Goal: Task Accomplishment & Management: Complete application form

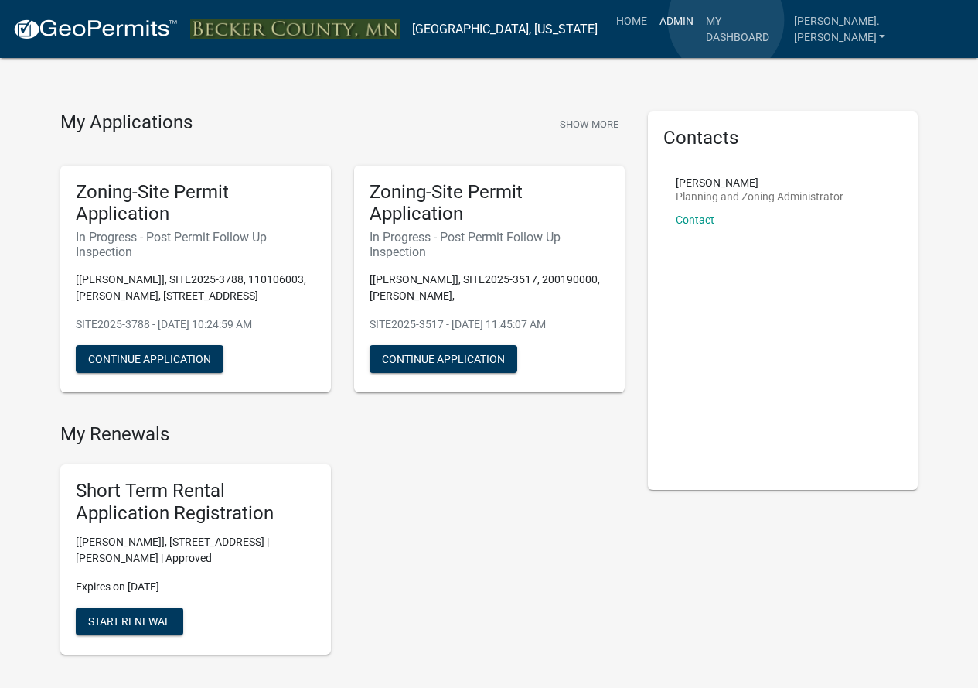
click at [700, 20] on link "Admin" at bounding box center [677, 20] width 46 height 29
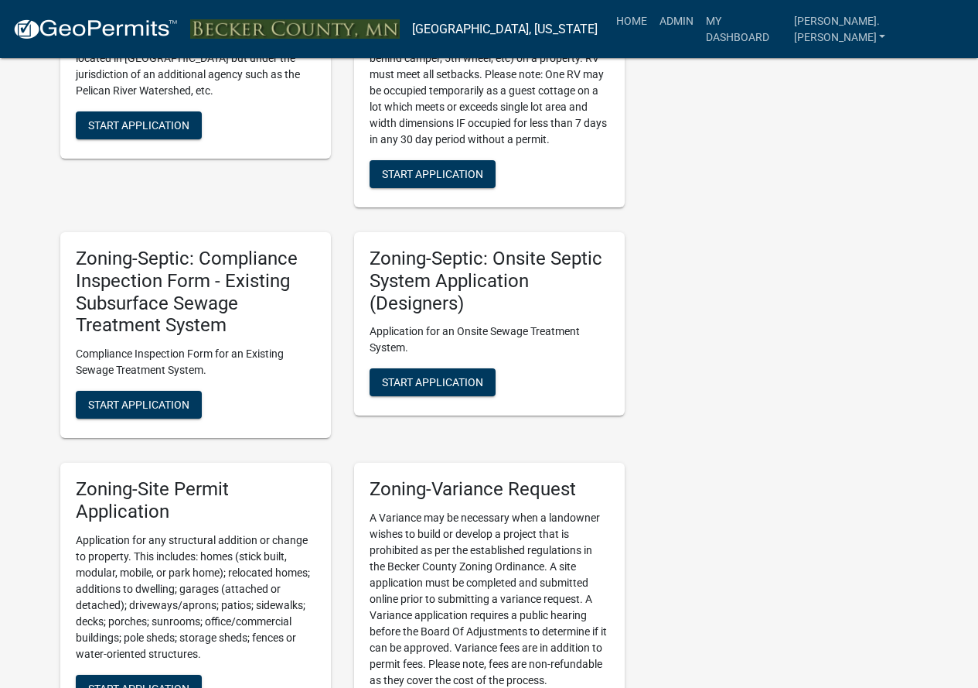
scroll to position [1702, 0]
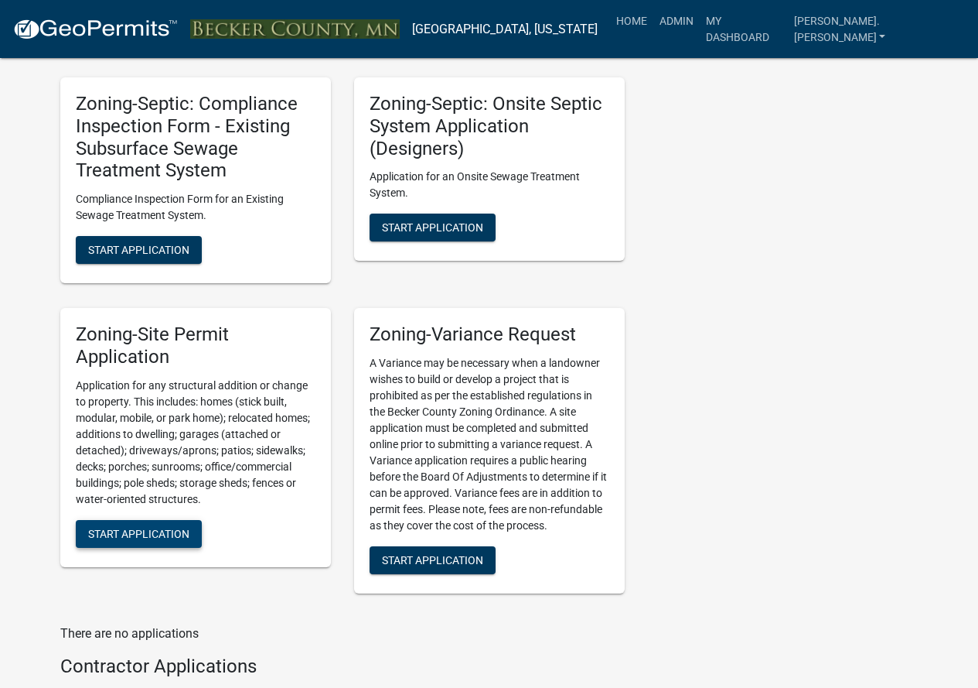
click at [156, 520] on button "Start Application" at bounding box center [139, 534] width 126 height 28
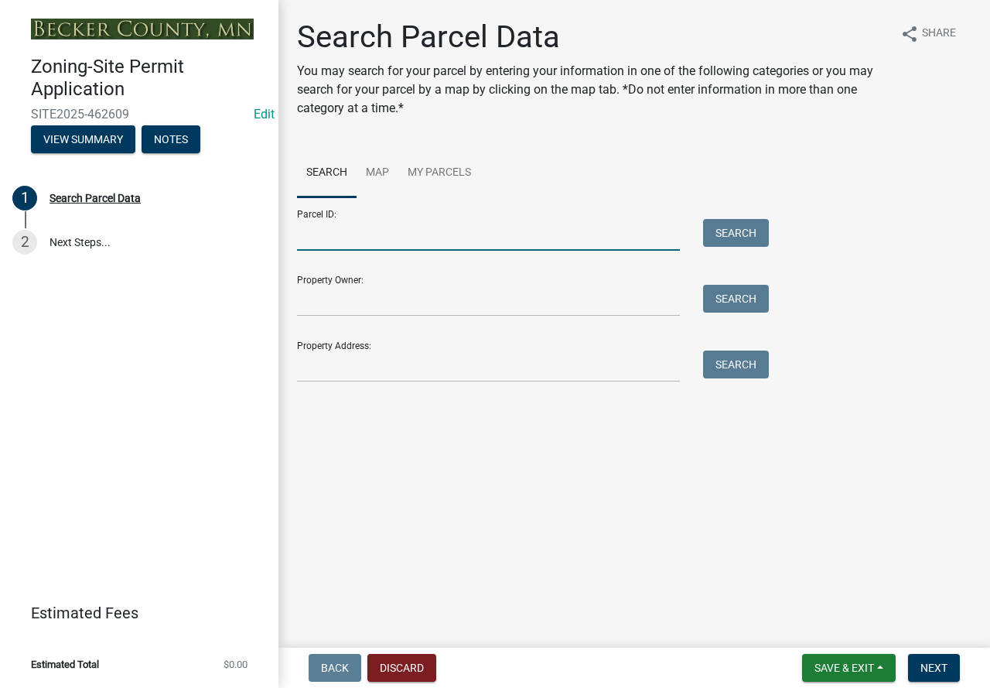
click at [378, 230] on input "Parcel ID:" at bounding box center [488, 235] width 383 height 32
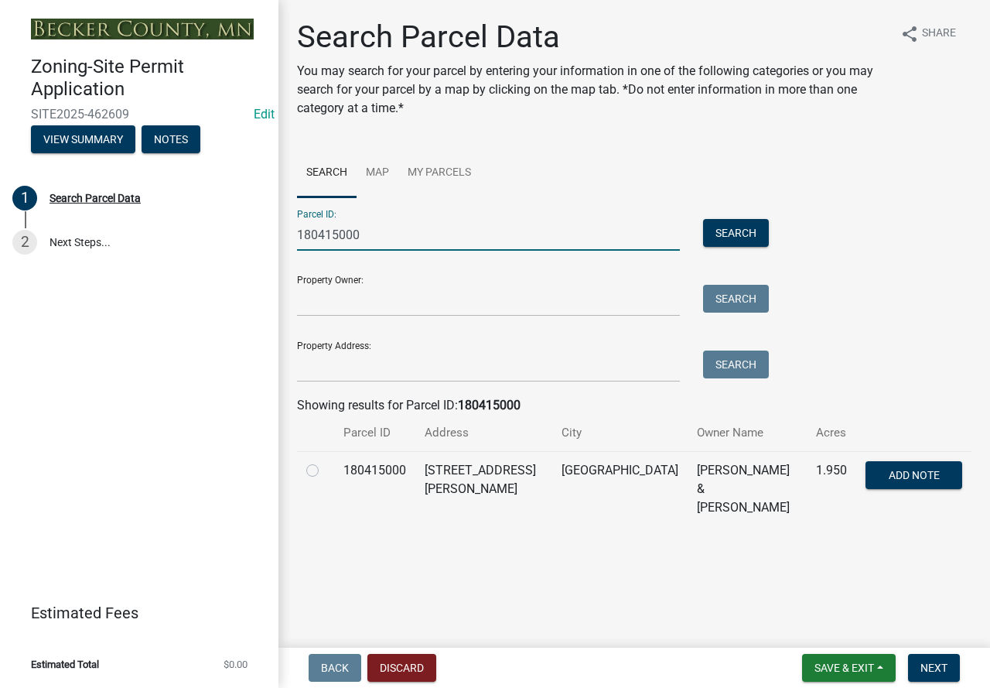
type input "180415000"
click at [325, 461] on label at bounding box center [325, 461] width 0 height 0
click at [325, 469] on input "radio" at bounding box center [330, 466] width 10 height 10
radio input "true"
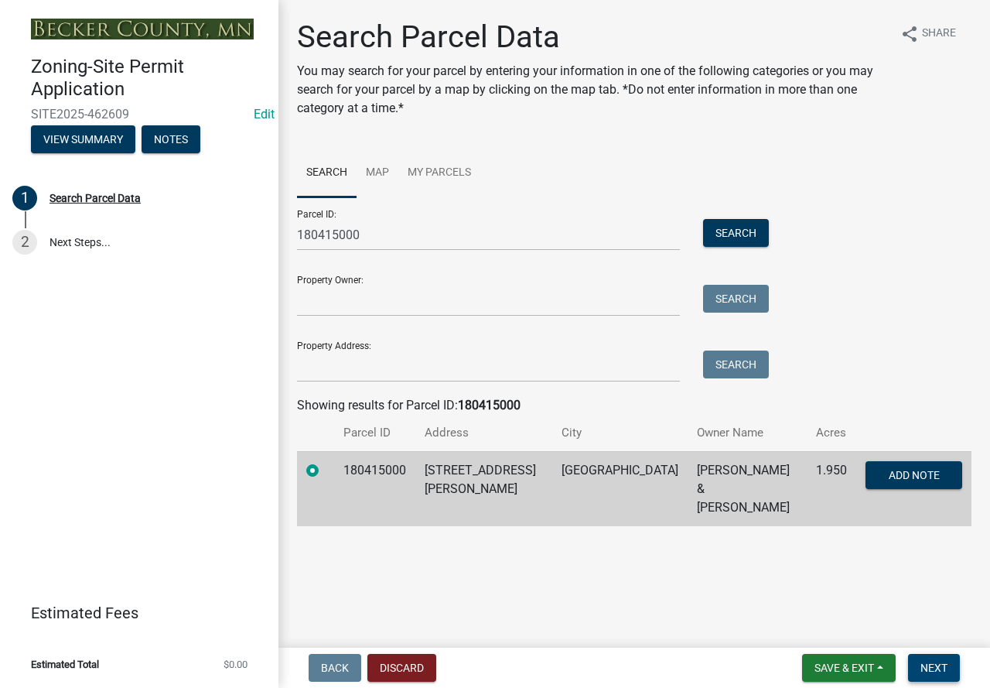
click at [930, 661] on span "Next" at bounding box center [933, 667] width 27 height 12
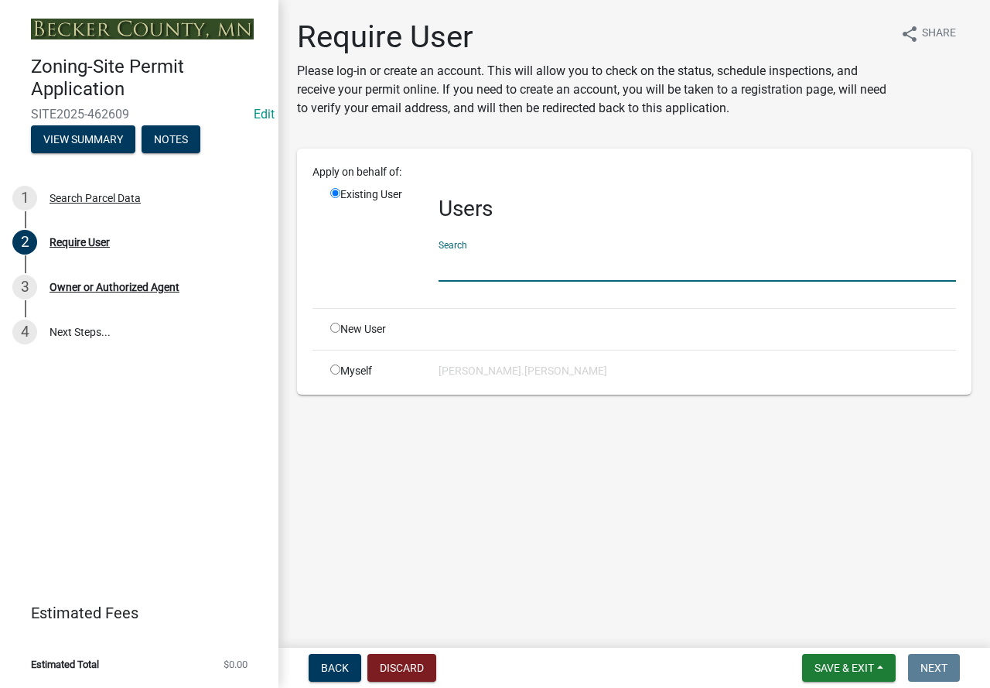
click at [486, 255] on input "text" at bounding box center [697, 266] width 517 height 32
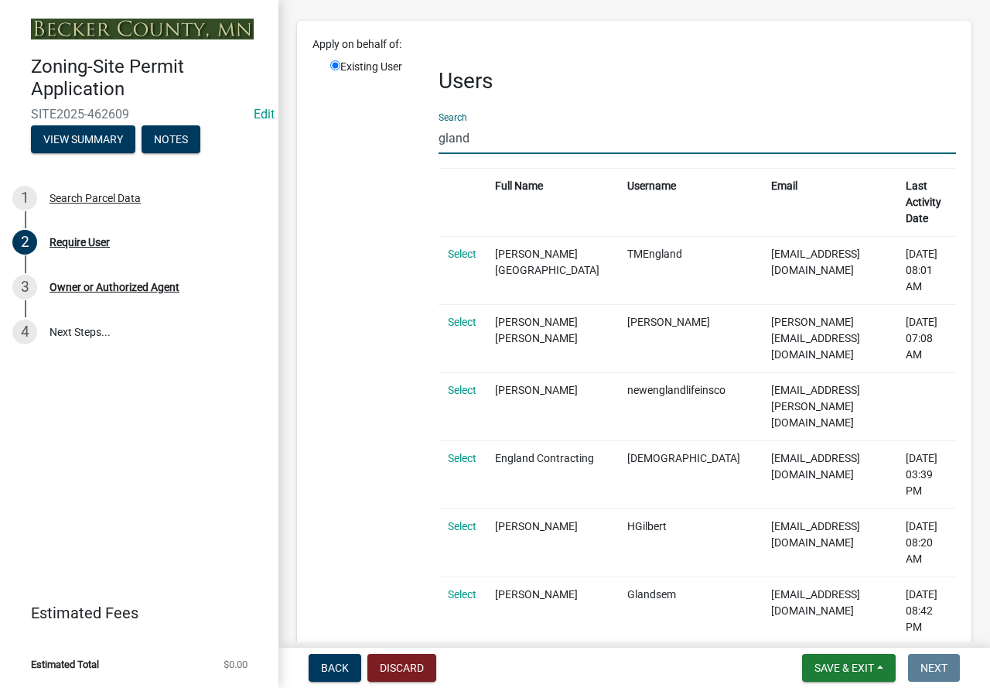
scroll to position [155, 0]
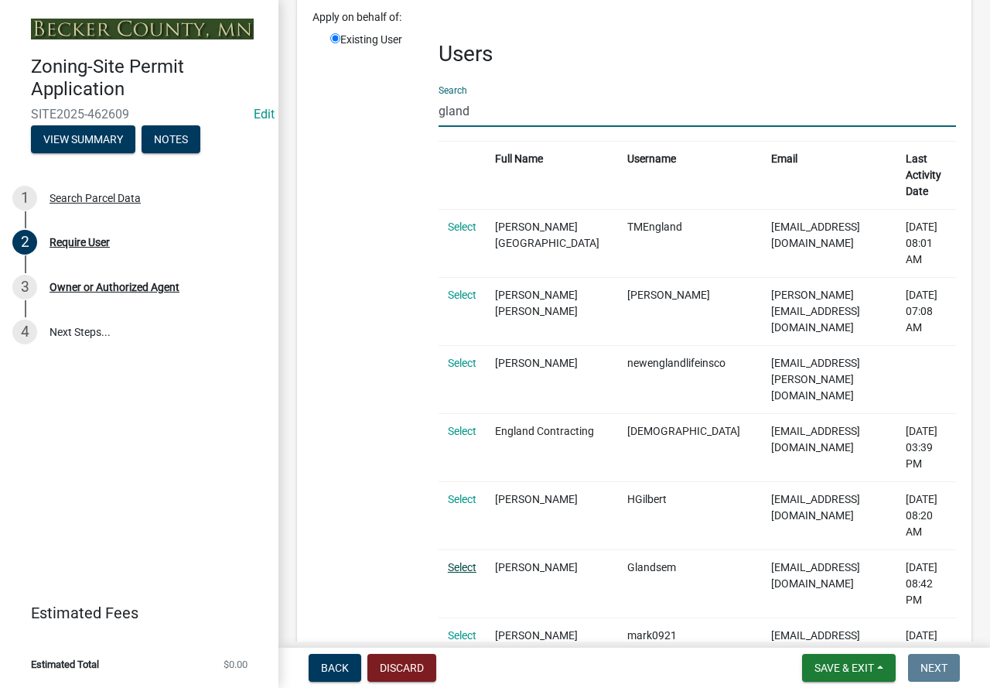
type input "gland"
click at [453, 561] on link "Select" at bounding box center [462, 567] width 29 height 12
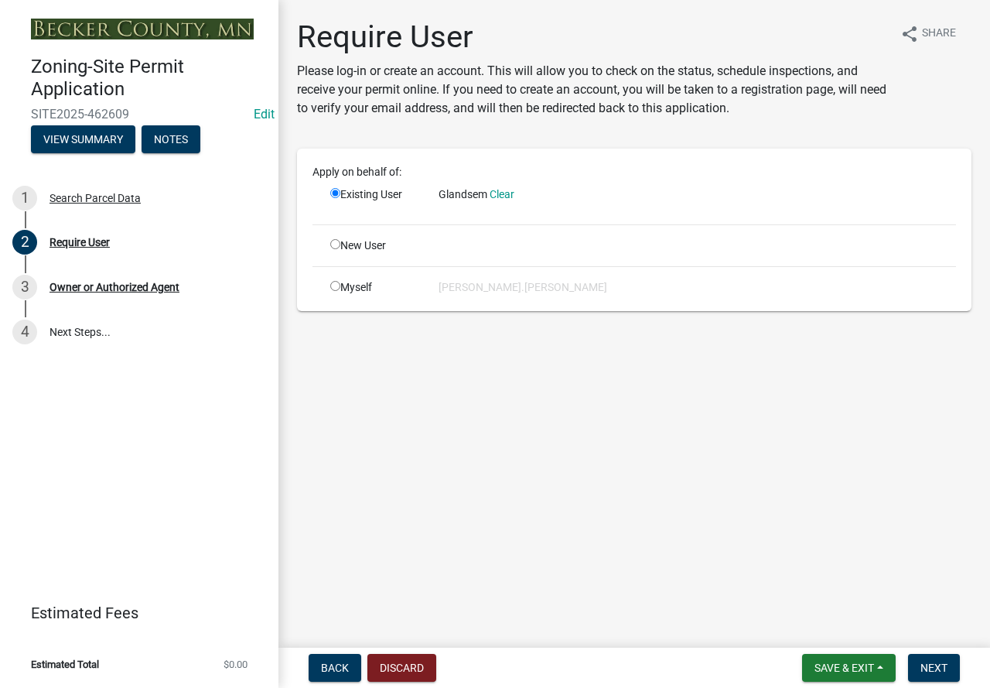
scroll to position [0, 0]
click at [922, 658] on button "Next" at bounding box center [934, 668] width 52 height 28
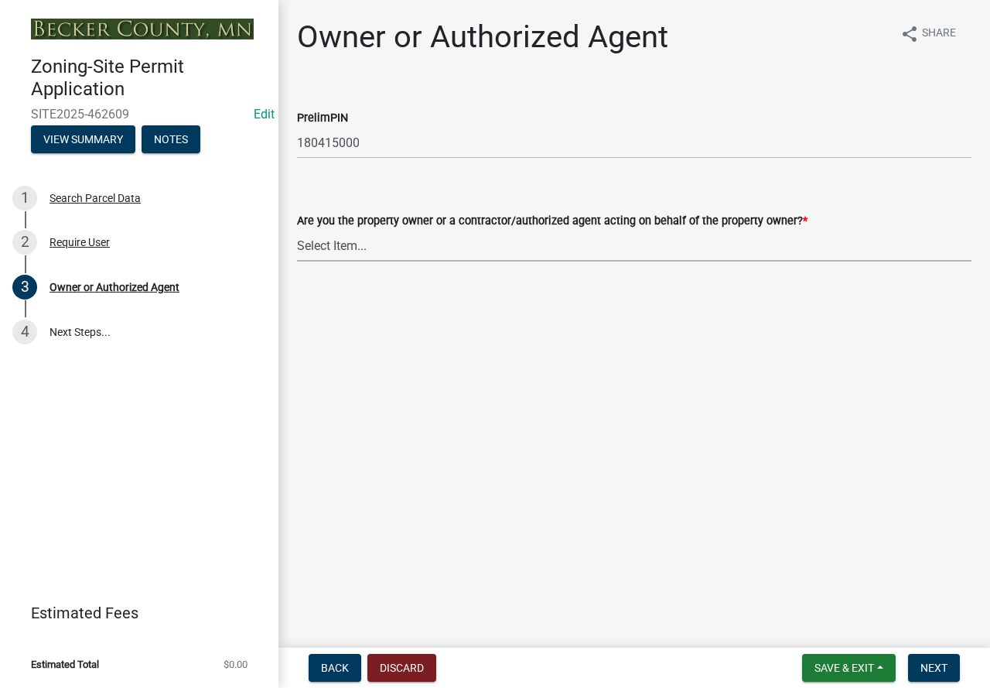
click at [334, 249] on select "Select Item... Property Owner Authorized Agent" at bounding box center [634, 246] width 674 height 32
click at [297, 230] on select "Select Item... Property Owner Authorized Agent" at bounding box center [634, 246] width 674 height 32
select select "3c674549-ed69-405f-b795-9fa3f7d47d9d"
click at [934, 661] on span "Next" at bounding box center [933, 667] width 27 height 12
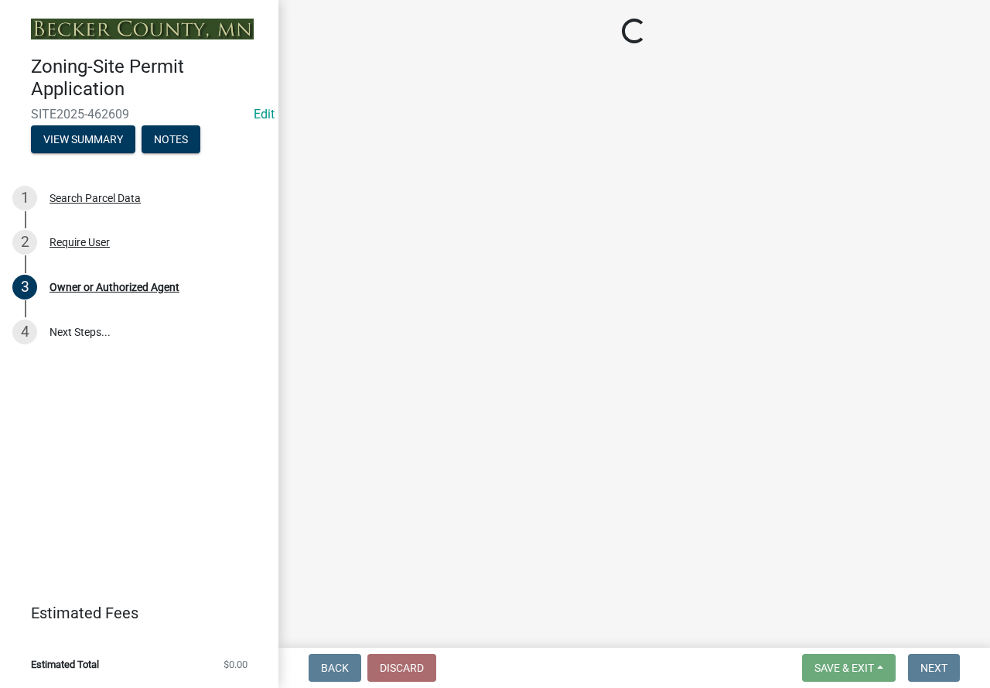
select select "15d55337-0fb0-485e-a759-dab20e978987"
select select "884b666d-3fa3-4f1b-ae8a-1f1e464e381a"
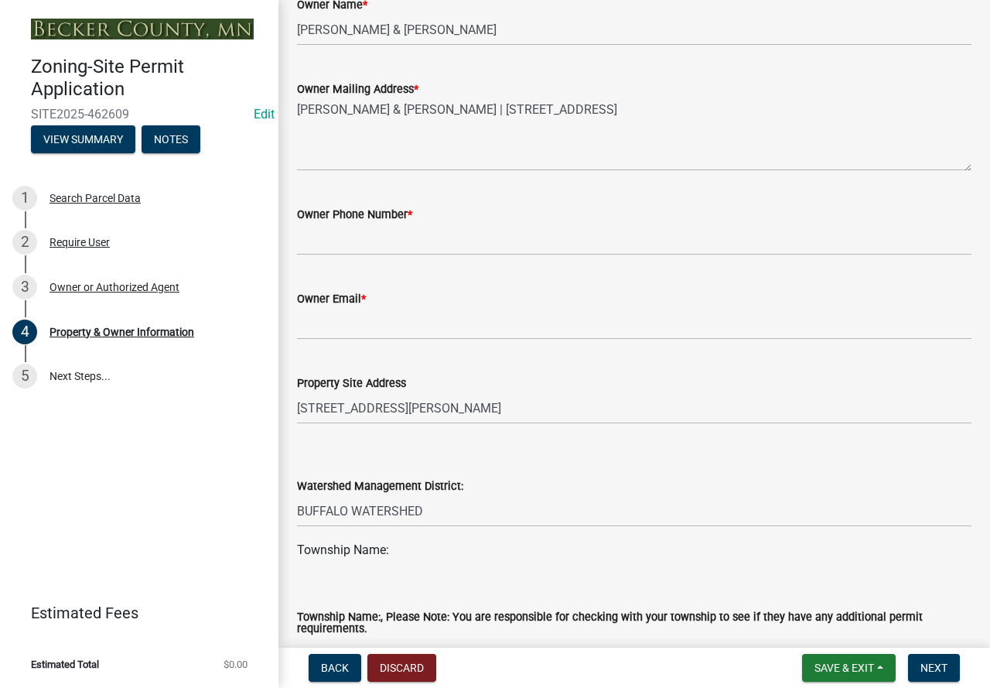
scroll to position [541, 0]
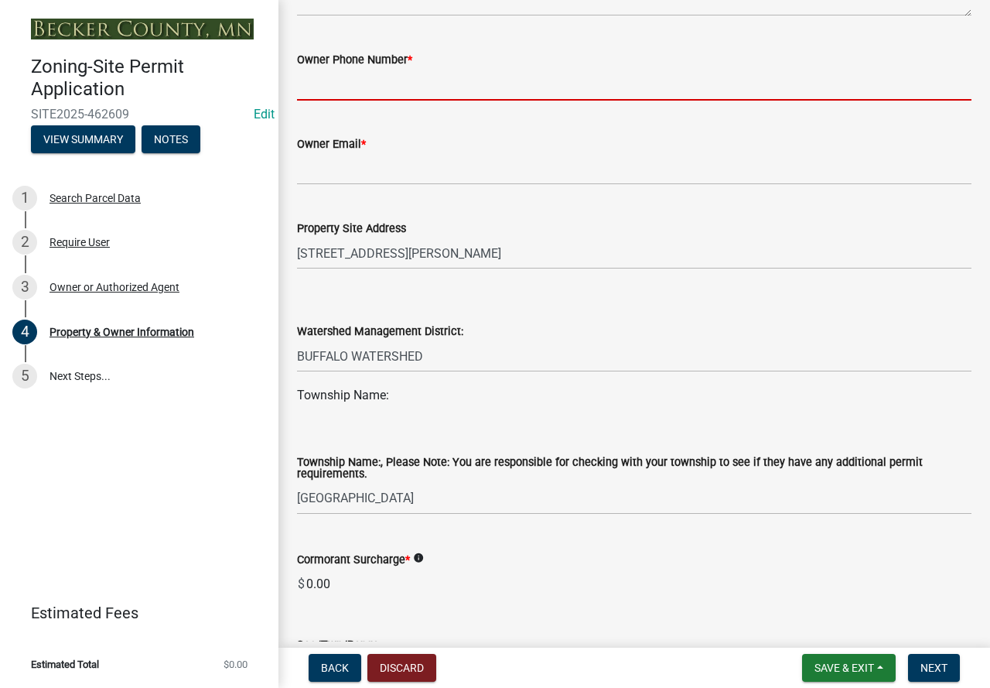
drag, startPoint x: 407, startPoint y: 97, endPoint x: 513, endPoint y: 35, distance: 122.7
click at [408, 97] on input "Owner Phone Number *" at bounding box center [634, 85] width 674 height 32
type input "7012610501"
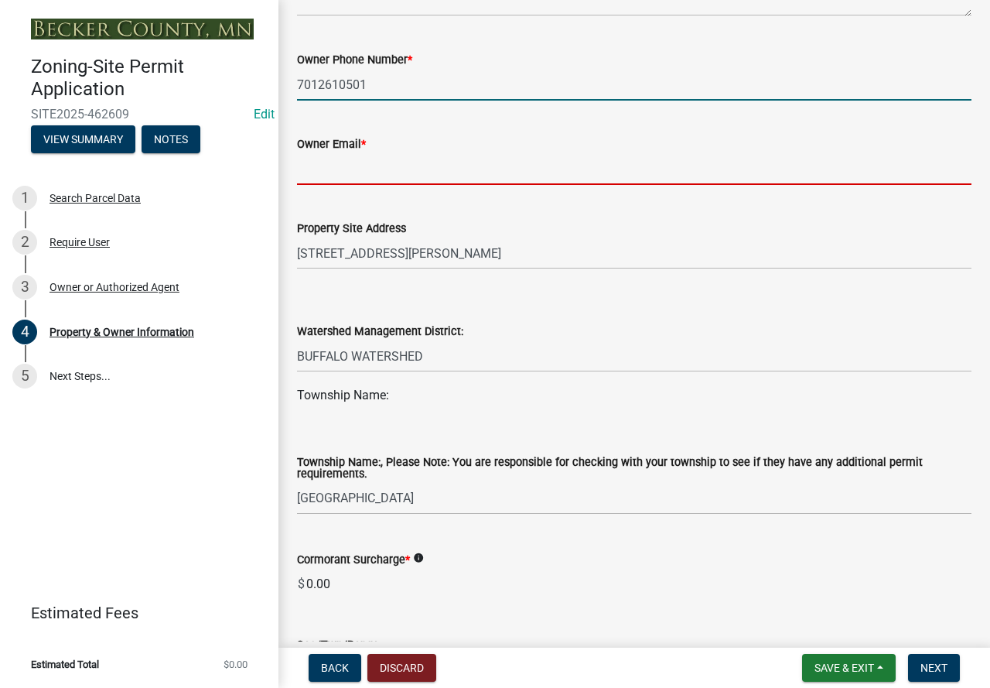
click at [427, 155] on input "Owner Email *" at bounding box center [634, 169] width 674 height 32
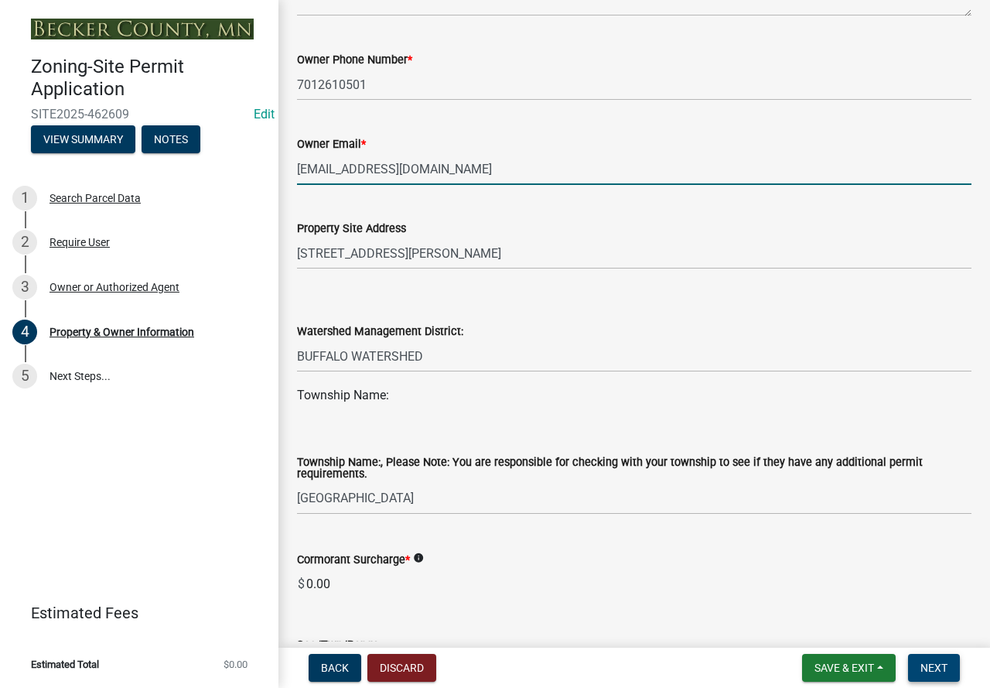
type input "[EMAIL_ADDRESS][DOMAIN_NAME]"
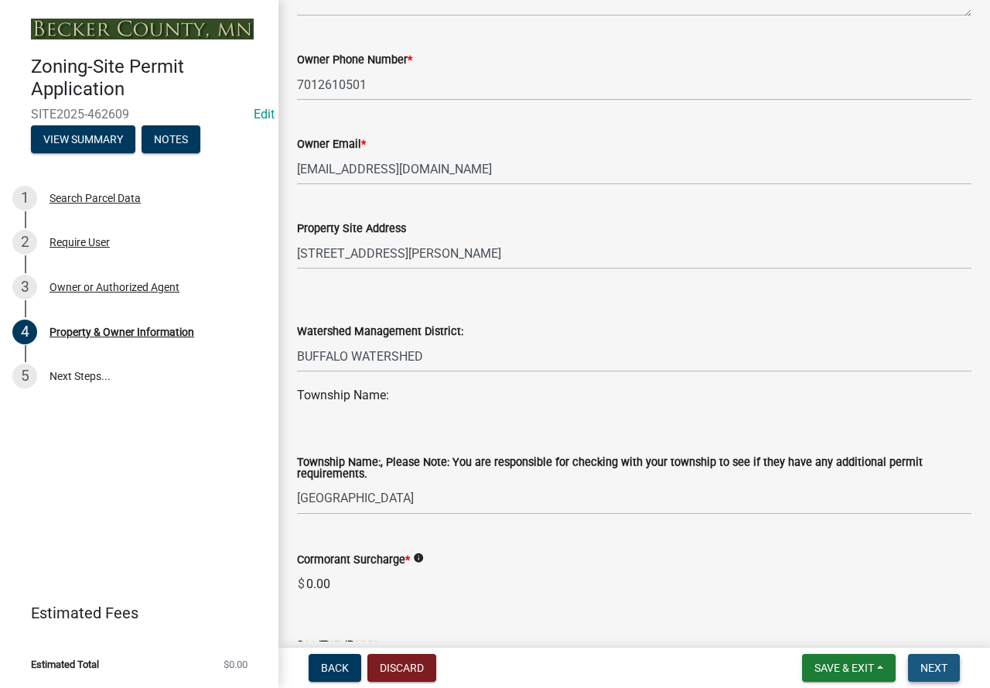
click at [930, 656] on button "Next" at bounding box center [934, 668] width 52 height 28
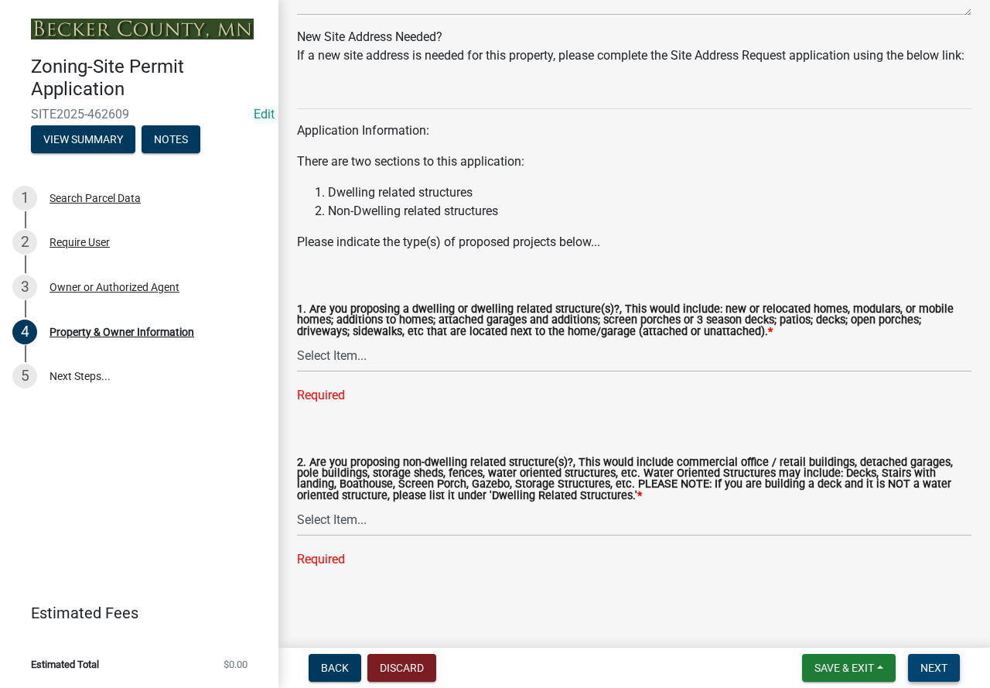
scroll to position [1568, 0]
click at [343, 356] on select "Select Item... Yes No" at bounding box center [634, 356] width 674 height 32
click at [297, 370] on select "Select Item... Yes No" at bounding box center [634, 356] width 674 height 32
select select "fcf6d223-6c57-4dc5-b63a-a94704169022"
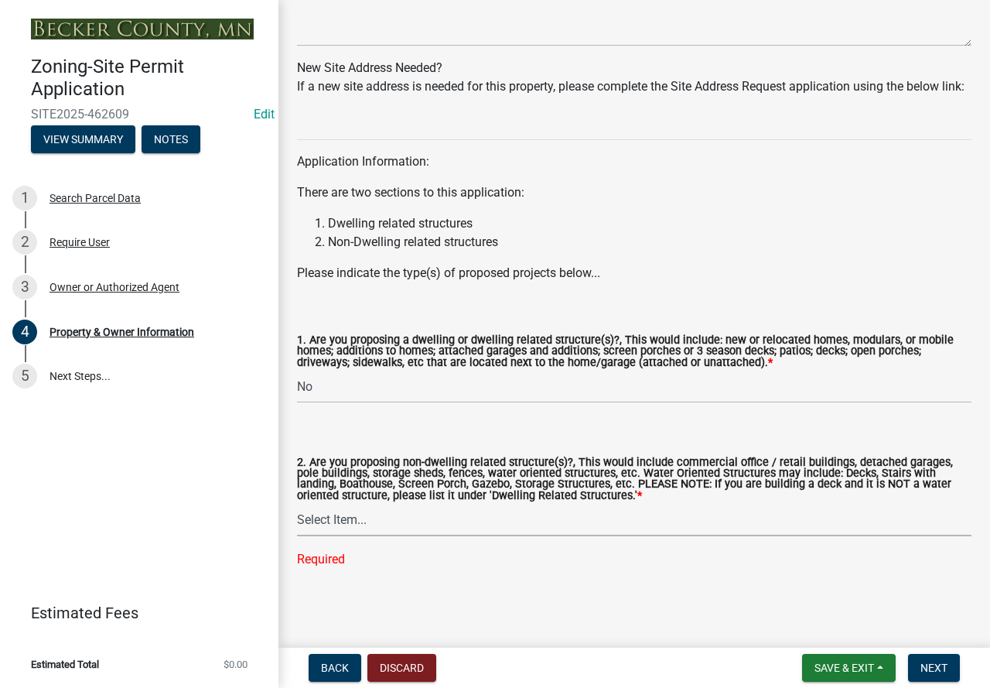
click at [335, 510] on select "Select Item... Yes No" at bounding box center [634, 520] width 674 height 32
click at [297, 534] on select "Select Item... Yes No" at bounding box center [634, 520] width 674 height 32
select select "5a5634ed-f11e-4c7b-90e1-096e6cfd17b9"
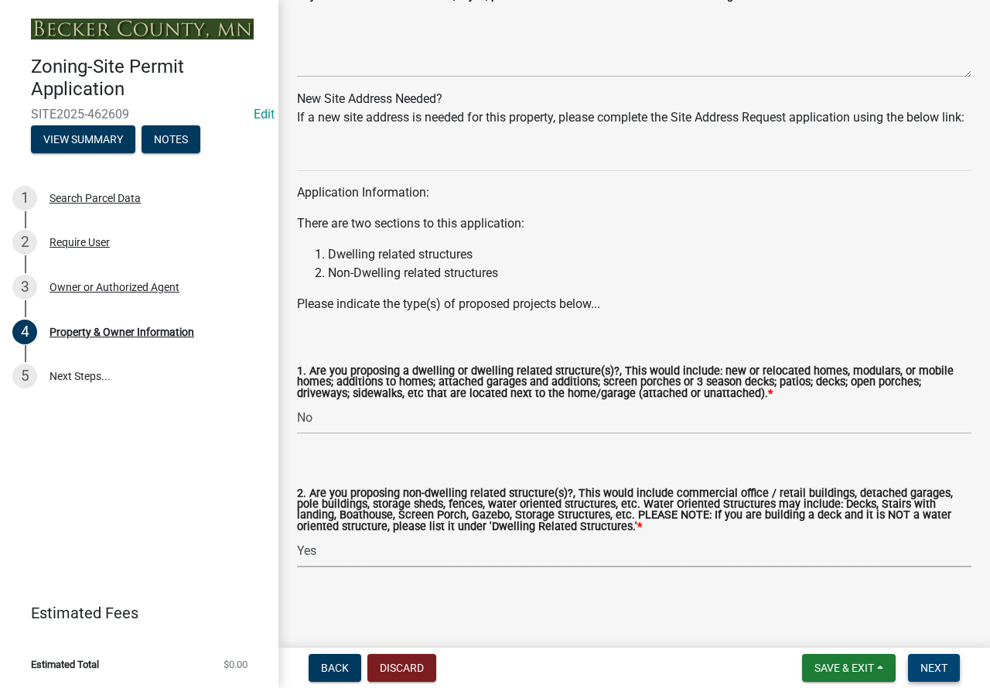
click at [942, 666] on span "Next" at bounding box center [933, 667] width 27 height 12
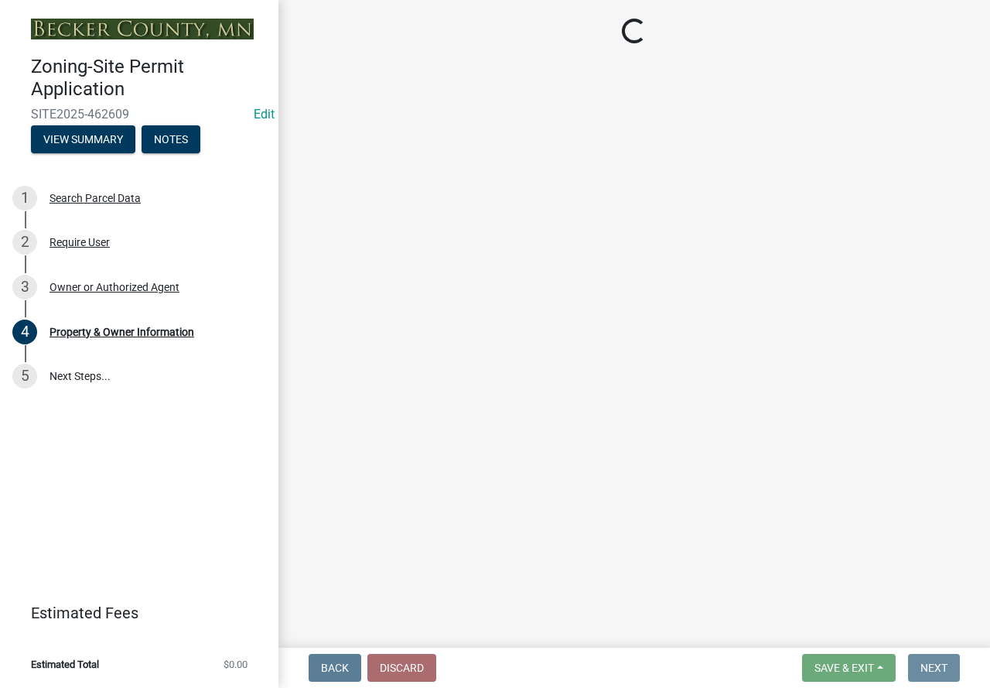
scroll to position [0, 0]
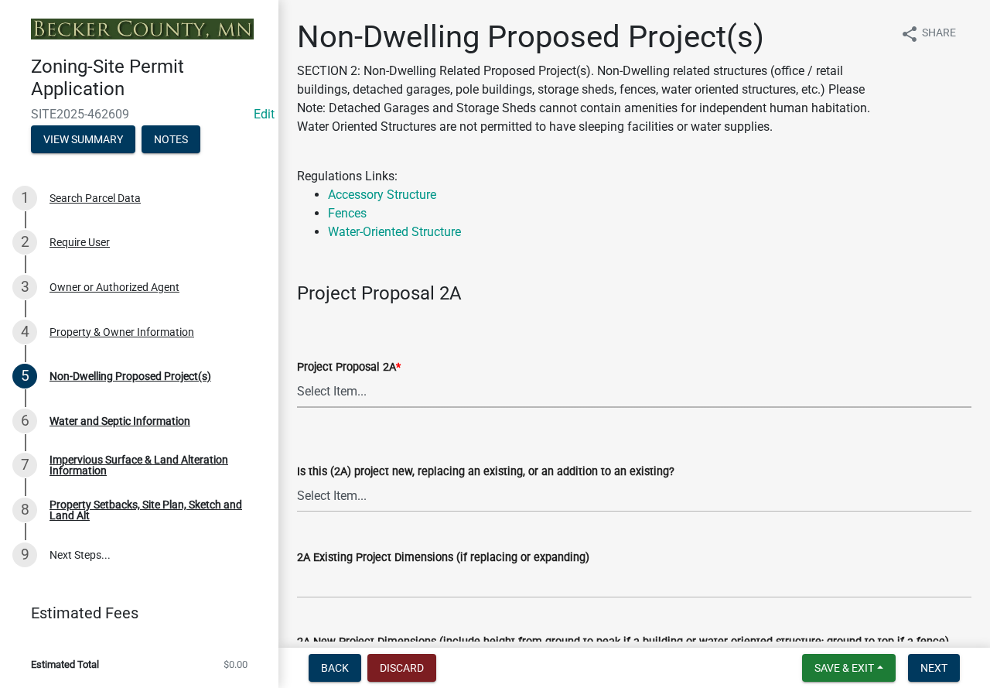
drag, startPoint x: 337, startPoint y: 386, endPoint x: 329, endPoint y: 389, distance: 8.3
click at [336, 386] on select "Select Item... N/A Commercial Office/Retail Building Detached Garage Pole Build…" at bounding box center [634, 392] width 674 height 32
click at [297, 376] on select "Select Item... N/A Commercial Office/Retail Building Detached Garage Pole Build…" at bounding box center [634, 392] width 674 height 32
drag, startPoint x: 355, startPoint y: 383, endPoint x: 354, endPoint y: 397, distance: 13.9
click at [353, 387] on select "Select Item... N/A Commercial Office/Retail Building Detached Garage Pole Build…" at bounding box center [634, 392] width 674 height 32
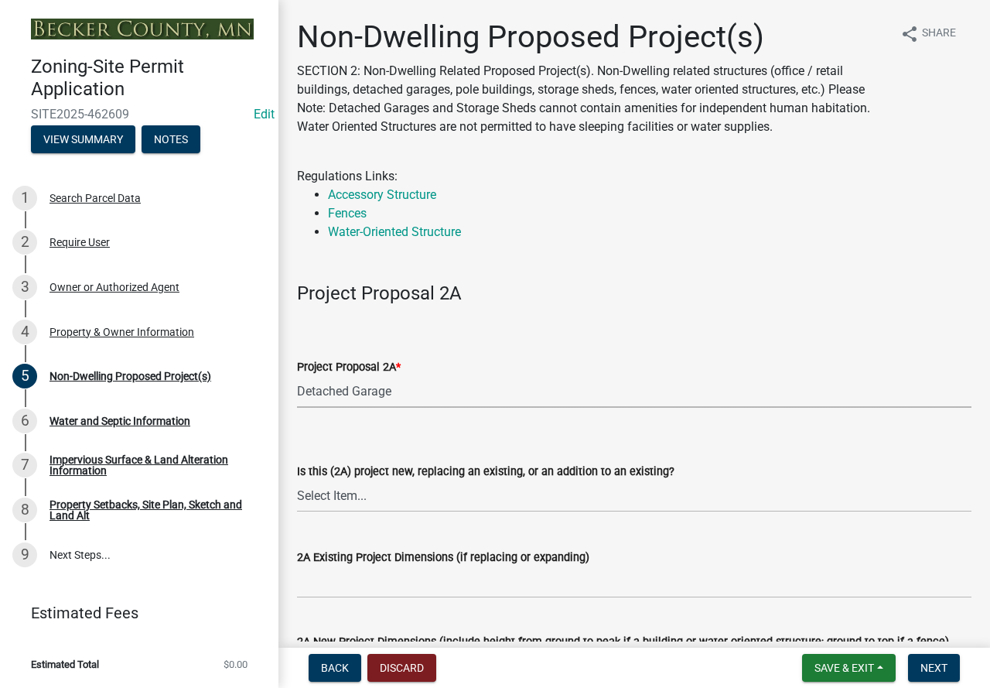
click at [297, 376] on select "Select Item... N/A Commercial Office/Retail Building Detached Garage Pole Build…" at bounding box center [634, 392] width 674 height 32
select select "273652f8-2357-47c0-90cc-77e373caeeb7"
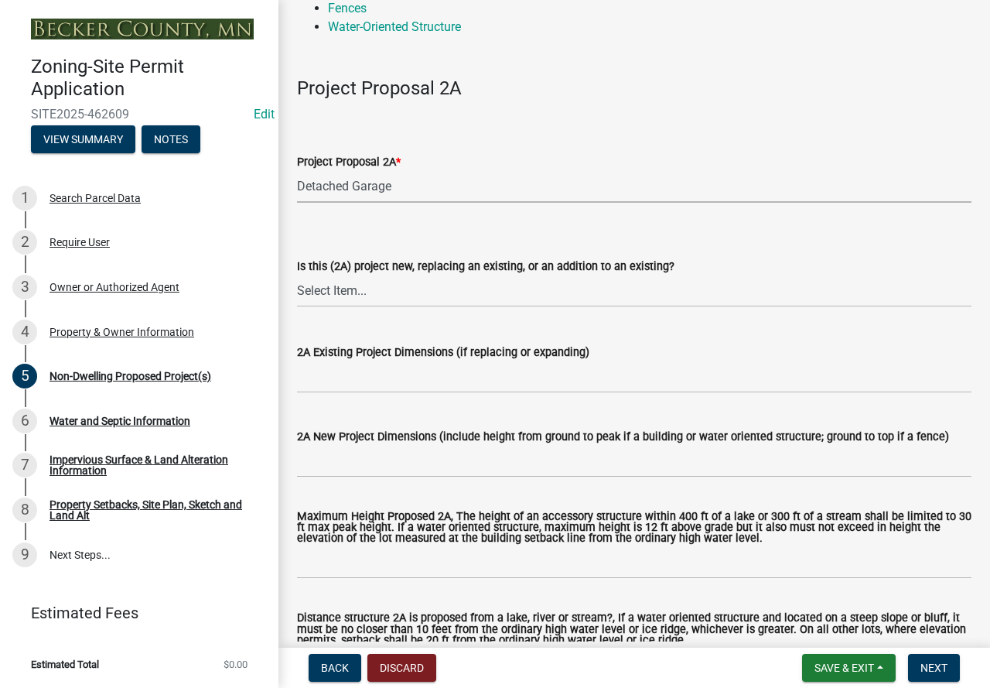
scroll to position [232, 0]
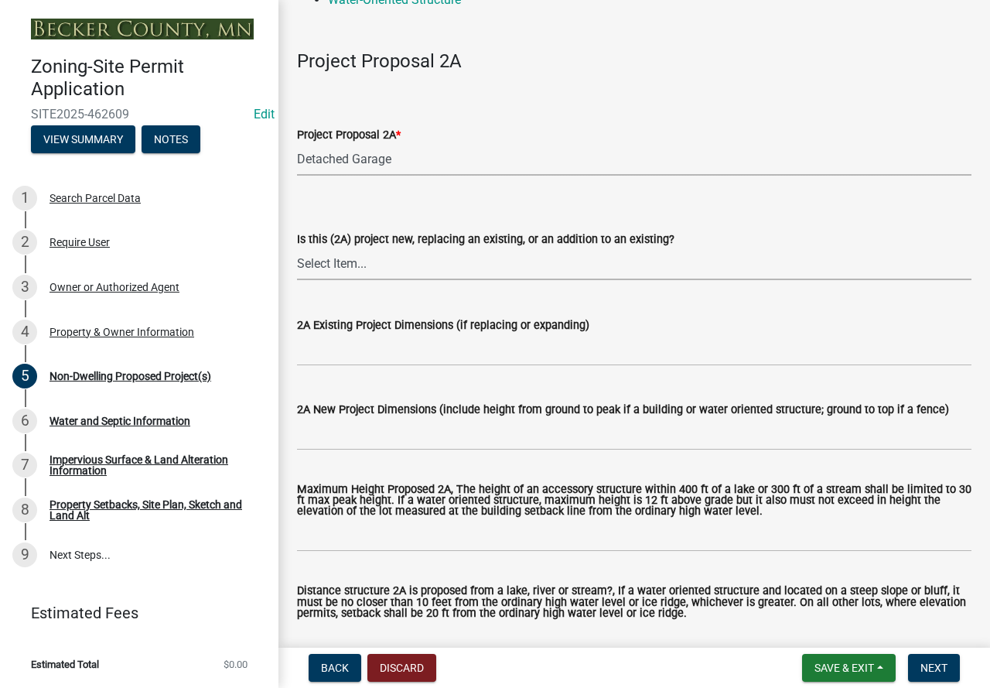
click at [365, 262] on select "Select Item... New to Property (new or used structure) Relocating/moving existi…" at bounding box center [634, 264] width 674 height 32
click at [297, 248] on select "Select Item... New to Property (new or used structure) Relocating/moving existi…" at bounding box center [634, 264] width 674 height 32
select select "3a2d96d3-fd69-4ed9-bae4-7a5aa03a7e58"
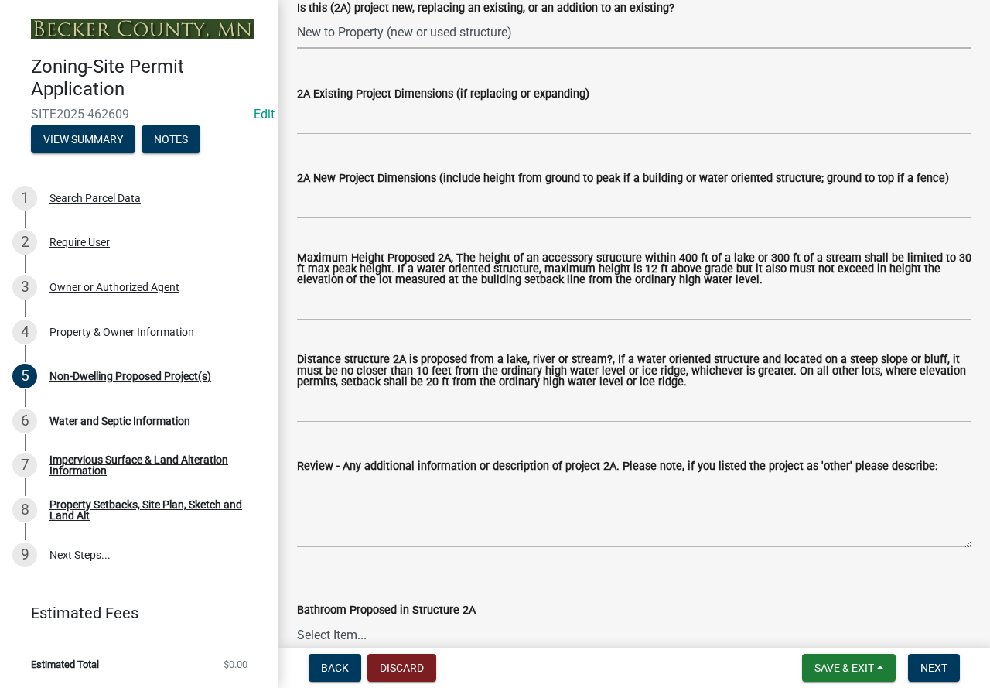
scroll to position [464, 0]
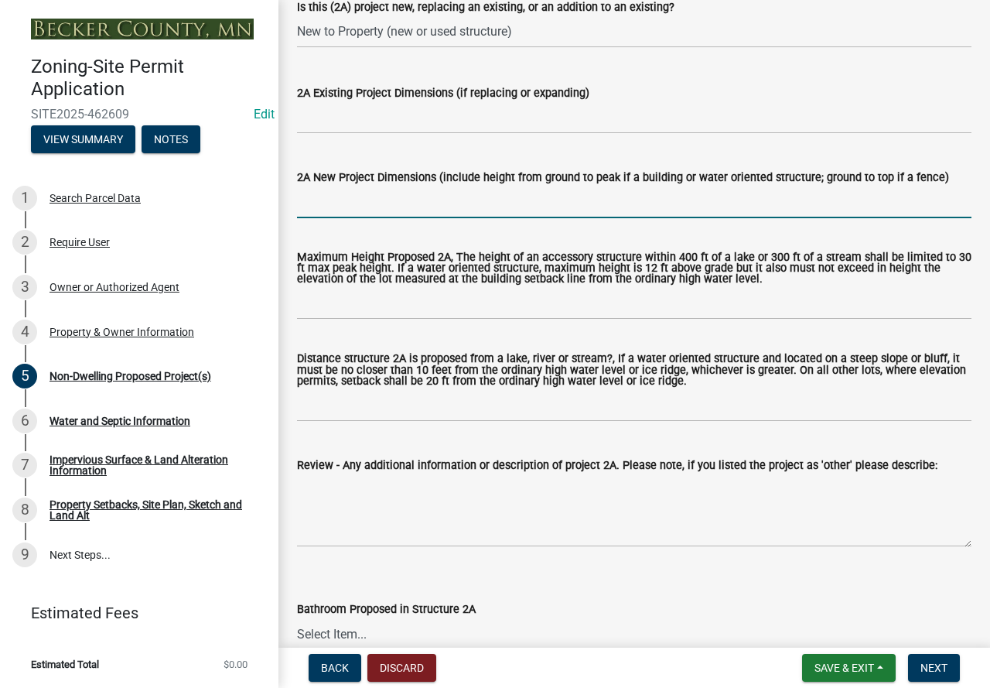
click at [380, 199] on input "2A New Project Dimensions (include height from ground to peak if a building or …" at bounding box center [634, 202] width 674 height 32
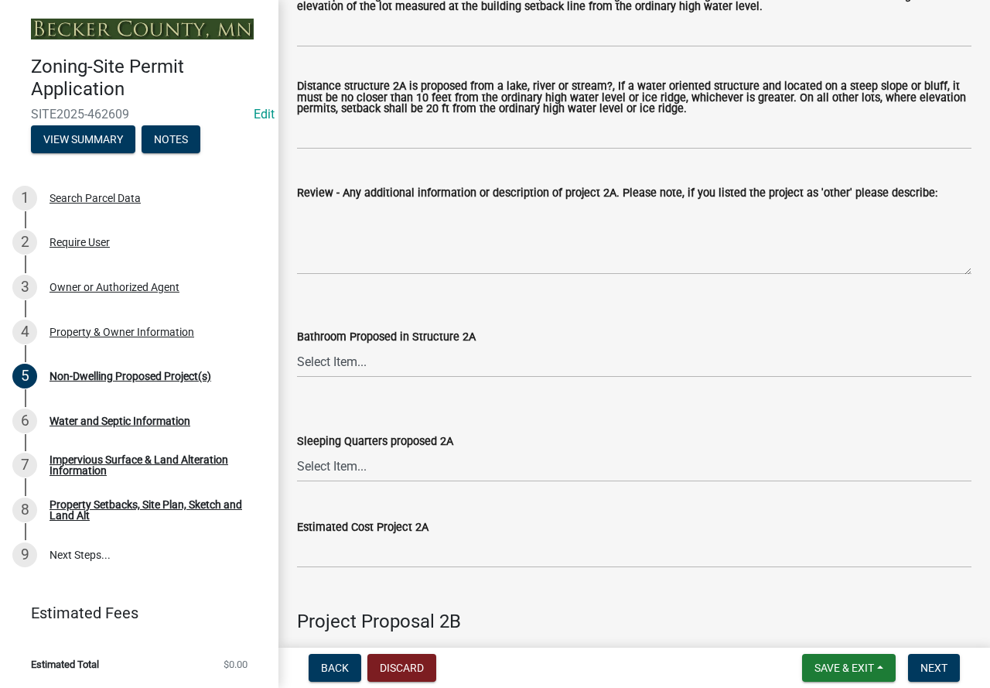
scroll to position [773, 0]
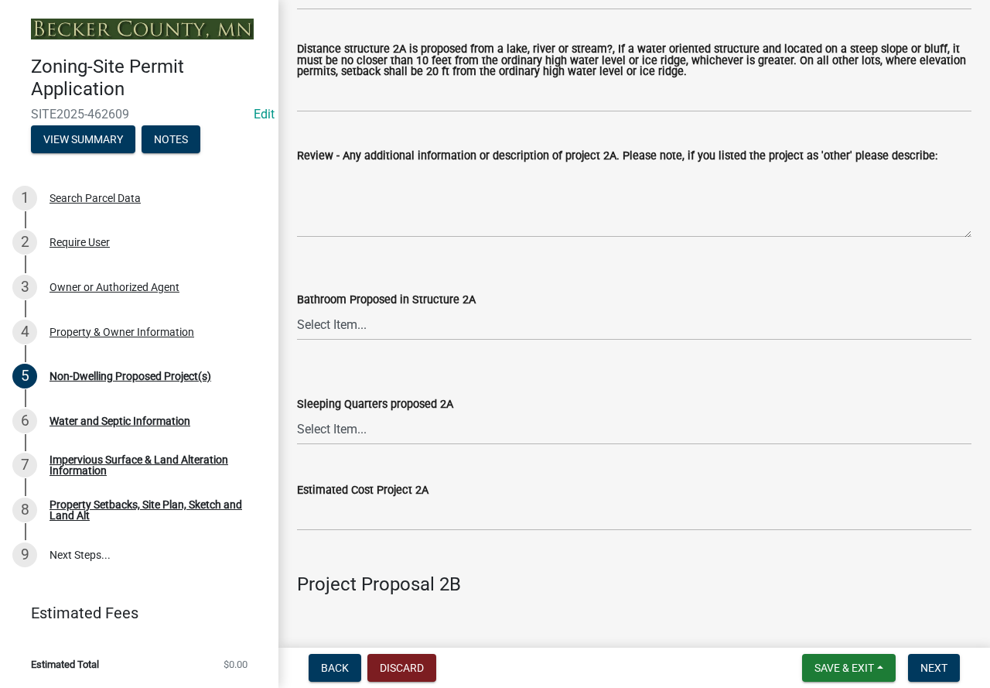
type input "28x36"
drag, startPoint x: 330, startPoint y: 312, endPoint x: 329, endPoint y: 340, distance: 27.9
click at [329, 312] on select "Select Item... N/A Yes No" at bounding box center [634, 325] width 674 height 32
click at [297, 310] on select "Select Item... N/A Yes No" at bounding box center [634, 325] width 674 height 32
select select "cf118f3b-6469-426f-b247-8aeebfb0198d"
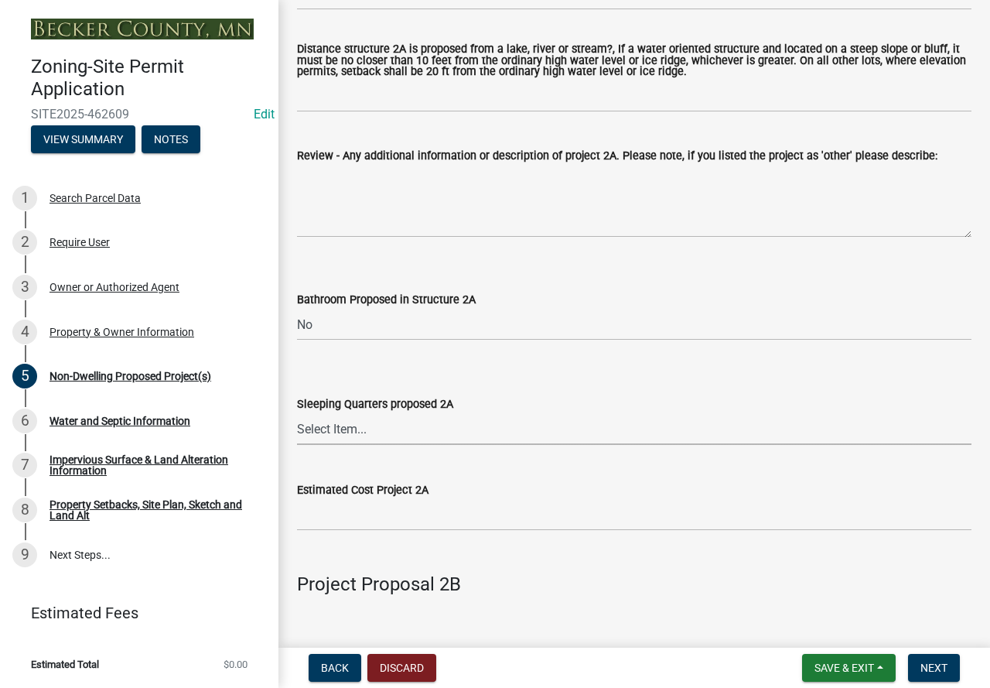
click at [336, 442] on select "Select Item... N/A Yes No" at bounding box center [634, 429] width 674 height 32
click at [297, 415] on select "Select Item... N/A Yes No" at bounding box center [634, 429] width 674 height 32
select select "d5258256-81e9-4688-bc84-b01445ee29b6"
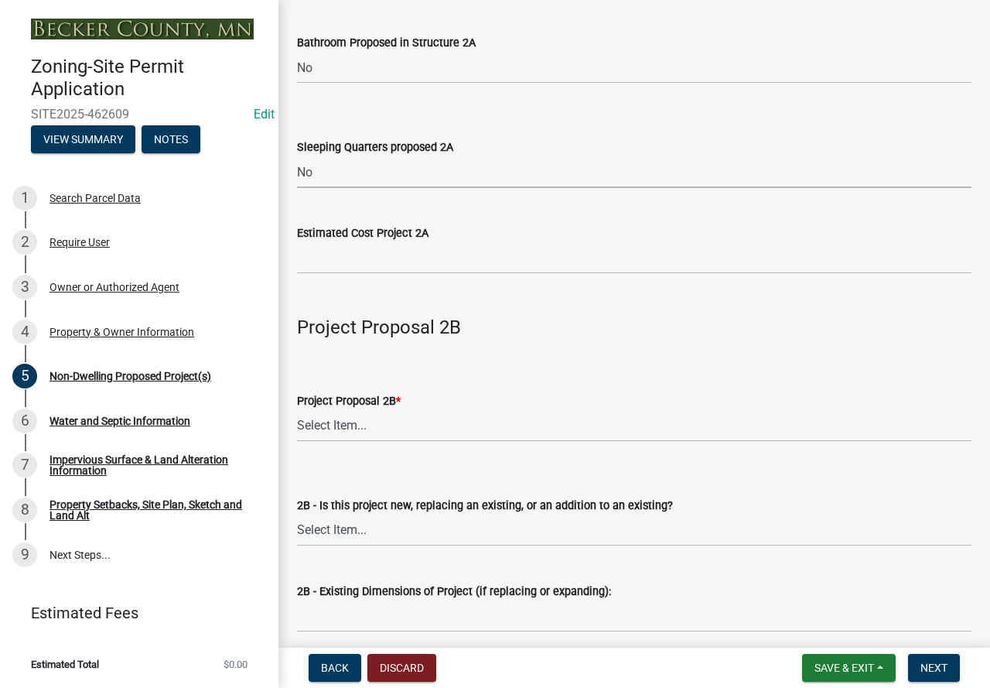
scroll to position [1083, 0]
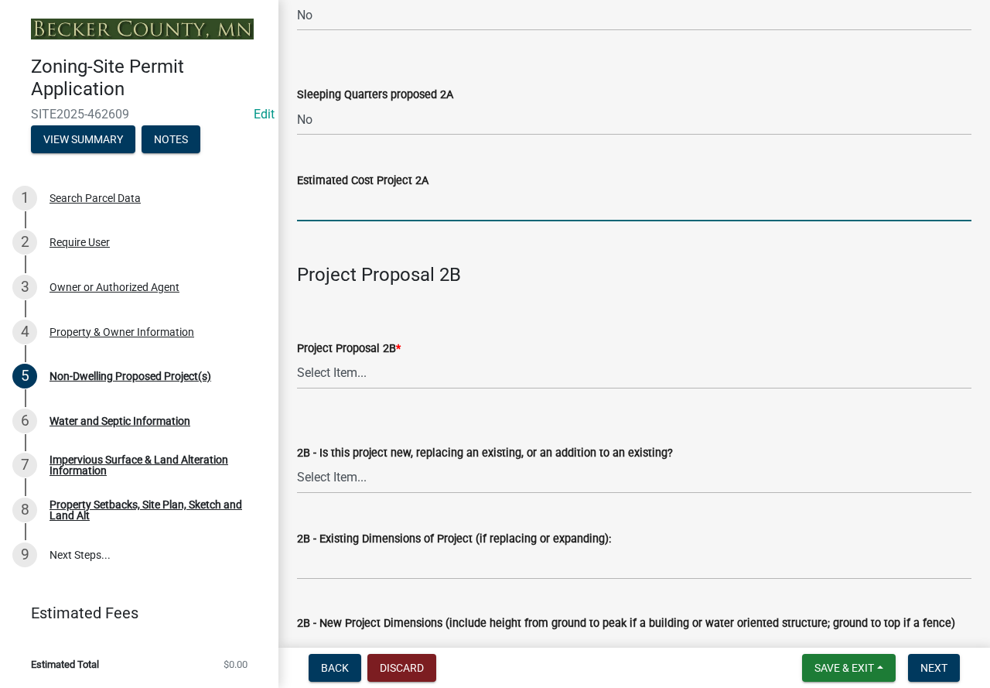
click at [329, 206] on input "text" at bounding box center [634, 205] width 674 height 32
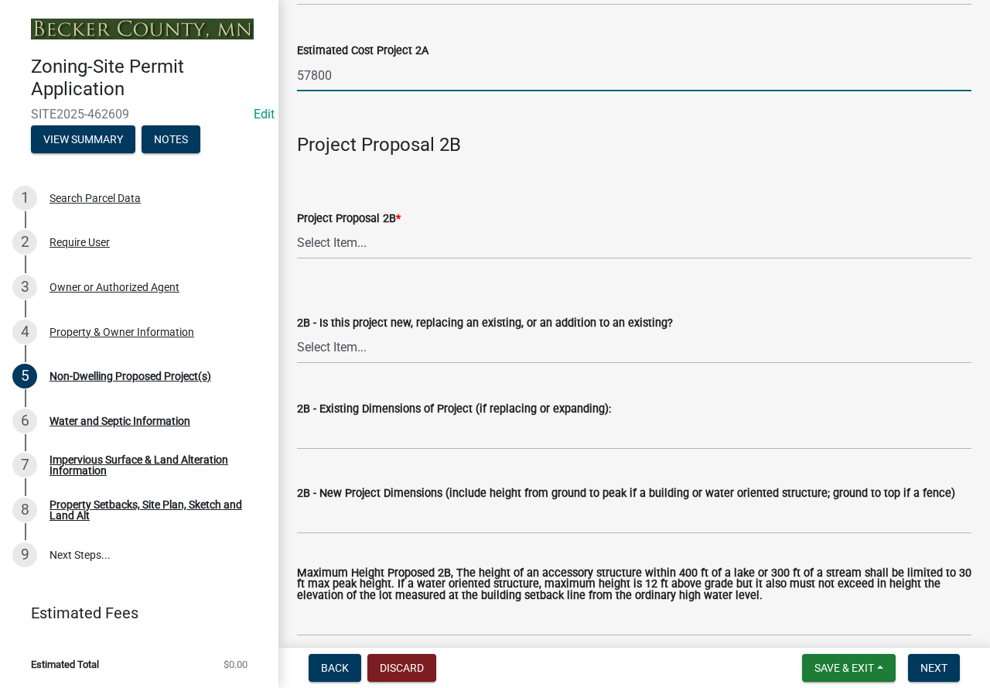
scroll to position [1238, 0]
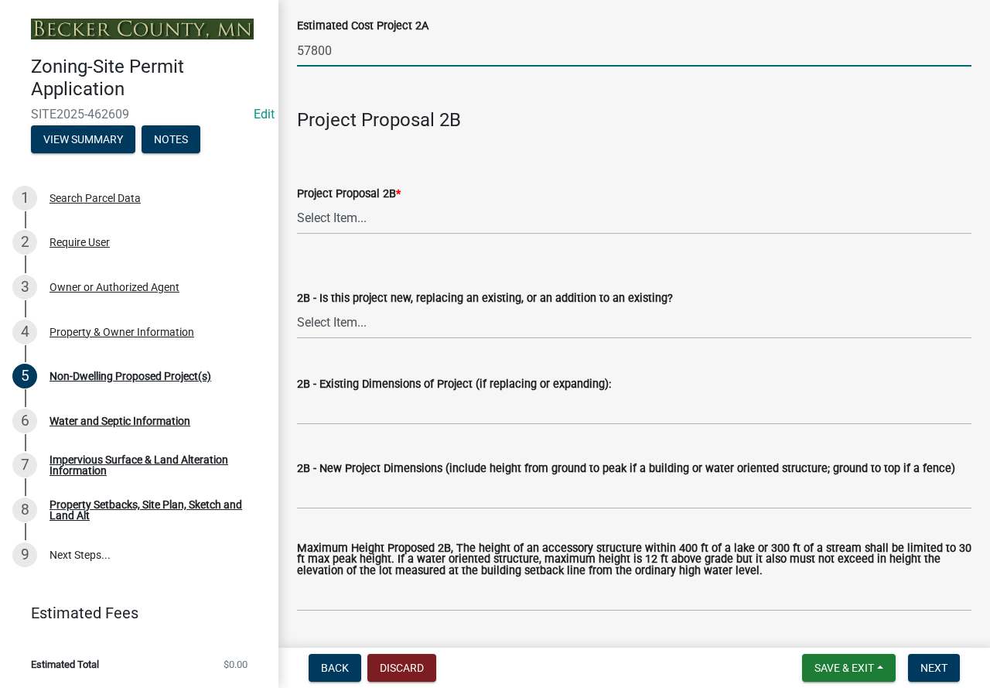
type input "57800"
click at [326, 224] on select "Select Item... N/A Commercial Office/Retail Building Detached Garage Pole Build…" at bounding box center [634, 219] width 674 height 32
click at [297, 203] on select "Select Item... N/A Commercial Office/Retail Building Detached Garage Pole Build…" at bounding box center [634, 219] width 674 height 32
select select "258cbdbc-8629-455d-9fed-6a57bf82144e"
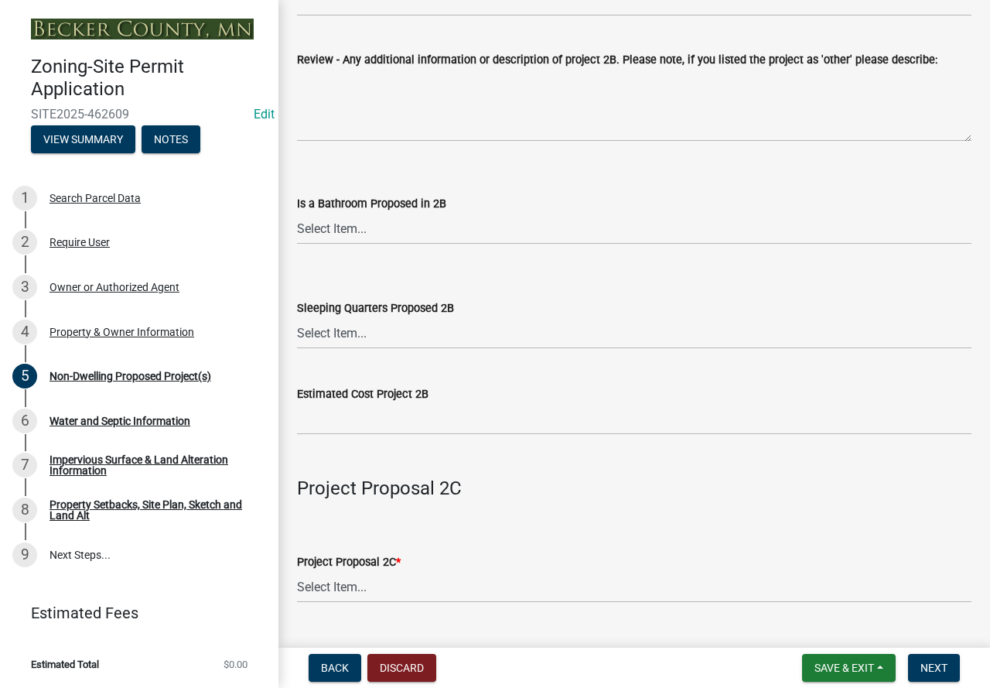
scroll to position [2166, 0]
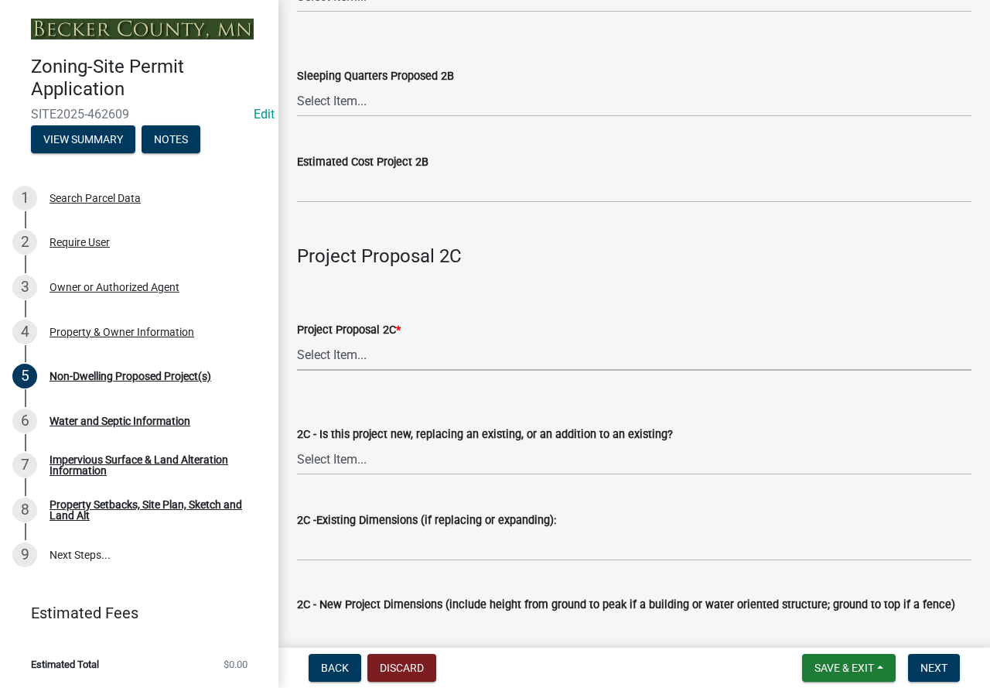
click at [341, 357] on select "Select Item... N/A Commercial Office/Retail Building Detached Garage Pole Build…" at bounding box center [634, 355] width 674 height 32
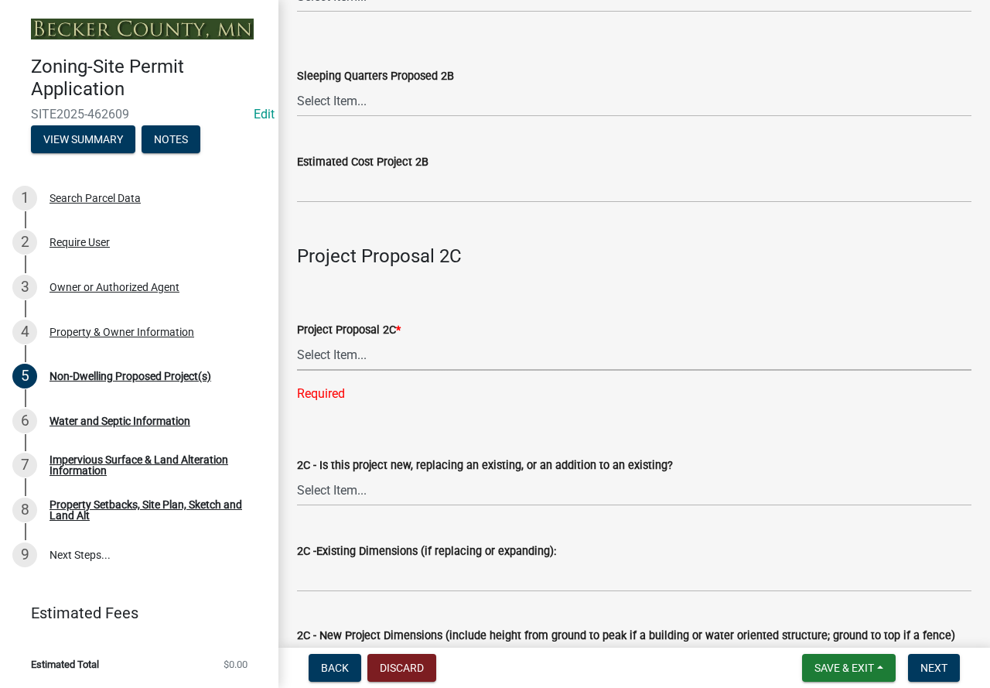
click at [328, 357] on select "Select Item... N/A Commercial Office/Retail Building Detached Garage Pole Build…" at bounding box center [634, 355] width 674 height 32
click at [297, 342] on select "Select Item... N/A Commercial Office/Retail Building Detached Garage Pole Build…" at bounding box center [634, 355] width 674 height 32
select select "a9a8393f-3c28-47b8-b6d9-84c94641c3fc"
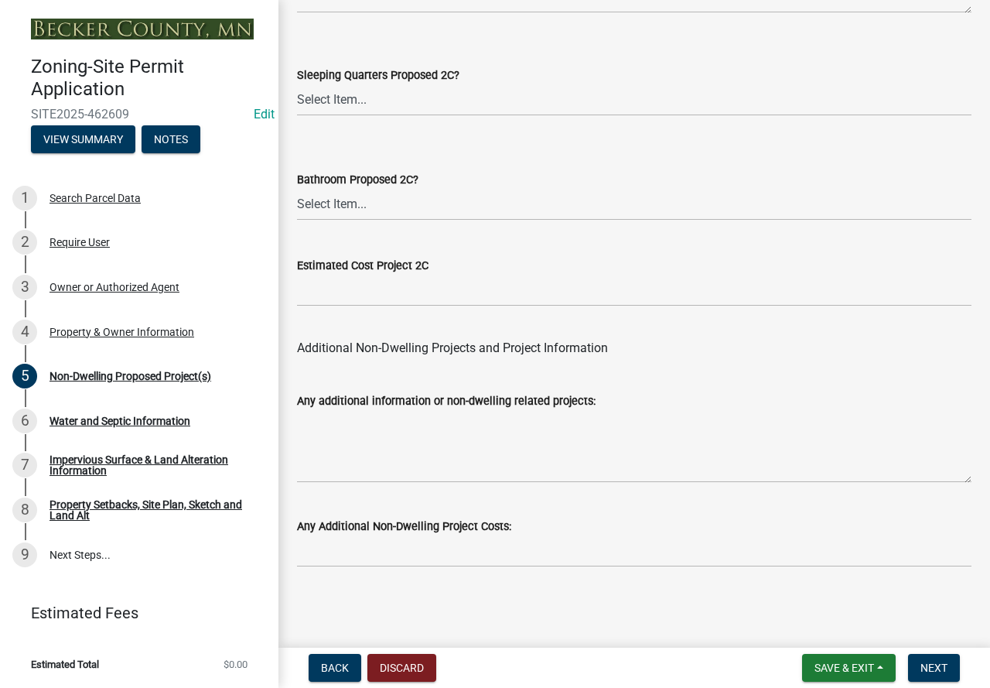
scroll to position [3132, 0]
click at [926, 658] on button "Next" at bounding box center [934, 668] width 52 height 28
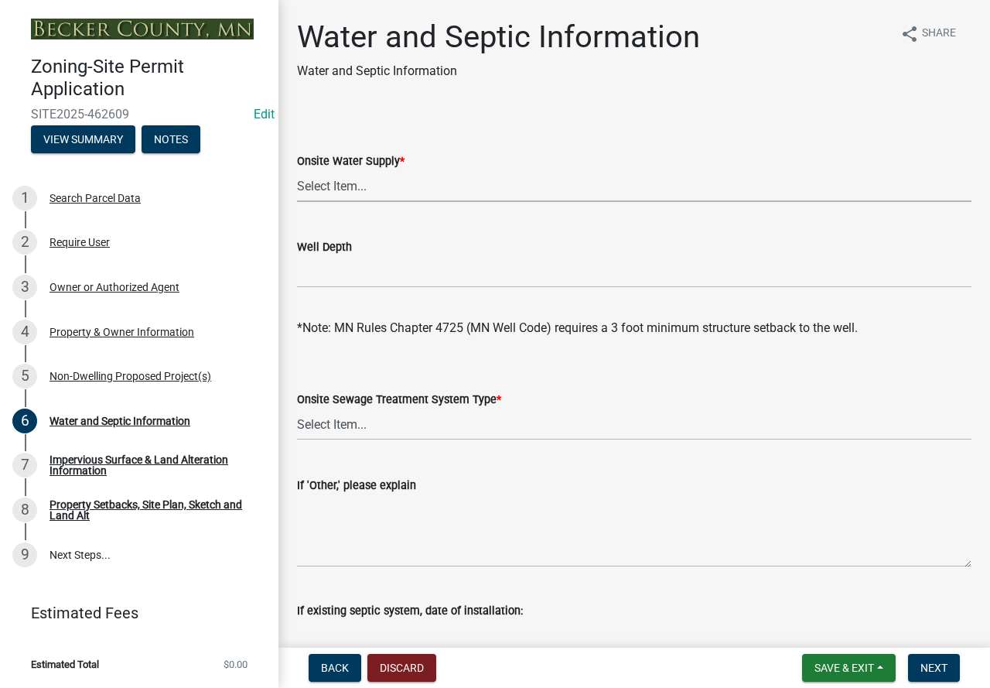
click at [343, 186] on select "Select Item... Well New Well to be Installed Attached to City Water System No o…" at bounding box center [634, 186] width 674 height 32
click at [297, 170] on select "Select Item... Well New Well to be Installed Attached to City Water System No o…" at bounding box center [634, 186] width 674 height 32
select select "9c51a48b-0bee-4836-8d5c-beab6e77ad2a"
click at [340, 424] on select "Select Item... No existing or proposed septic Proposed New or Corrected Septic …" at bounding box center [634, 424] width 674 height 32
click at [297, 408] on select "Select Item... No existing or proposed septic Proposed New or Corrected Septic …" at bounding box center [634, 424] width 674 height 32
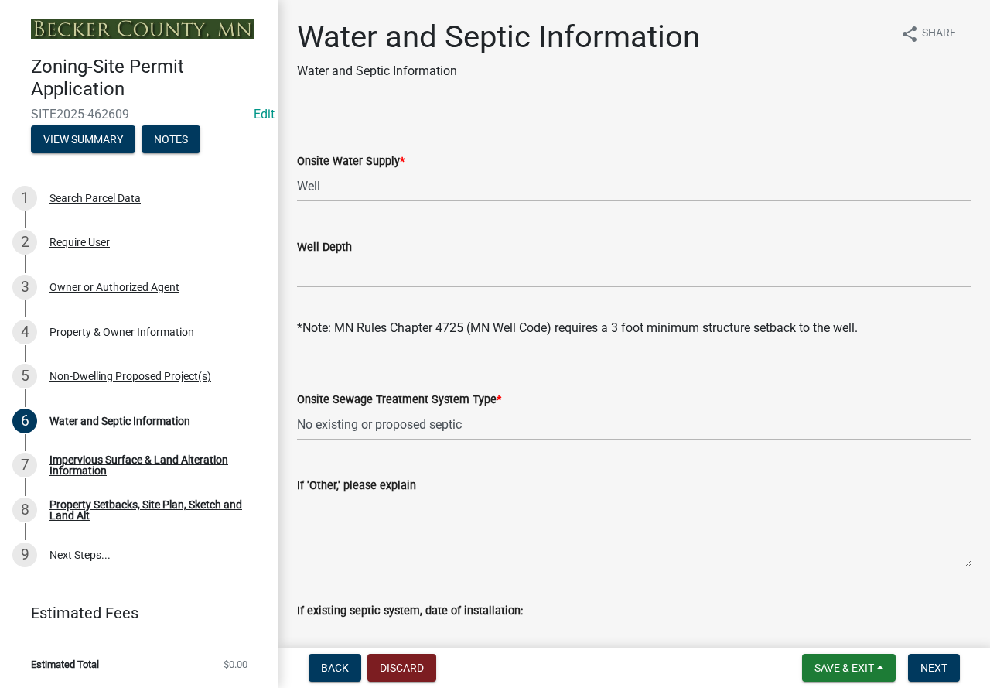
select select "a01a1fb1-1490-43e2-af36-29ac4cf5629f"
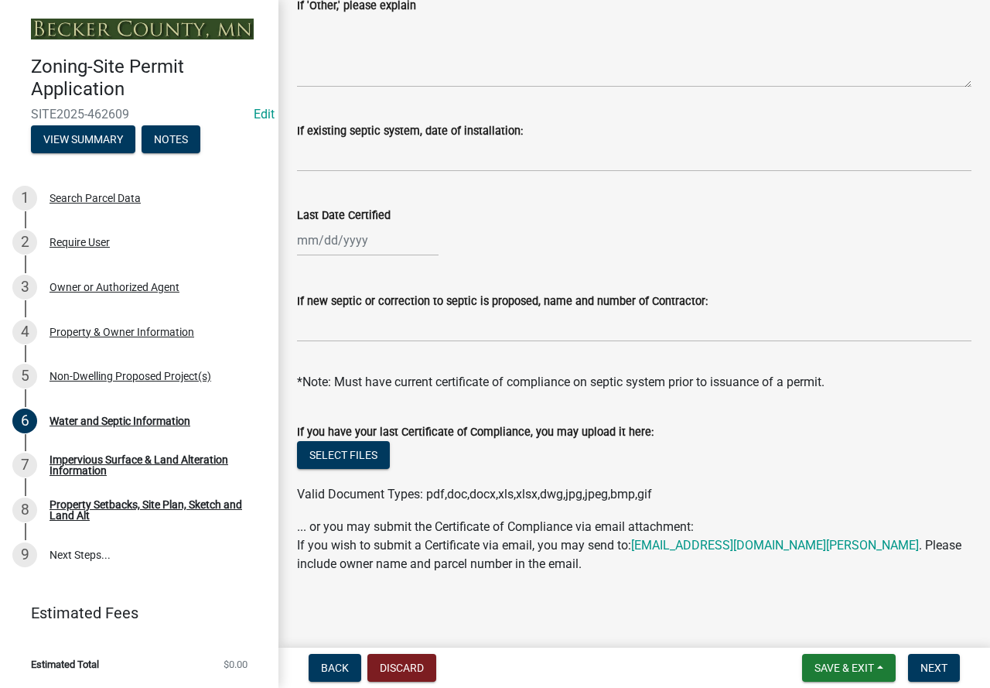
scroll to position [484, 0]
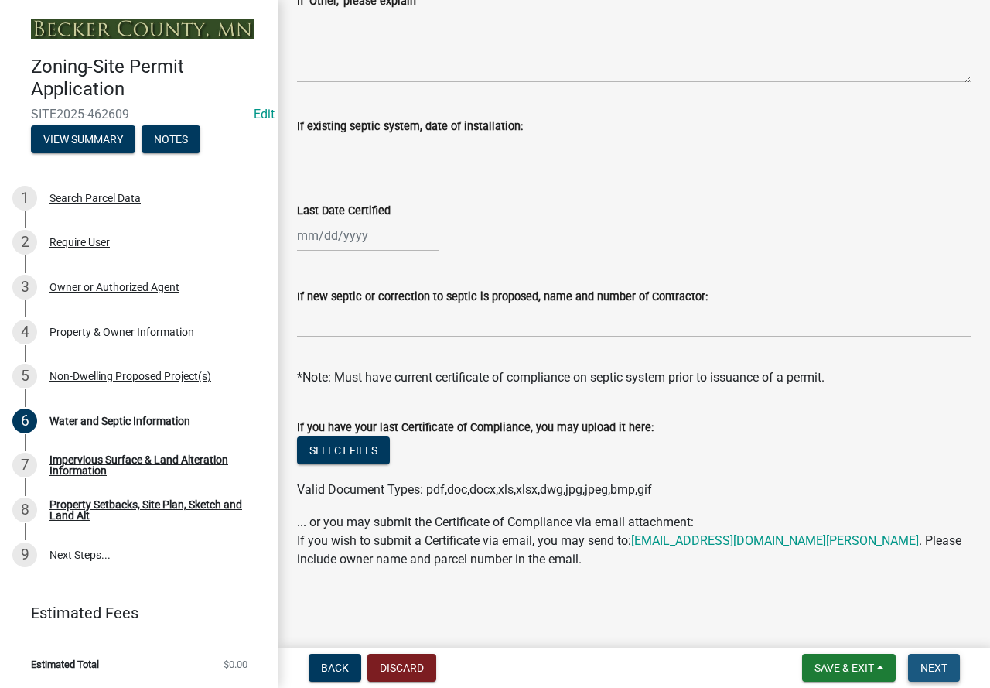
click at [922, 659] on button "Next" at bounding box center [934, 668] width 52 height 28
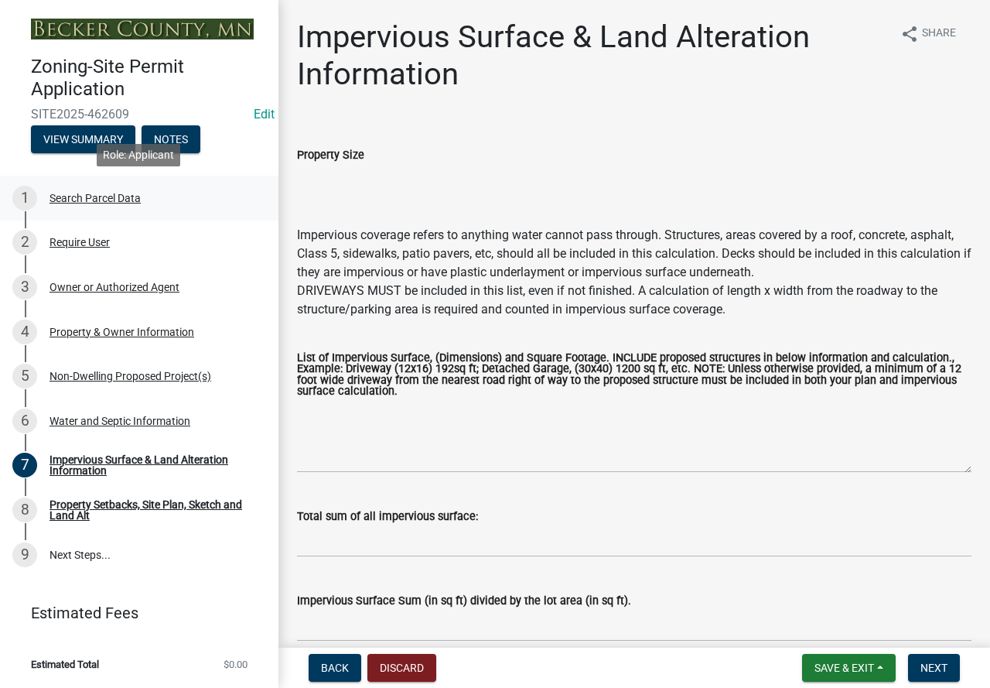
click at [71, 190] on div "1 Search Parcel Data" at bounding box center [132, 198] width 241 height 25
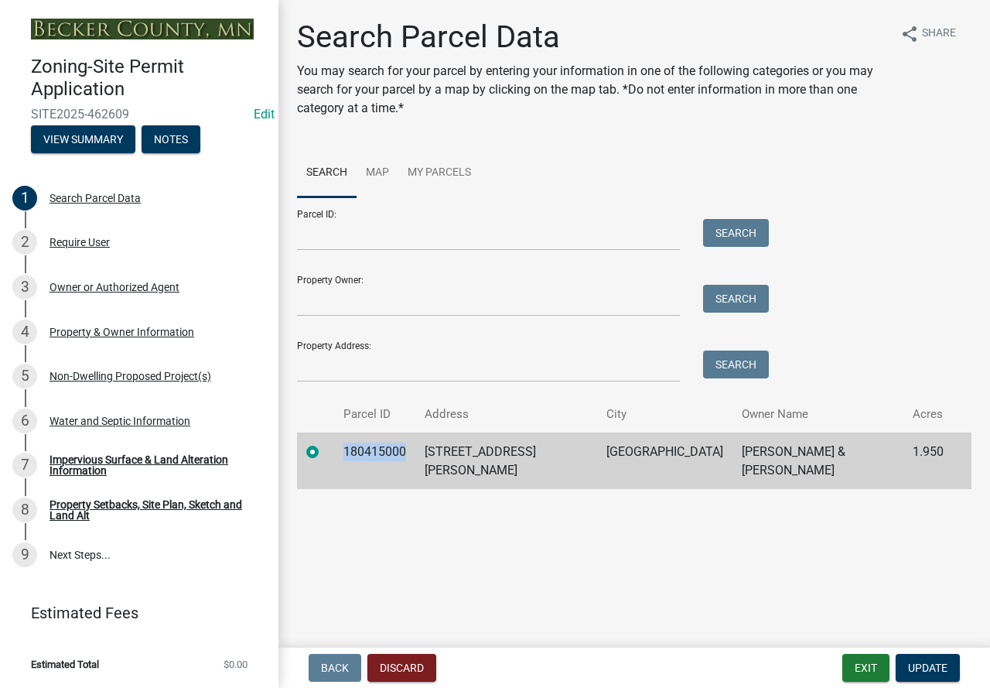
drag, startPoint x: 408, startPoint y: 449, endPoint x: 343, endPoint y: 447, distance: 65.0
click at [343, 447] on td "180415000" at bounding box center [374, 460] width 81 height 56
copy td "180415000"
click at [67, 466] on div "Impervious Surface & Land Alteration Information" at bounding box center [152, 465] width 204 height 22
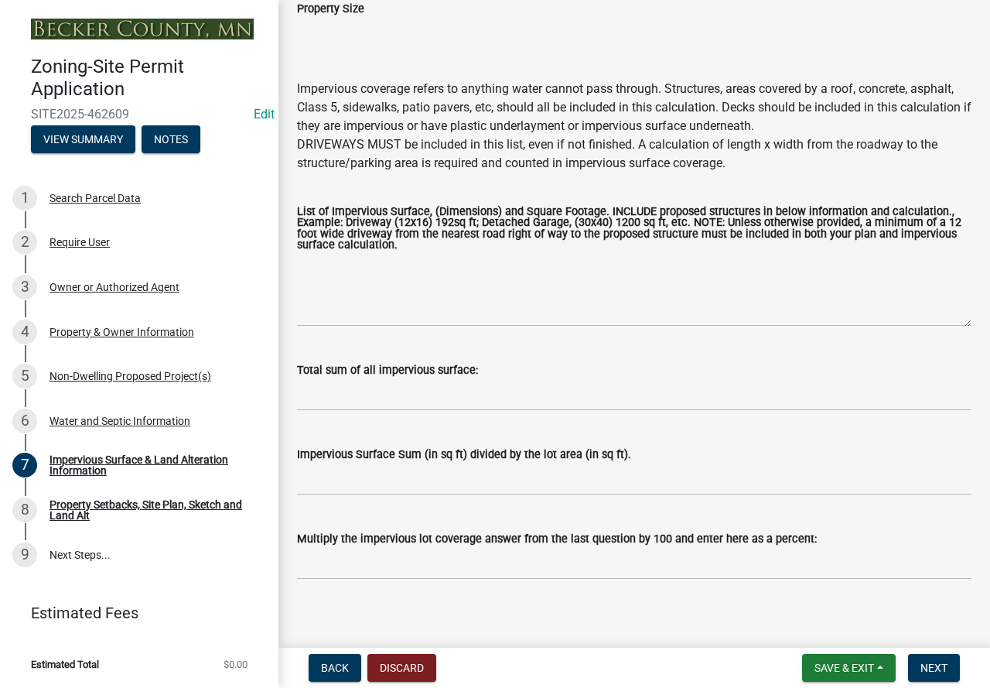
scroll to position [158, 0]
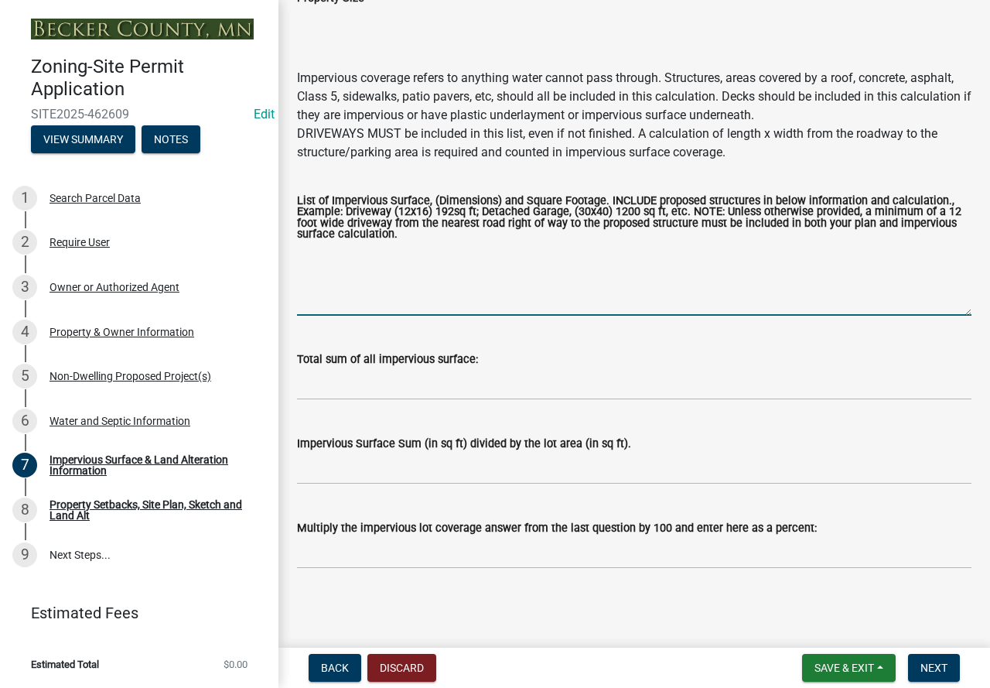
click at [350, 278] on textarea "List of Impervious Surface, (Dimensions) and Square Footage. INCLUDE proposed s…" at bounding box center [634, 279] width 674 height 73
drag, startPoint x: 383, startPoint y: 255, endPoint x: 271, endPoint y: 255, distance: 111.4
click at [271, 255] on div "Zoning-Site Permit Application SITE2025-462609 Edit View Summary Notes 1 Search…" at bounding box center [495, 344] width 990 height 688
drag, startPoint x: 312, startPoint y: 268, endPoint x: 616, endPoint y: 264, distance: 304.8
click at [365, 267] on textarea "1068 house 432" at bounding box center [634, 279] width 674 height 73
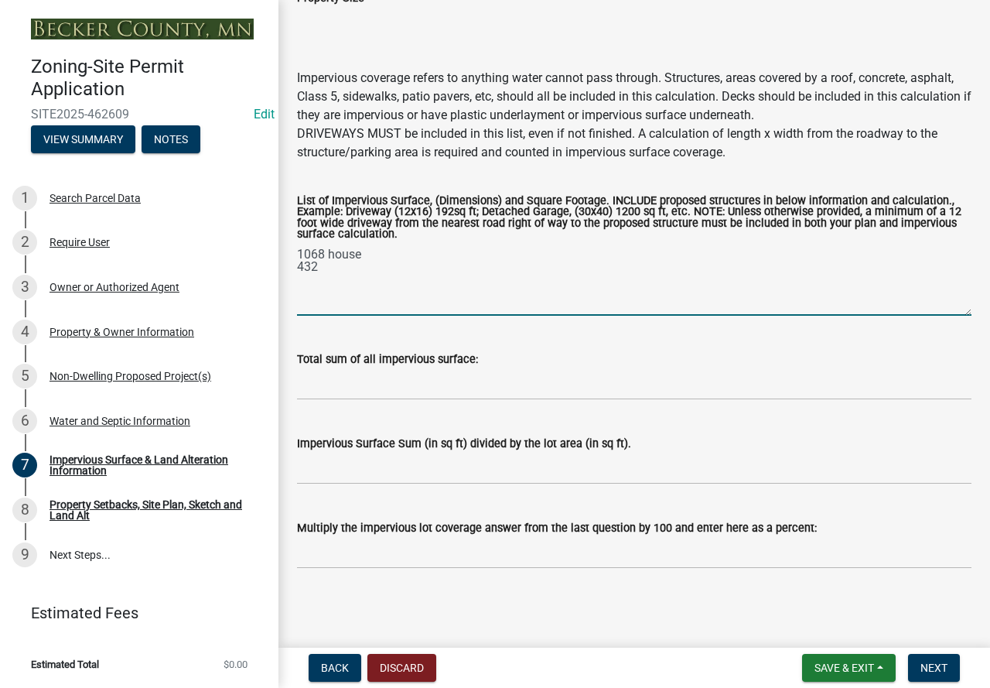
drag, startPoint x: 374, startPoint y: 253, endPoint x: 286, endPoint y: 256, distance: 88.2
click at [288, 255] on div "List of Impervious Surface, (Dimensions) and Square Footage. INCLUDE proposed s…" at bounding box center [634, 245] width 698 height 142
type textarea "432"
drag, startPoint x: 329, startPoint y: 266, endPoint x: 306, endPoint y: 257, distance: 24.3
click at [306, 257] on textarea "432" at bounding box center [634, 279] width 674 height 73
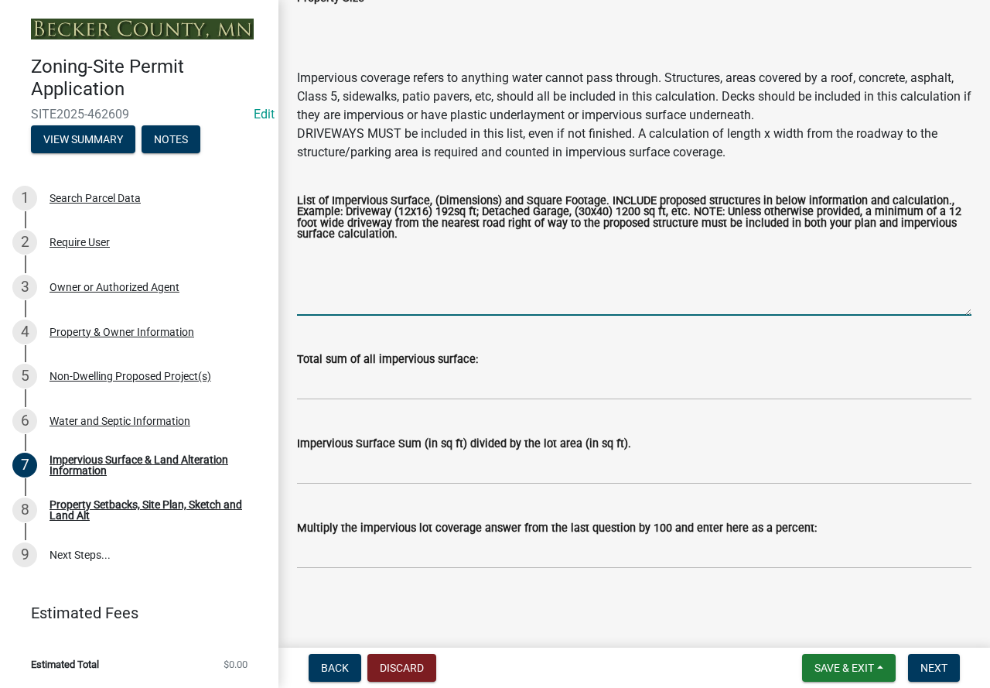
click at [342, 265] on textarea "List of Impervious Surface, (Dimensions) and Square Footage. INCLUDE proposed s…" at bounding box center [634, 279] width 674 height 73
type textarea "1500 cabin 1008 proposed garage 2160 driveway"
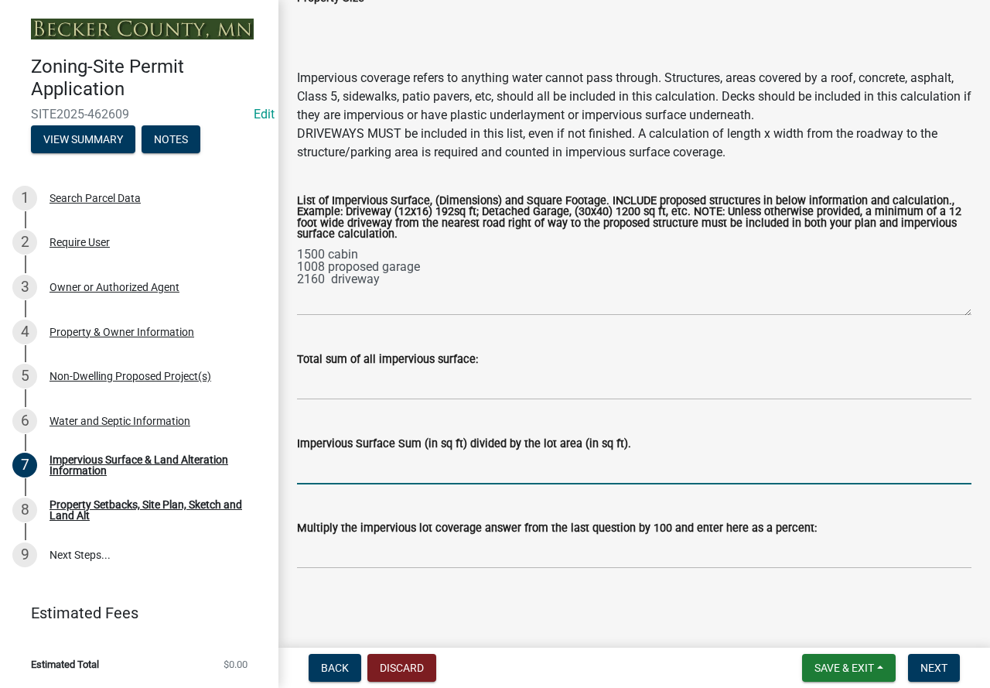
click at [352, 466] on input "Impervious Surface Sum (in sq ft) divided by the lot area (in sq ft)." at bounding box center [634, 468] width 674 height 32
click at [618, 562] on input "Multiply the impervious lot coverage answer from the last question by 100 and e…" at bounding box center [634, 553] width 674 height 32
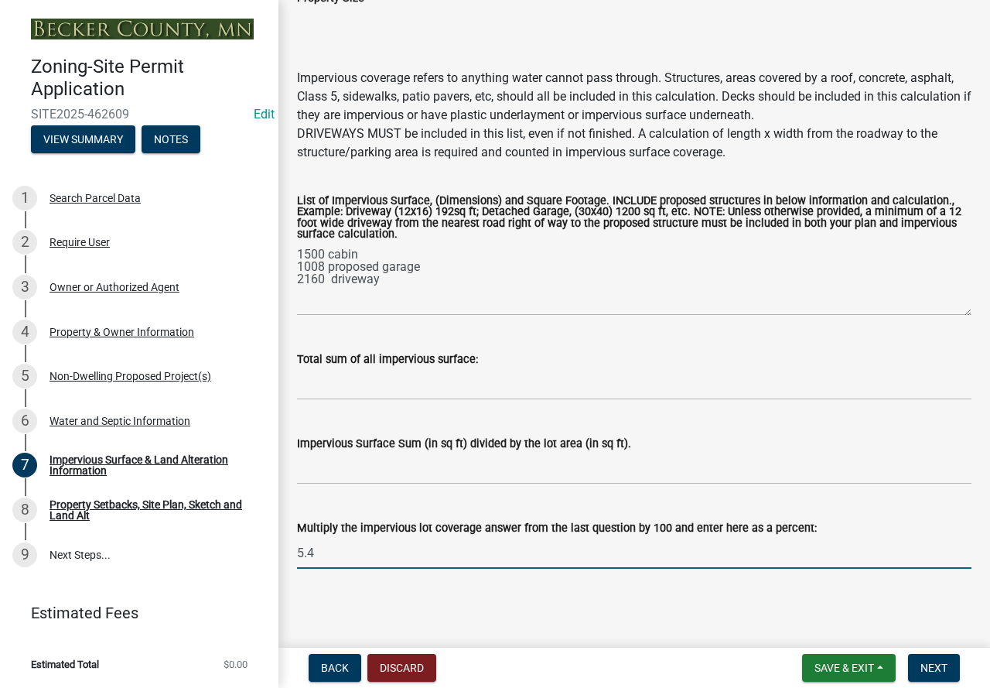
type input "5.4"
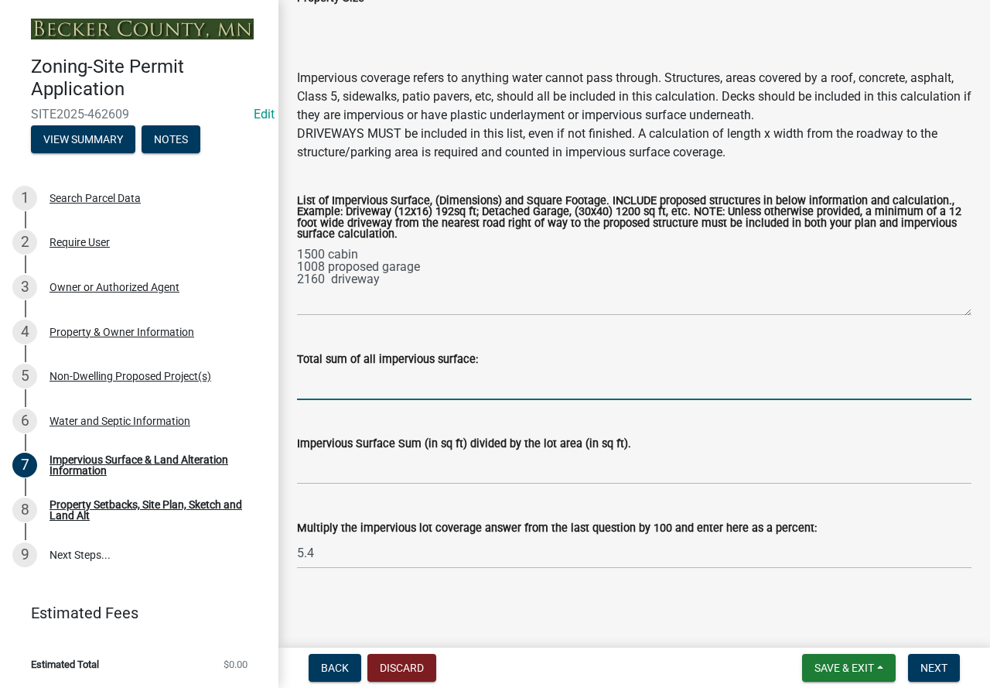
click at [322, 383] on input "Total sum of all impervious surface:" at bounding box center [634, 384] width 674 height 32
type input "4668"
click at [354, 454] on input "Impervious Surface Sum (in sq ft) divided by the lot area (in sq ft)." at bounding box center [634, 468] width 674 height 32
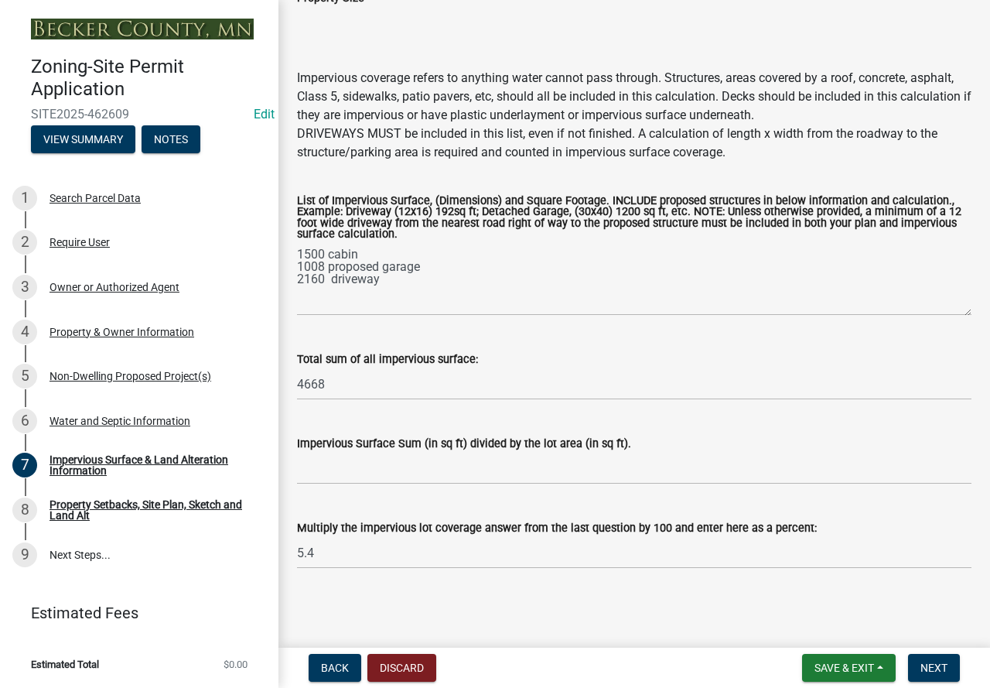
click at [585, 608] on main "Impervious Surface & Land Alteration Information share Share Property Size Impe…" at bounding box center [634, 320] width 712 height 641
click at [933, 665] on span "Next" at bounding box center [933, 667] width 27 height 12
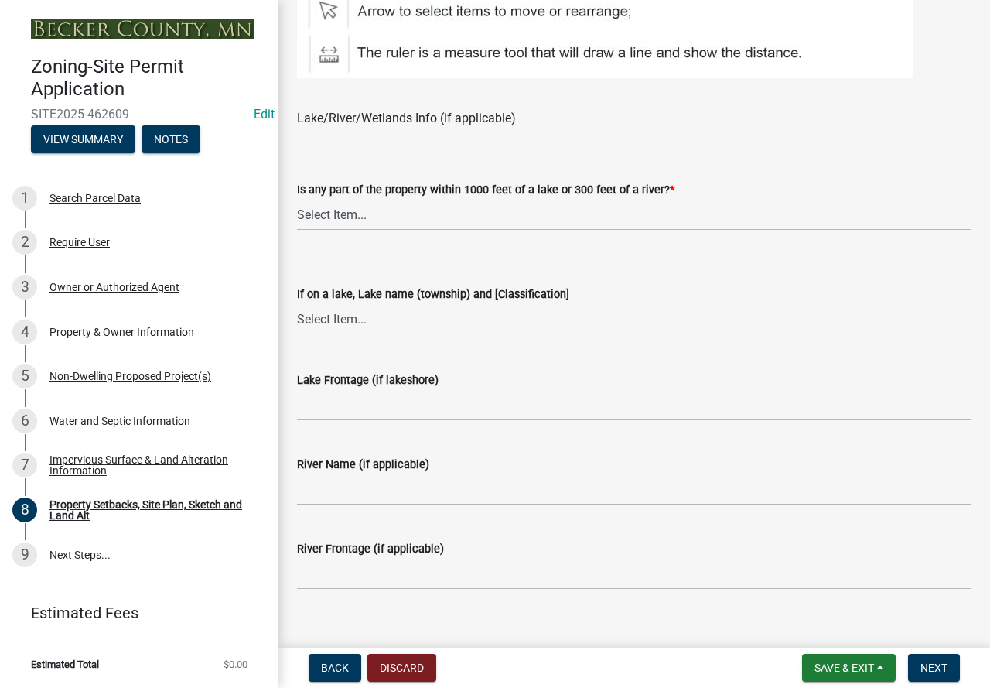
scroll to position [1160, 0]
click at [350, 209] on select "Select Item... Shoreland-Riparian (Property is bordering a lake, river or strea…" at bounding box center [634, 216] width 674 height 32
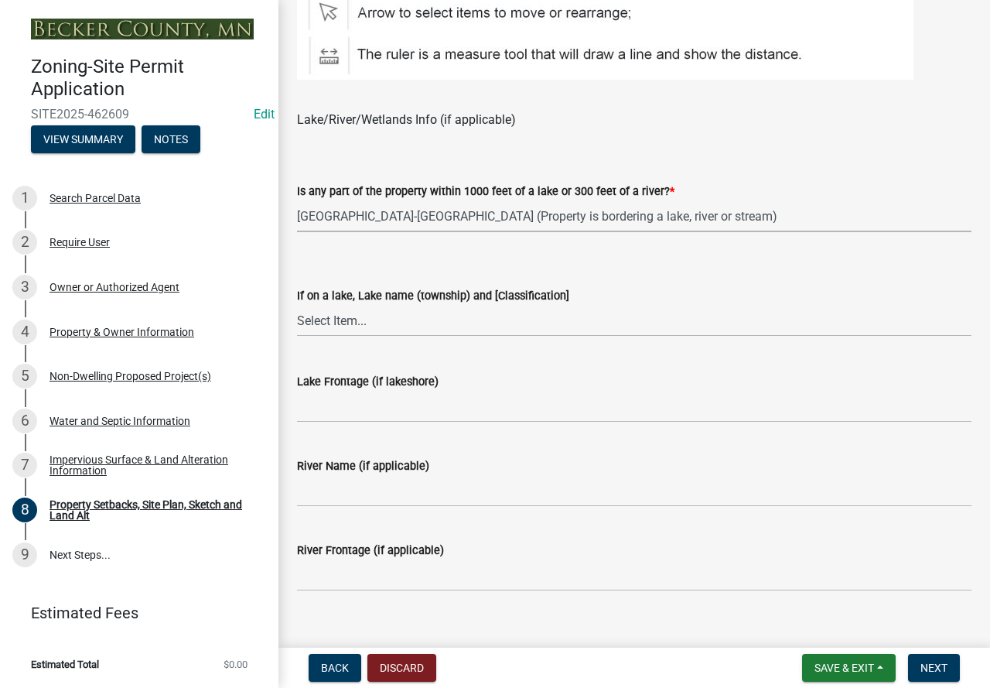
click at [297, 201] on select "Select Item... Shoreland-Riparian (Property is bordering a lake, river or strea…" at bounding box center [634, 216] width 674 height 32
select select "7b13c63f-e699-4112-b373-98fbd28ec536"
click at [340, 316] on select "Select Item... [GEOGRAPHIC_DATA] is not listed below [GEOGRAPHIC_DATA] ([GEOGRA…" at bounding box center [634, 321] width 674 height 32
click at [297, 306] on select "Select Item... [GEOGRAPHIC_DATA] is not listed below [GEOGRAPHIC_DATA] ([GEOGRA…" at bounding box center [634, 321] width 674 height 32
select select "455557a3-7db0-4012-9414-920f9688a68f"
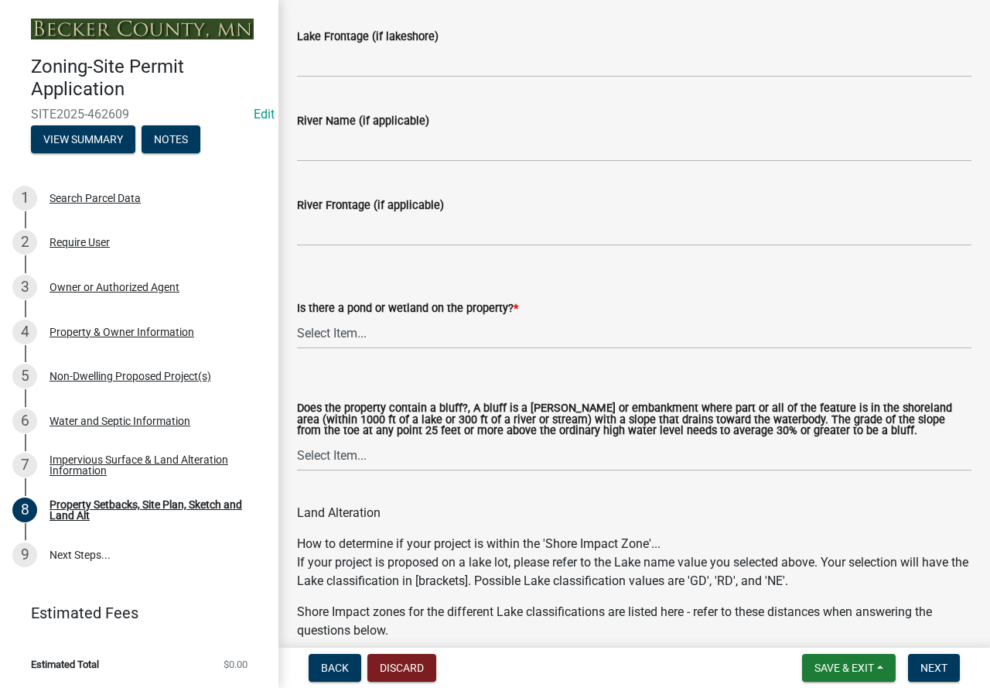
scroll to position [1547, 0]
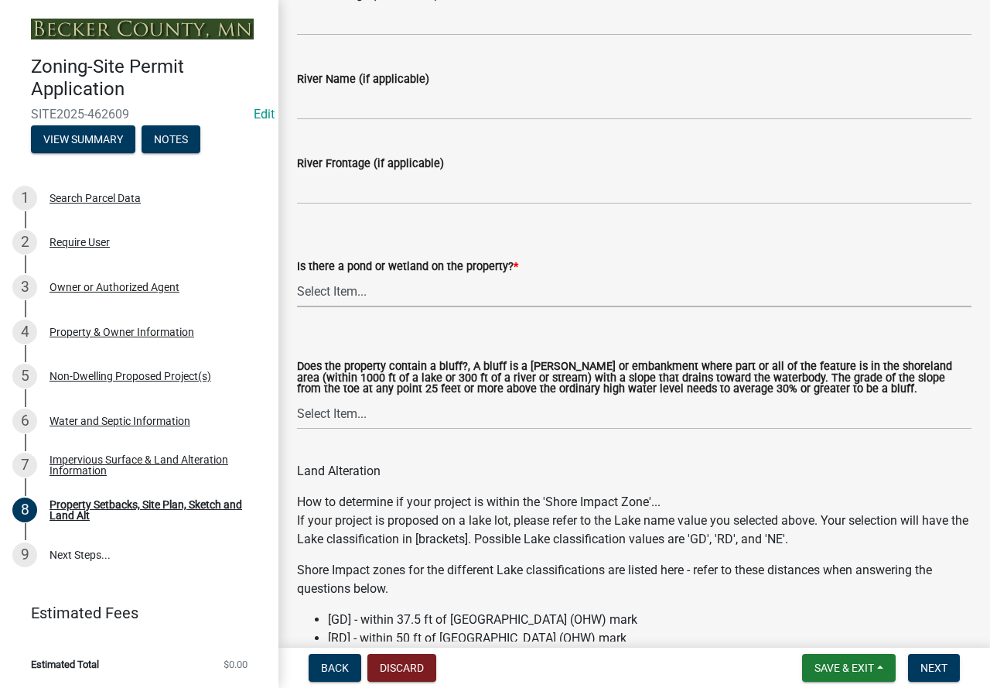
click at [319, 292] on select "Select Item... Yes No" at bounding box center [634, 291] width 674 height 32
click at [297, 276] on select "Select Item... Yes No" at bounding box center [634, 291] width 674 height 32
select select "b56a4575-9846-47cf-8067-c59a4853da22"
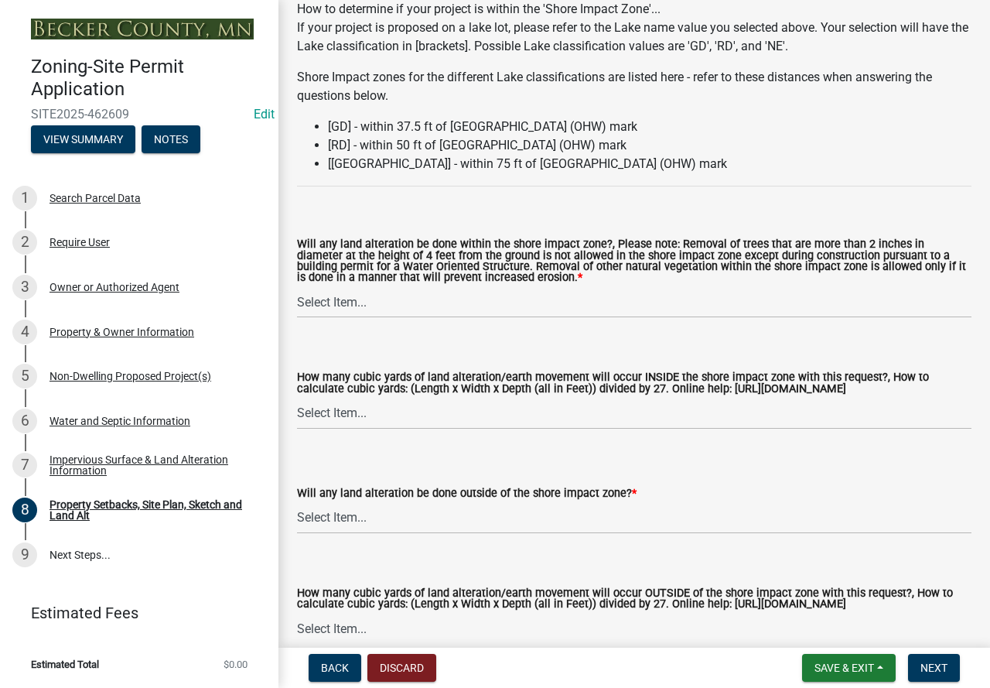
scroll to position [2088, 0]
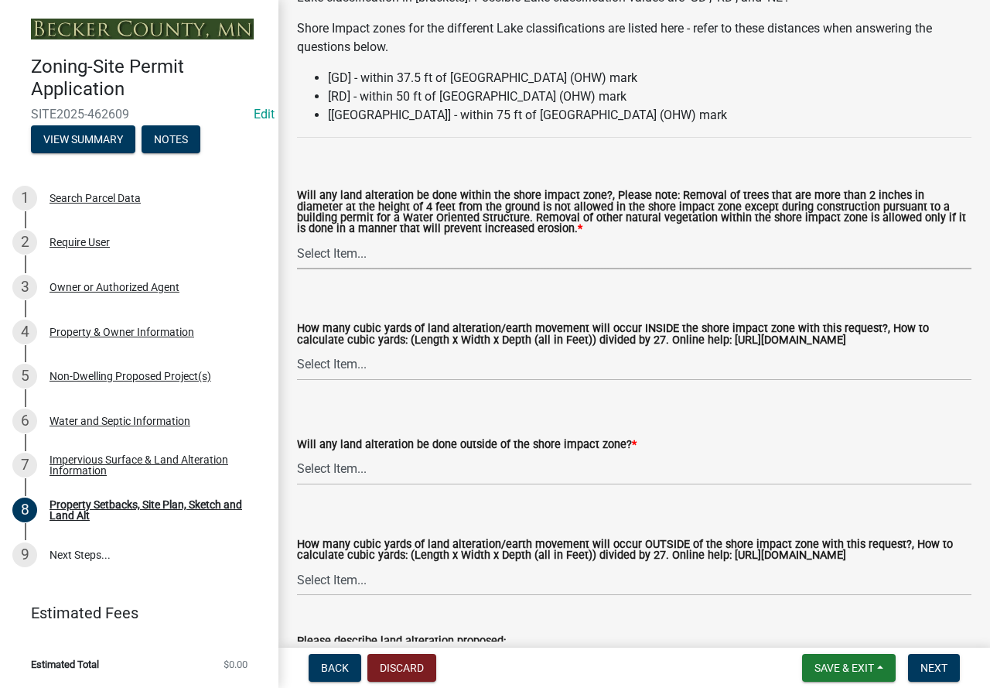
click at [326, 252] on select "Select Item... Yes No N/A" at bounding box center [634, 253] width 674 height 32
click at [297, 240] on select "Select Item... Yes No N/A" at bounding box center [634, 253] width 674 height 32
select select "e8ab2dc3-aa3f-46f3-9b4a-37eb25ad84af"
click at [349, 357] on select "Select Item... None 10 Cubic Yards or less 11-50 Cubic Yards Over 50 Cubic Yards" at bounding box center [634, 365] width 674 height 32
click at [297, 351] on select "Select Item... None 10 Cubic Yards or less 11-50 Cubic Yards Over 50 Cubic Yards" at bounding box center [634, 365] width 674 height 32
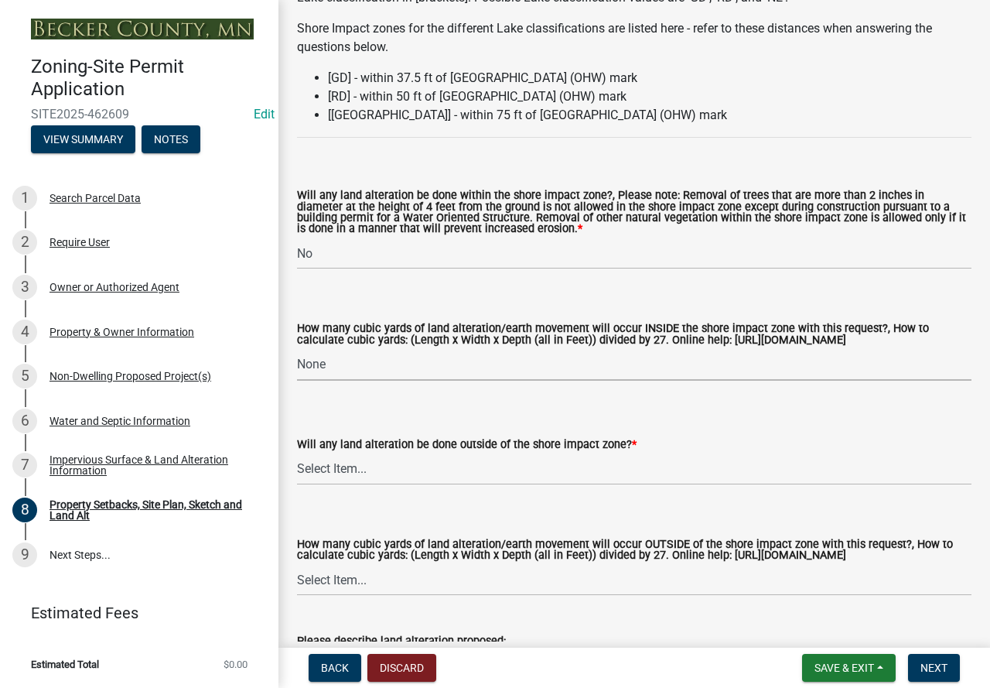
select select "27b2a8b4-abf6-463e-8c0c-7c5d2b4fe26f"
click at [333, 467] on select "Select Item... Yes No N/A" at bounding box center [634, 469] width 674 height 32
click at [297, 456] on select "Select Item... Yes No N/A" at bounding box center [634, 469] width 674 height 32
select select "5ad4ab64-b44e-481c-9000-9e5907aa74e1"
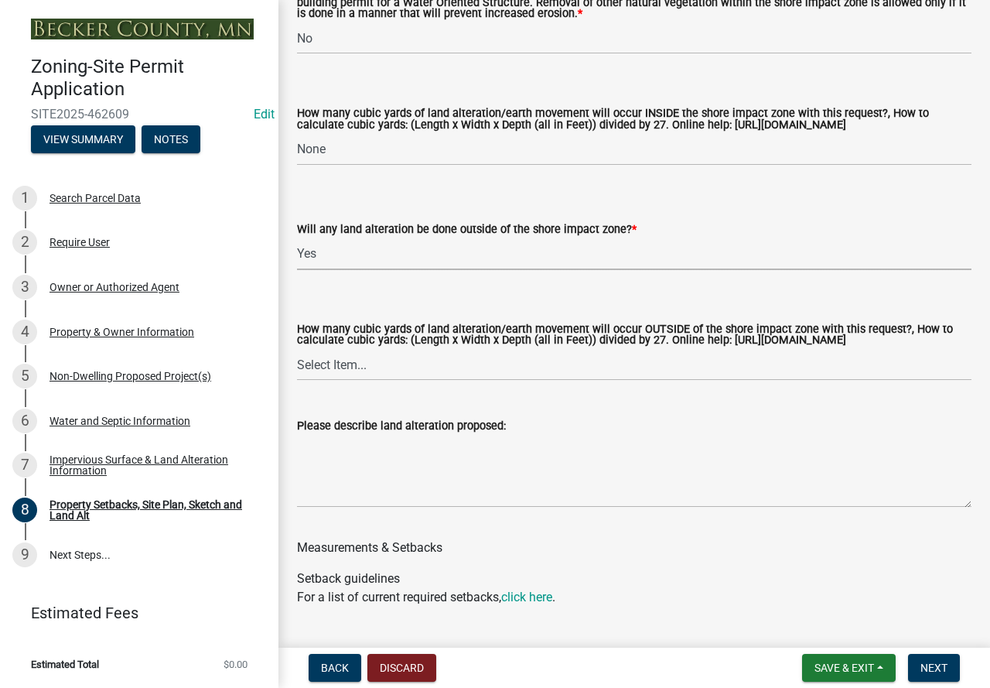
scroll to position [2320, 0]
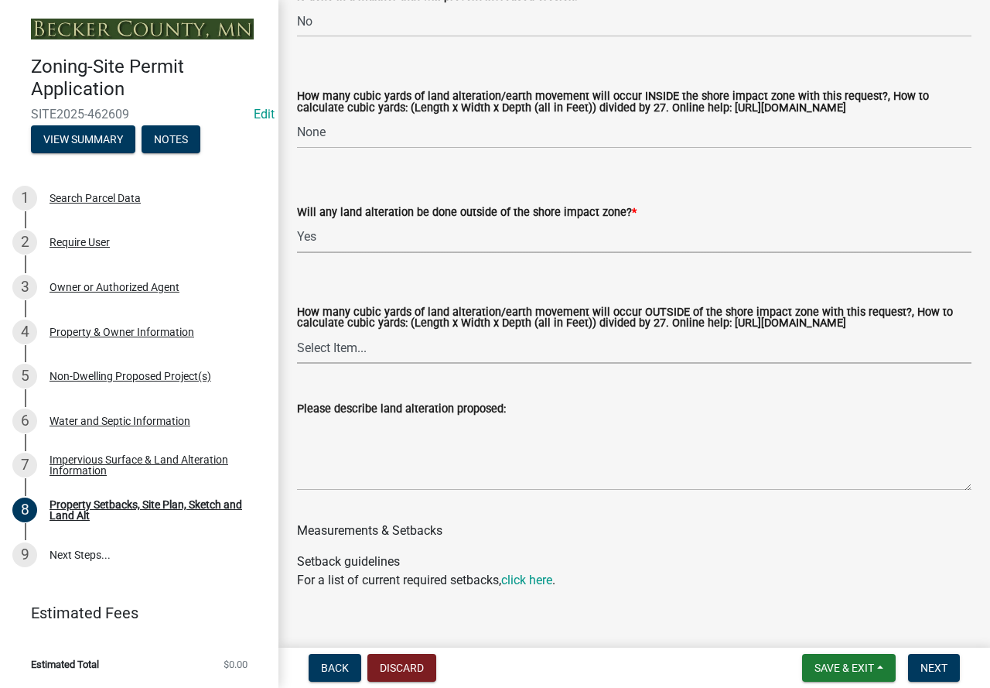
click at [338, 364] on select "Select Item... None 10 Cubic Yards or less 11-50 Cubic Yards Over 50 Cubic Yards" at bounding box center [634, 348] width 674 height 32
click at [297, 347] on select "Select Item... None 10 Cubic Yards or less 11-50 Cubic Yards Over 50 Cubic Yards" at bounding box center [634, 348] width 674 height 32
select select "a96800da-4e88-4c62-b1ff-2cd17f9e3346"
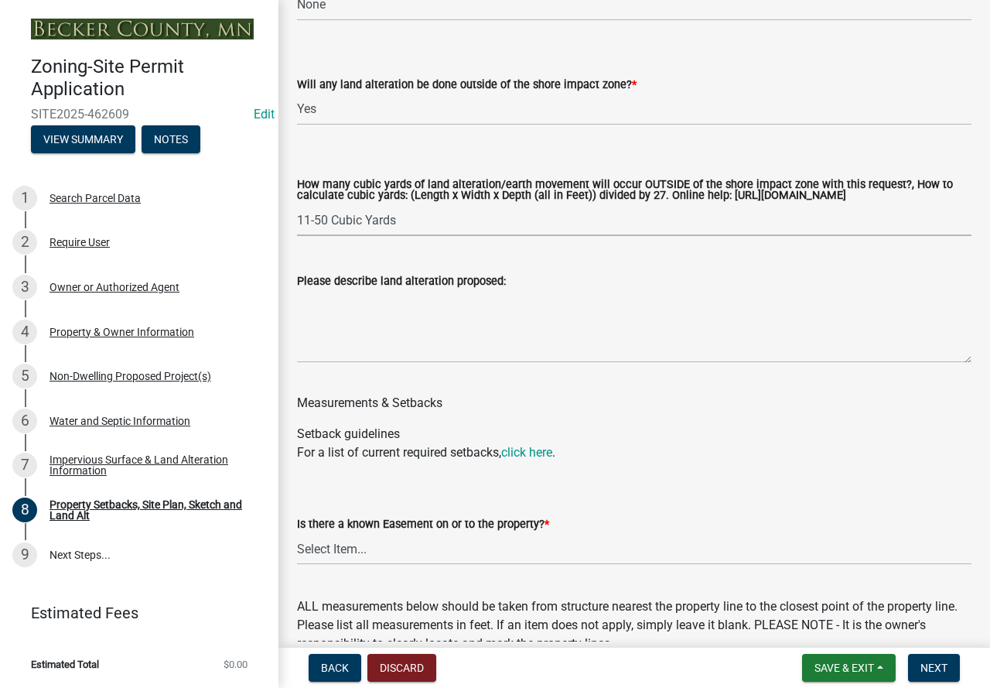
scroll to position [2475, 0]
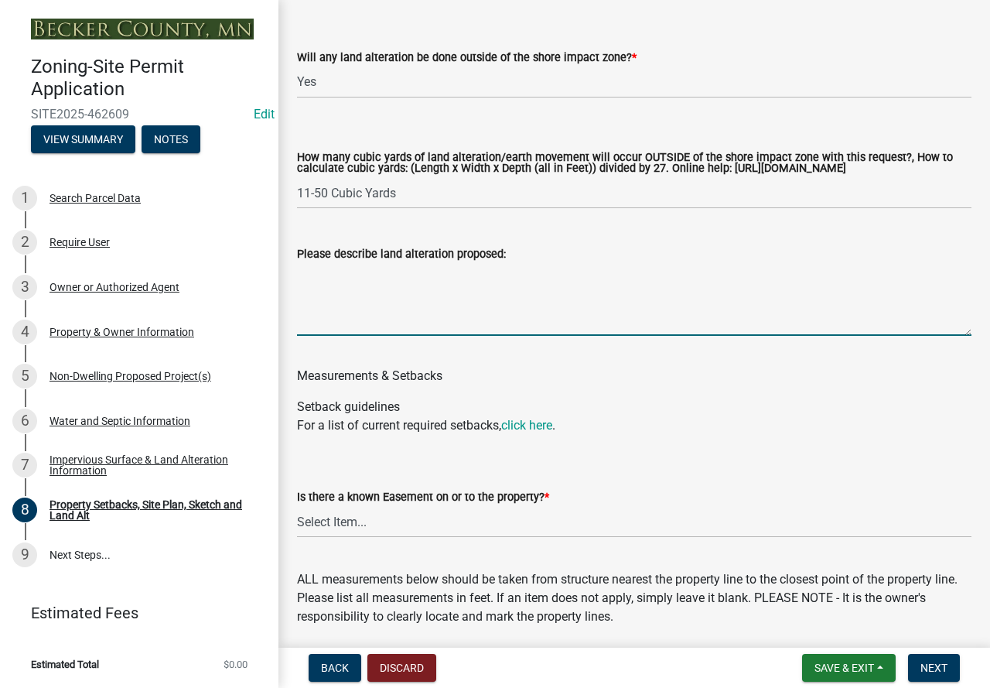
click at [365, 336] on textarea "Please describe land alteration proposed:" at bounding box center [634, 299] width 674 height 73
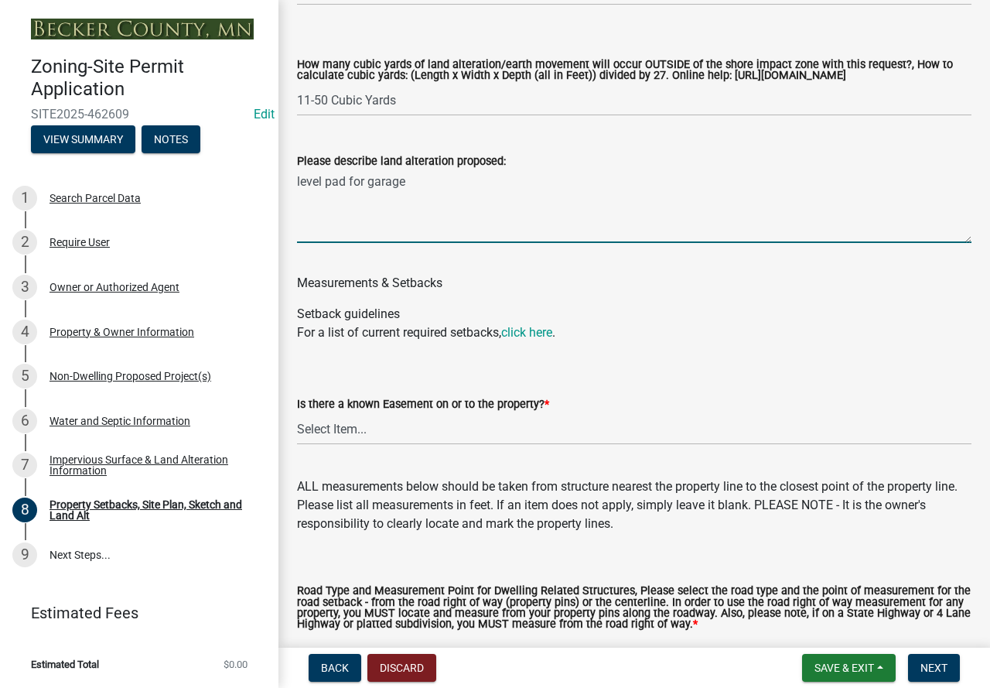
scroll to position [2707, 0]
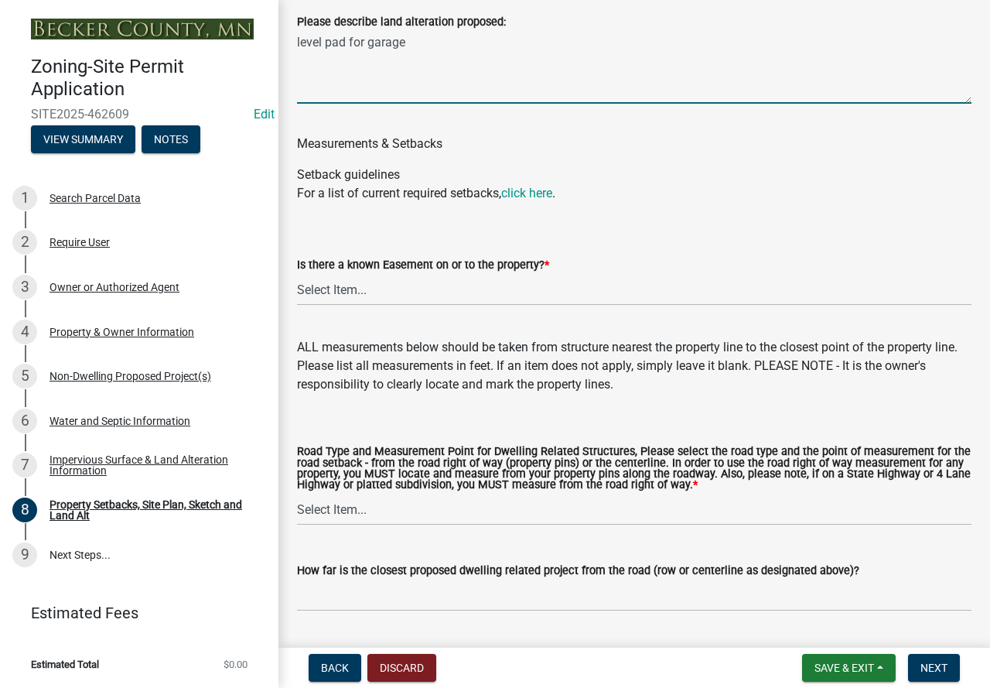
type textarea "level pad for garage"
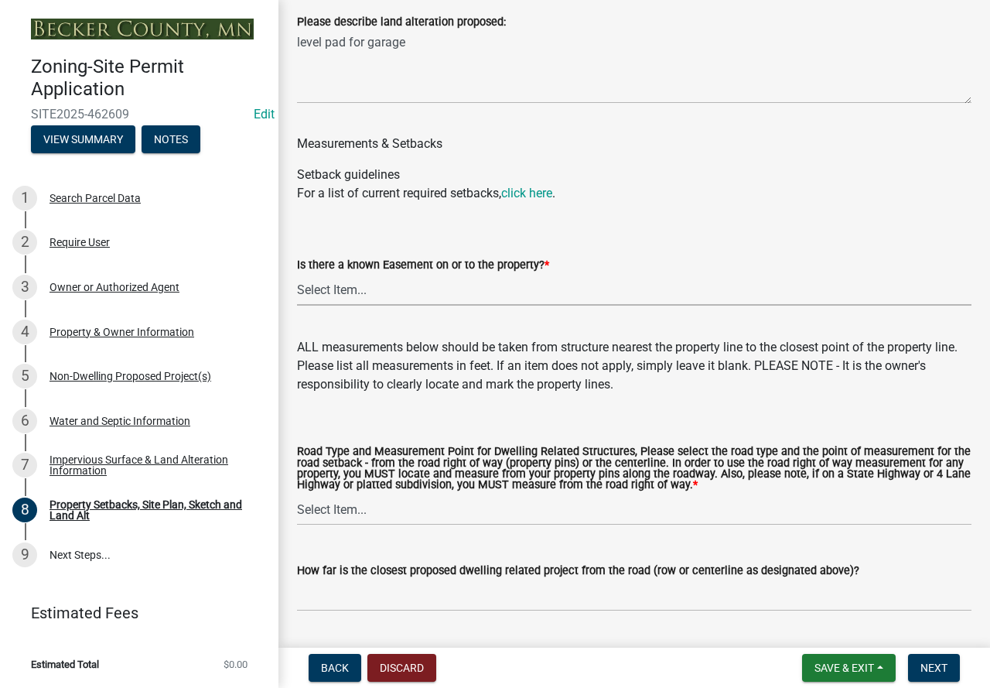
click at [318, 306] on select "Select Item... Yes No" at bounding box center [634, 290] width 674 height 32
click at [297, 288] on select "Select Item... Yes No" at bounding box center [634, 290] width 674 height 32
select select "c8b8ea71-7088-4e87-a493-7bc88cc2835b"
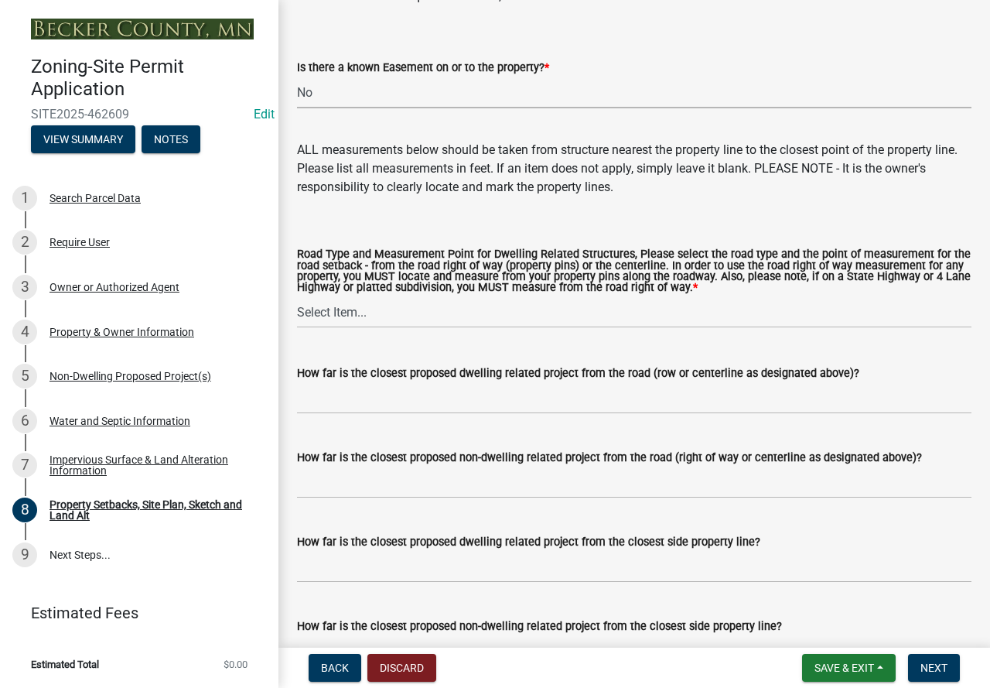
scroll to position [3016, 0]
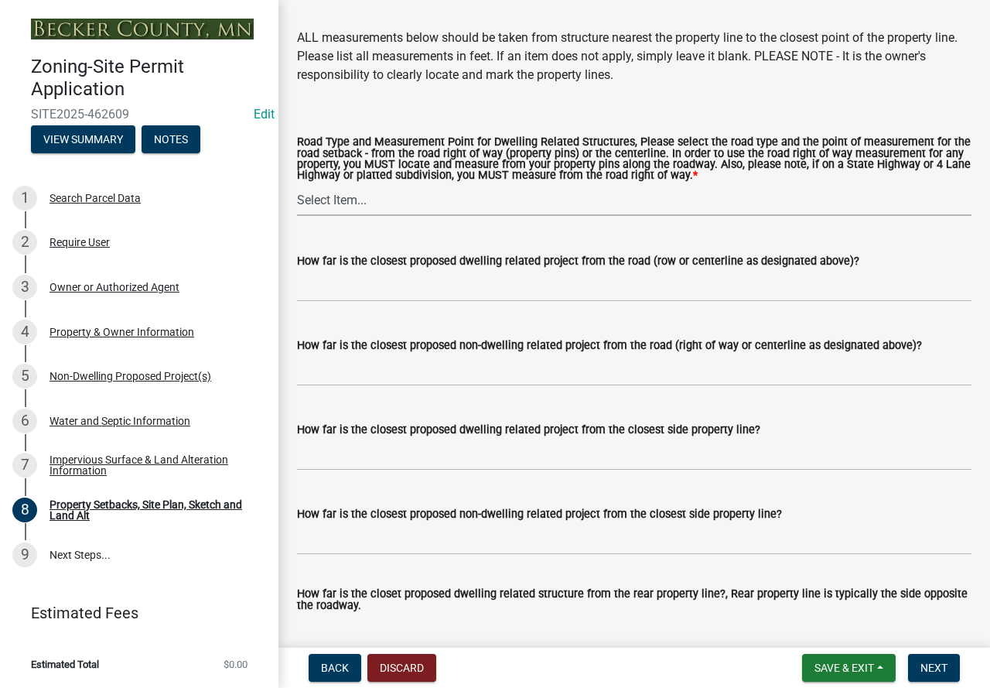
click at [319, 216] on select "Select Item... Private Easement - Right of Way Private Easement - Centerline Pu…" at bounding box center [634, 200] width 674 height 32
click at [297, 200] on select "Select Item... Private Easement - Right of Way Private Easement - Centerline Pu…" at bounding box center [634, 200] width 674 height 32
select select "133211ff-91ce-4a0a-9235-b48a7e2069a0"
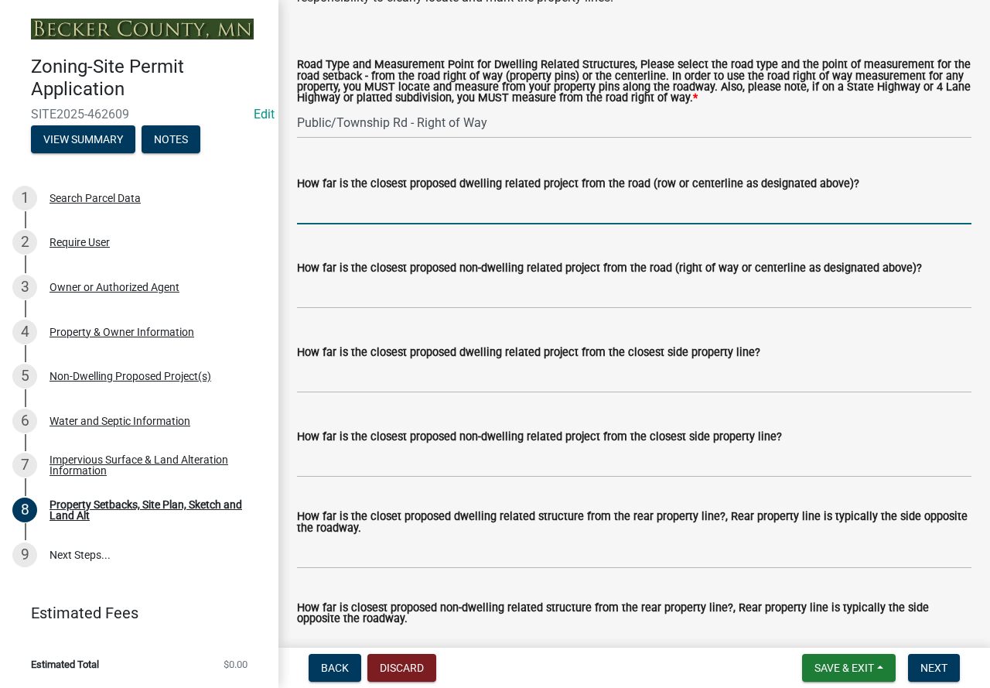
click at [387, 224] on input "How far is the closest proposed dwelling related project from the road (row or …" at bounding box center [634, 209] width 674 height 32
type input "150+"
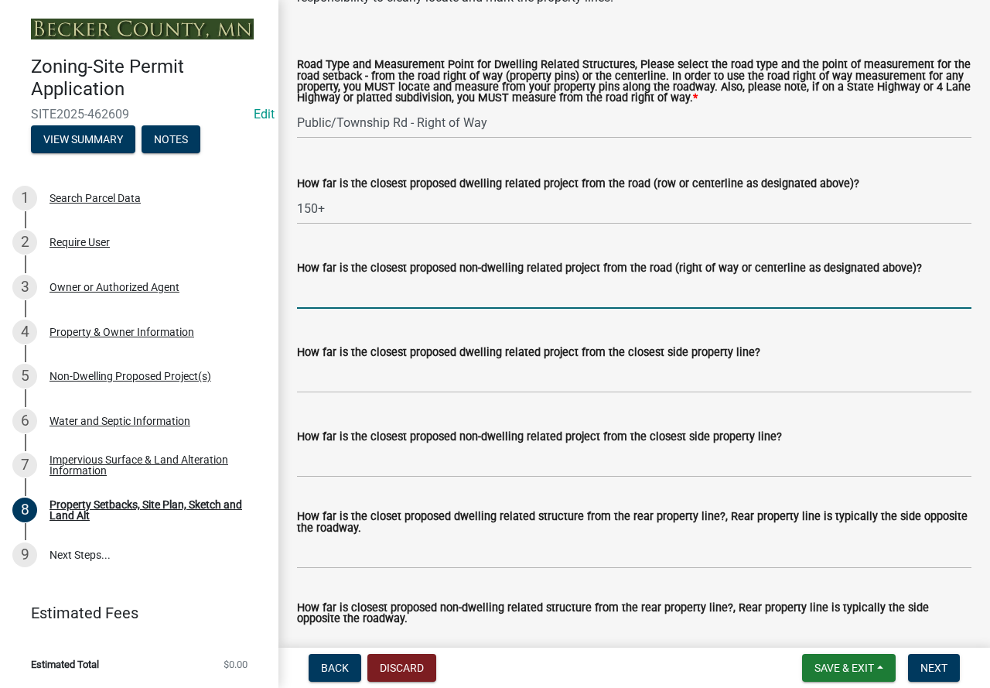
click at [367, 309] on input "How far is the closest proposed non-dwelling related project from the road (rig…" at bounding box center [634, 293] width 674 height 32
type input "150+"
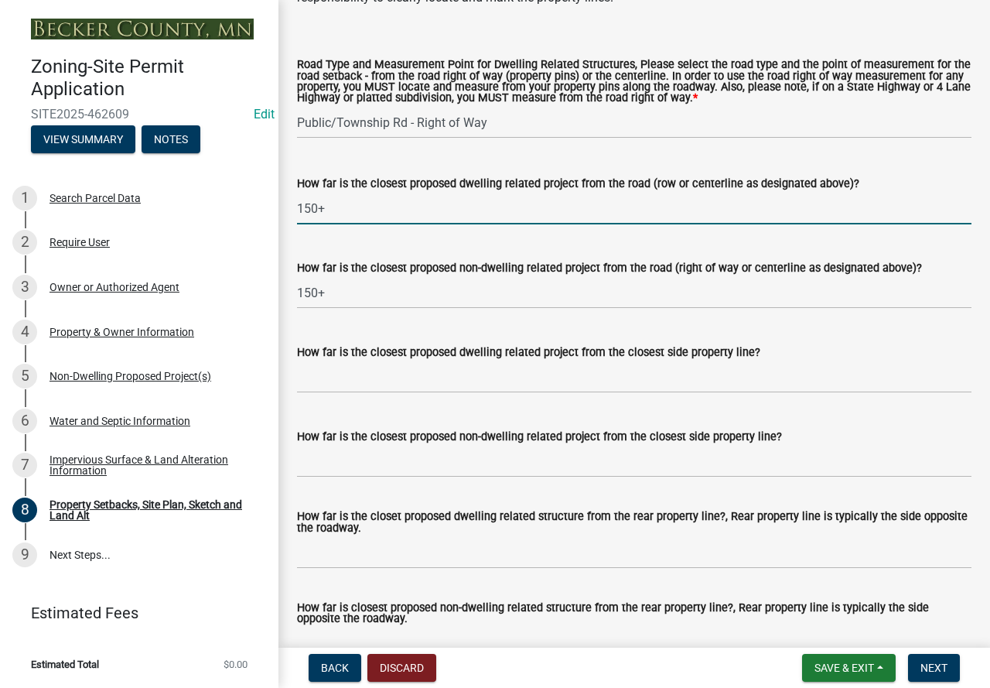
drag, startPoint x: 332, startPoint y: 218, endPoint x: 281, endPoint y: 214, distance: 51.2
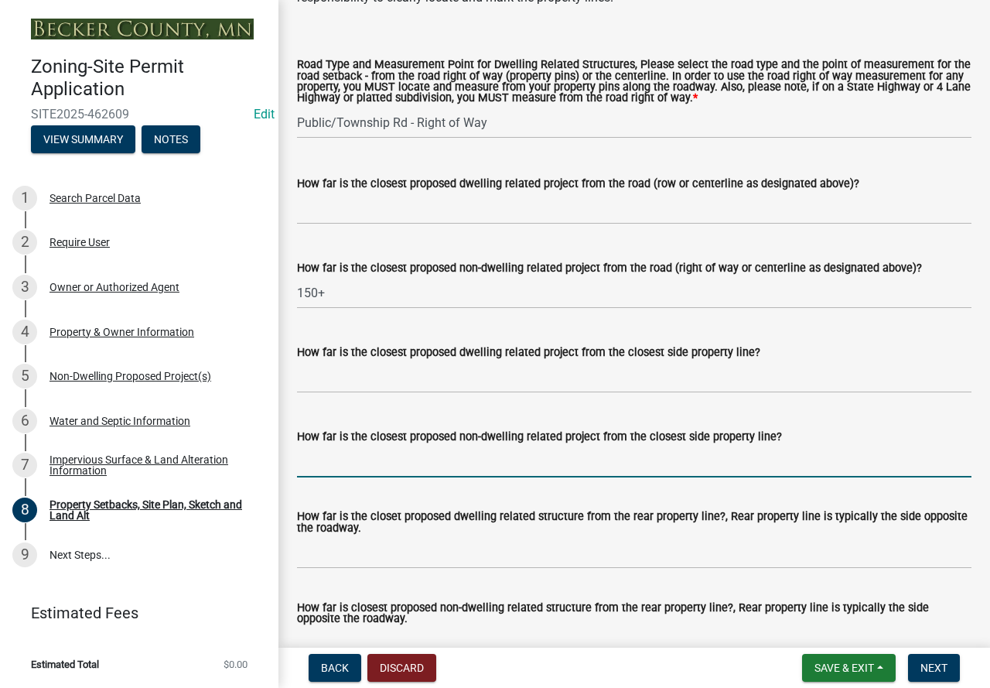
click at [364, 475] on input "How far is the closest proposed non-dwelling related project from the closest s…" at bounding box center [634, 462] width 674 height 32
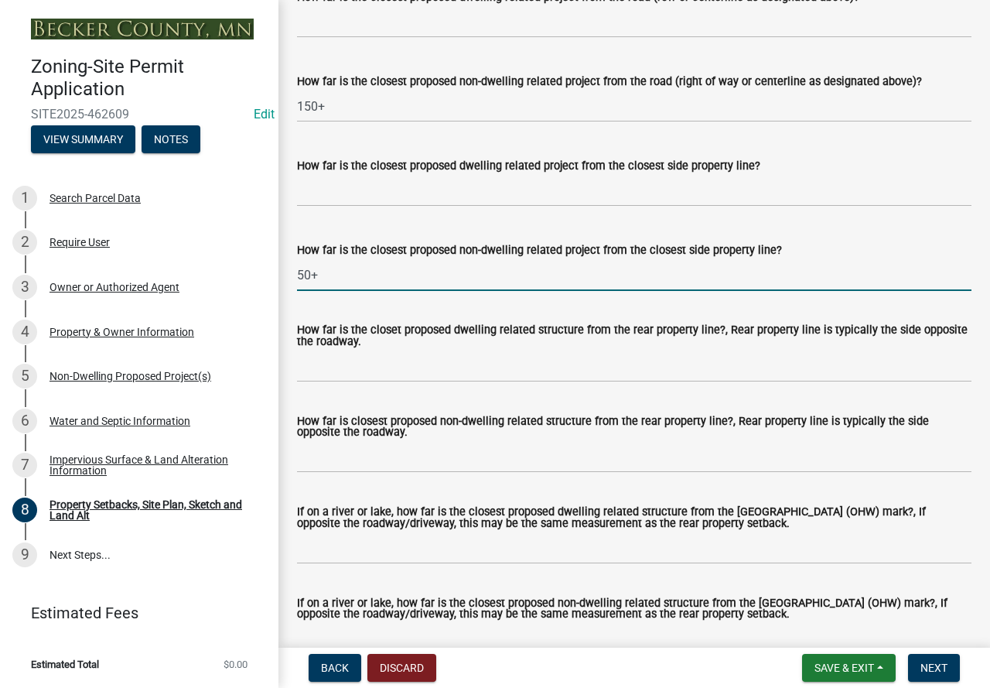
scroll to position [3326, 0]
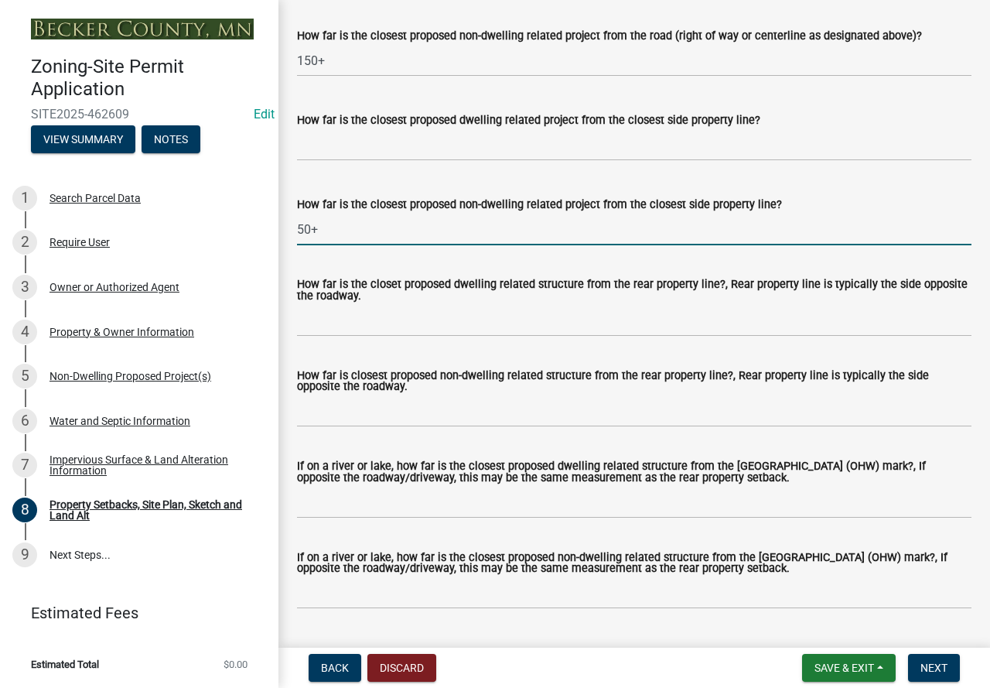
type input "50+"
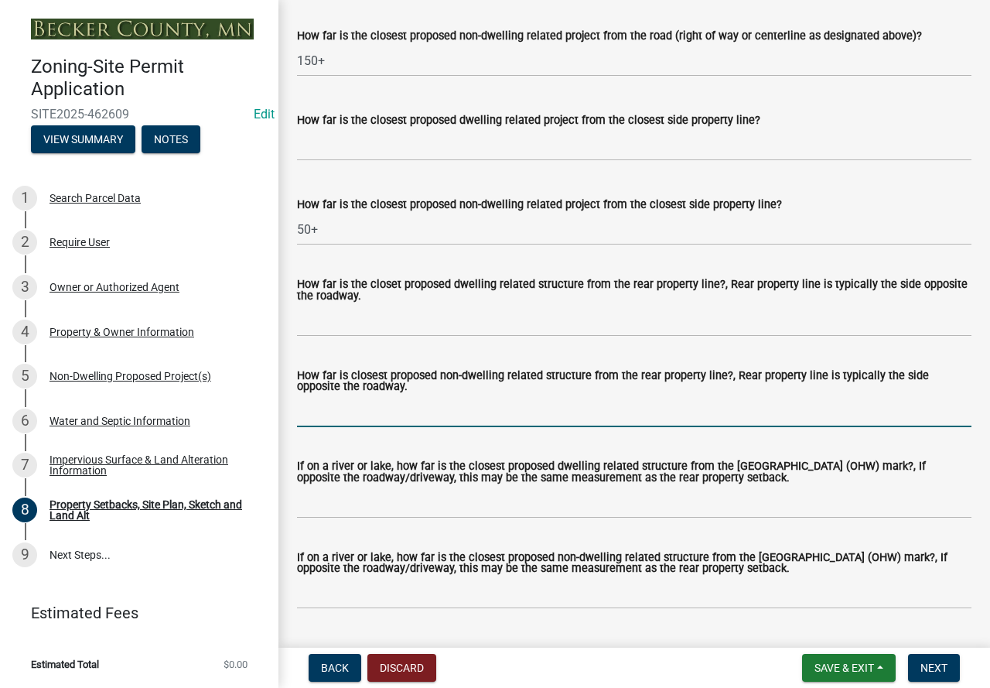
click at [345, 427] on input "How far is closest proposed non-dwelling related structure from the rear proper…" at bounding box center [634, 411] width 674 height 32
type input "100+"
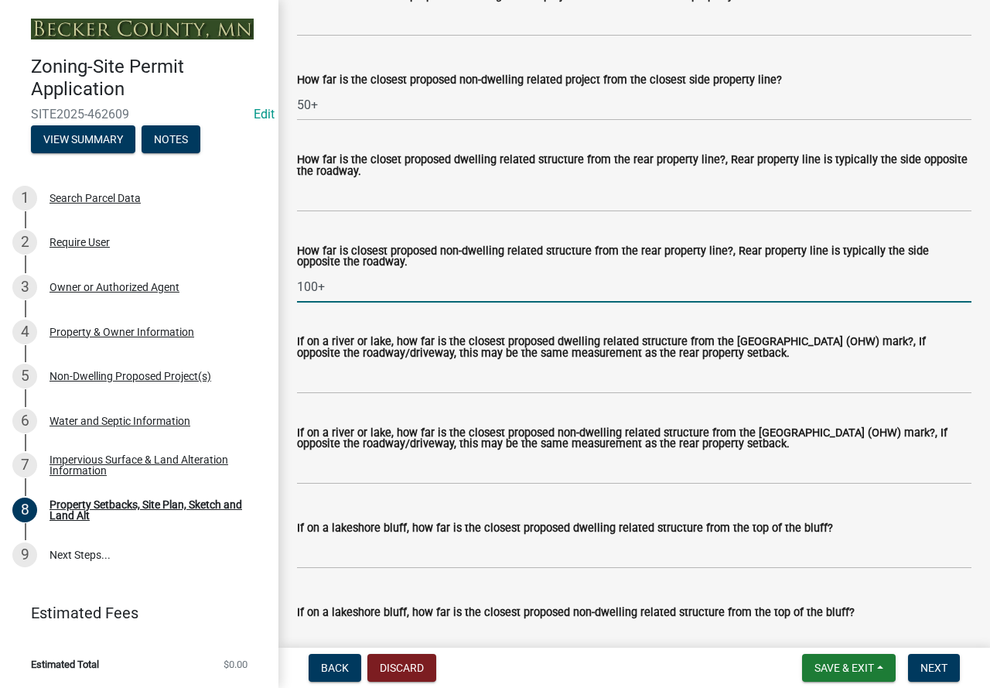
scroll to position [3480, 0]
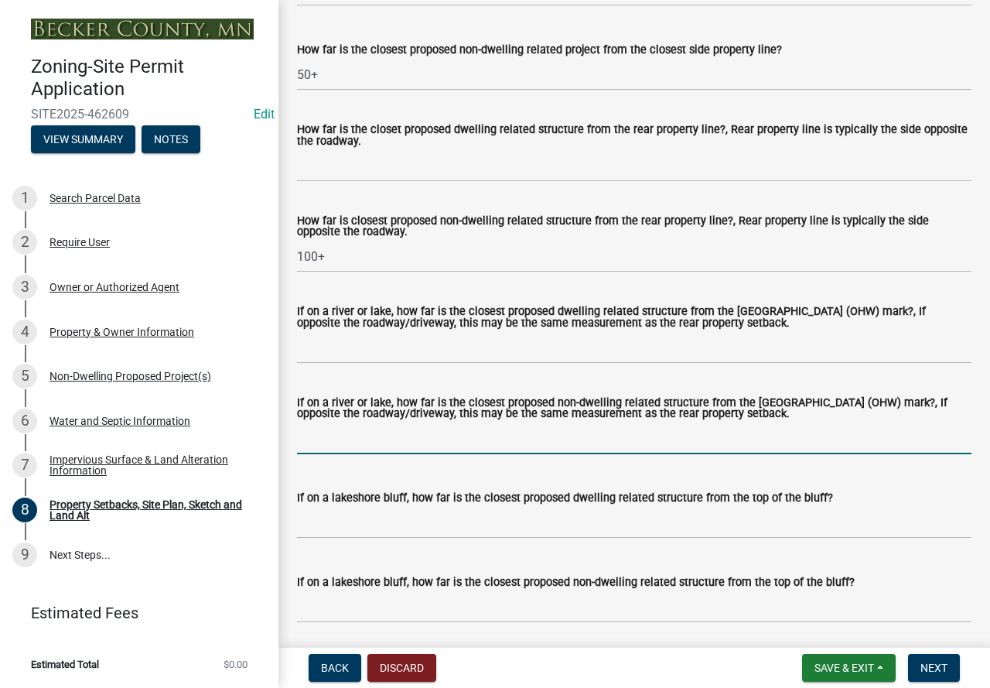
click at [336, 454] on input "If on a river or lake, how far is the closest proposed non-dwelling related str…" at bounding box center [634, 438] width 674 height 32
type input "100+"
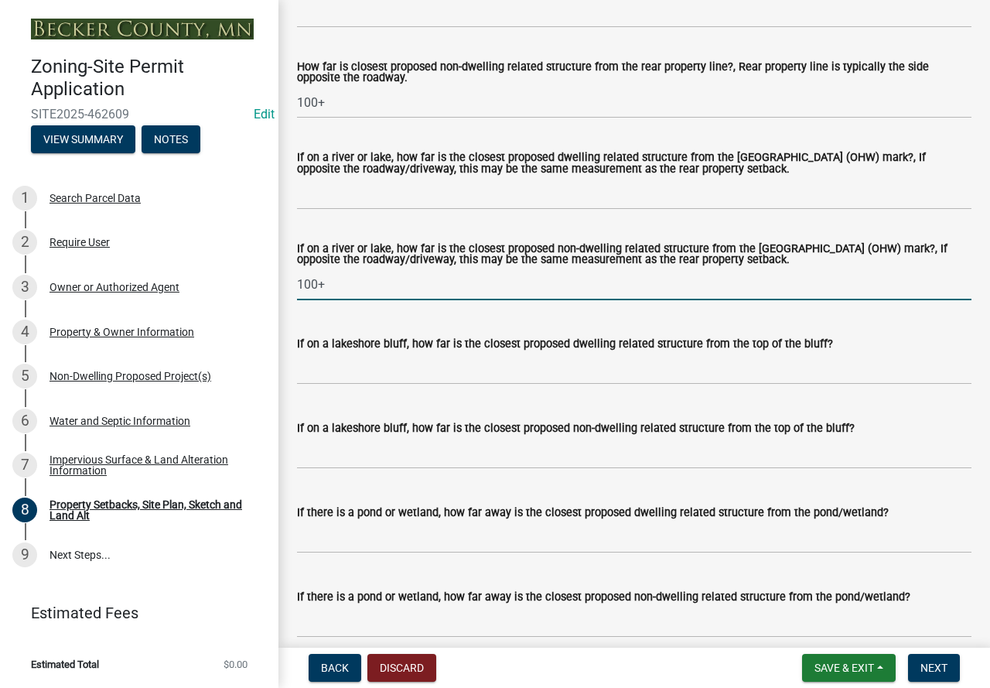
scroll to position [3635, 0]
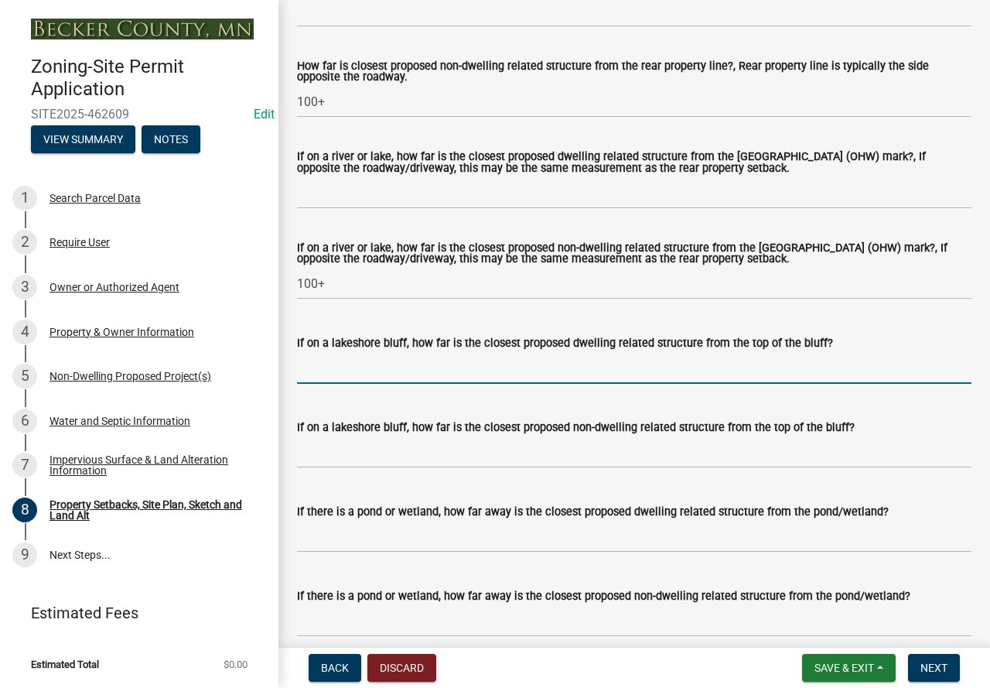
click at [349, 384] on input "If on a lakeshore bluff, how far is the closest proposed dwelling related struc…" at bounding box center [634, 368] width 674 height 32
type input "N/A"
click at [322, 468] on input "If on a lakeshore bluff, how far is the closest proposed non-dwelling related s…" at bounding box center [634, 452] width 674 height 32
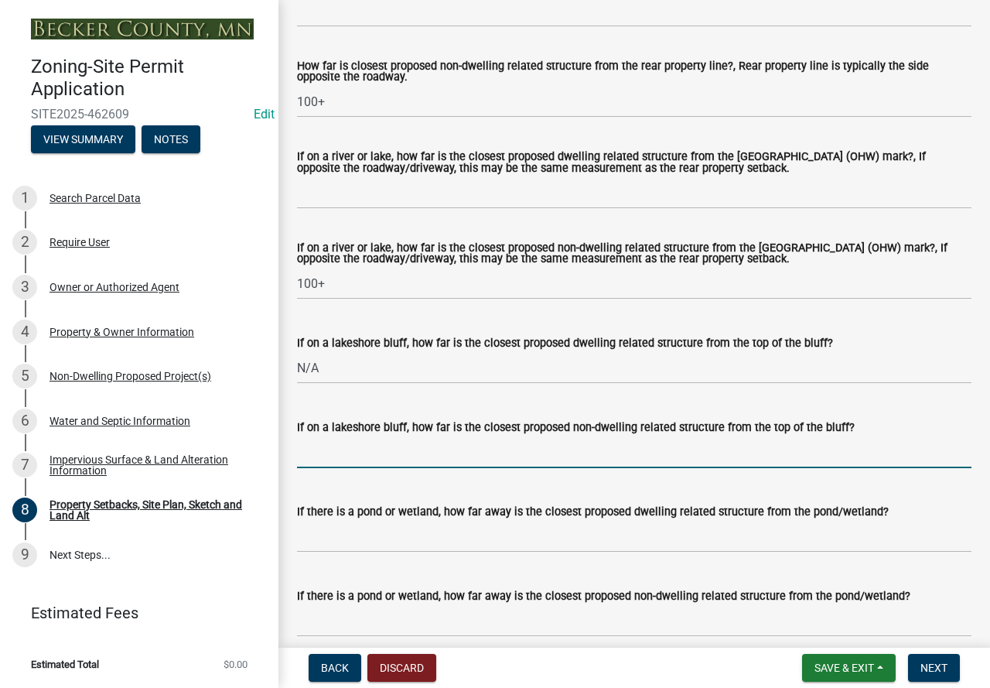
type input "N/A"
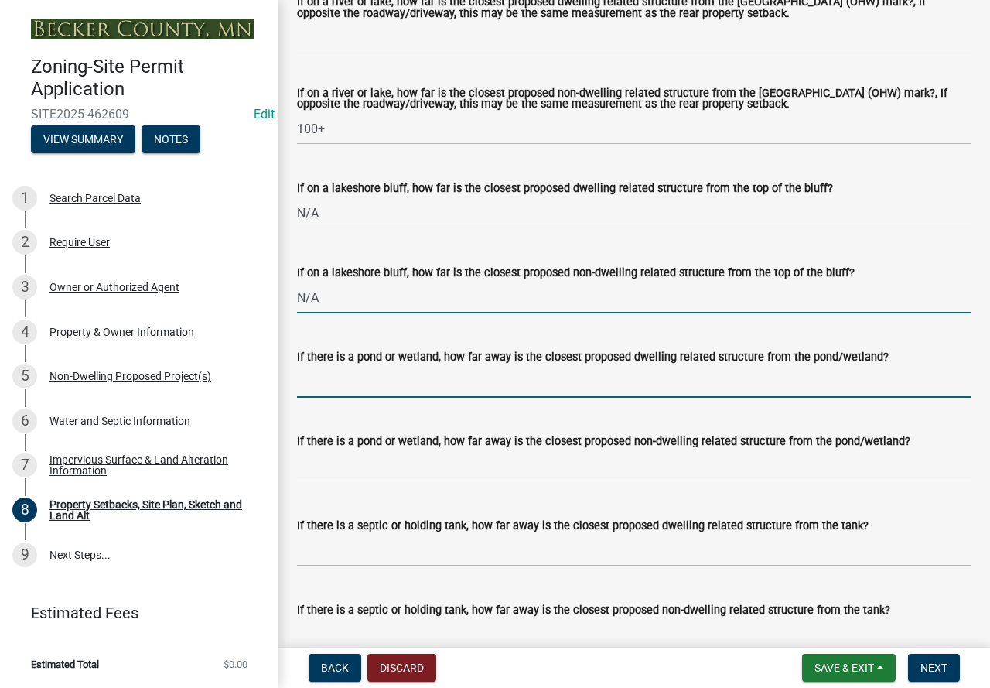
click at [372, 398] on input "If there is a pond or wetland, how far away is the closest proposed dwelling re…" at bounding box center [634, 382] width 674 height 32
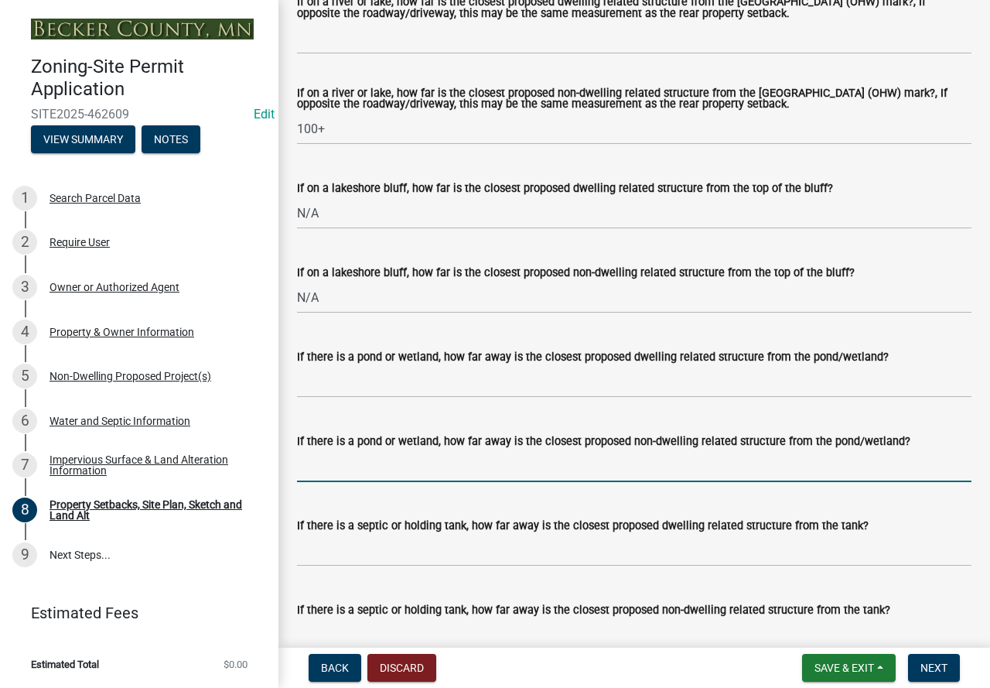
click at [343, 482] on input "If there is a pond or wetland, how far away is the closest proposed non-dwellin…" at bounding box center [634, 466] width 674 height 32
type input "N/A"
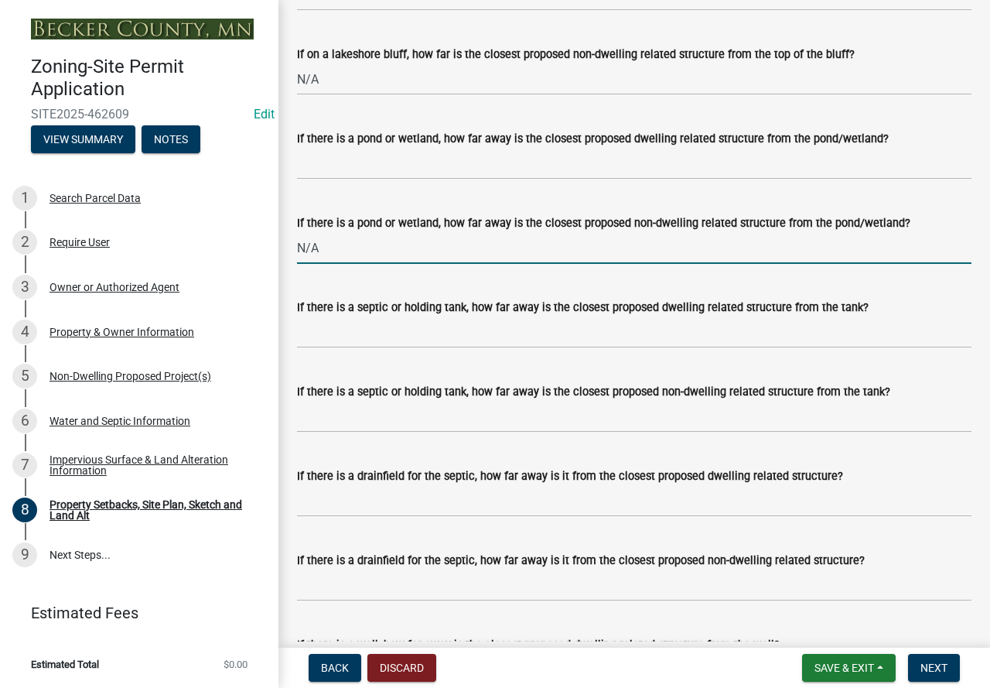
scroll to position [4022, 0]
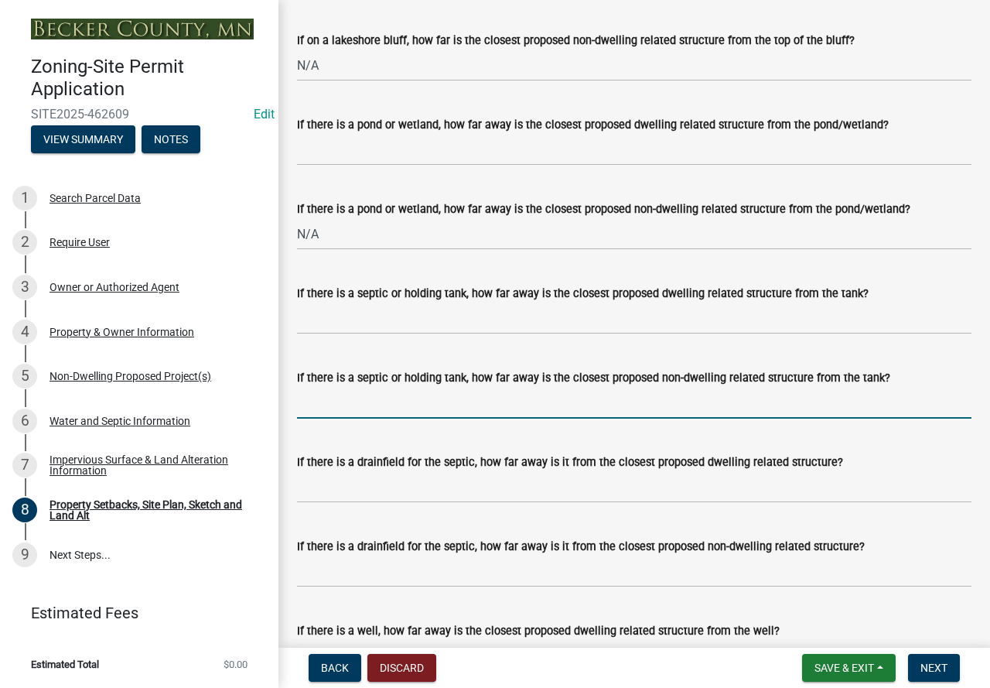
click at [367, 418] on input "If there is a septic or holding tank, how far away is the closest proposed non-…" at bounding box center [634, 403] width 674 height 32
type input "50+"
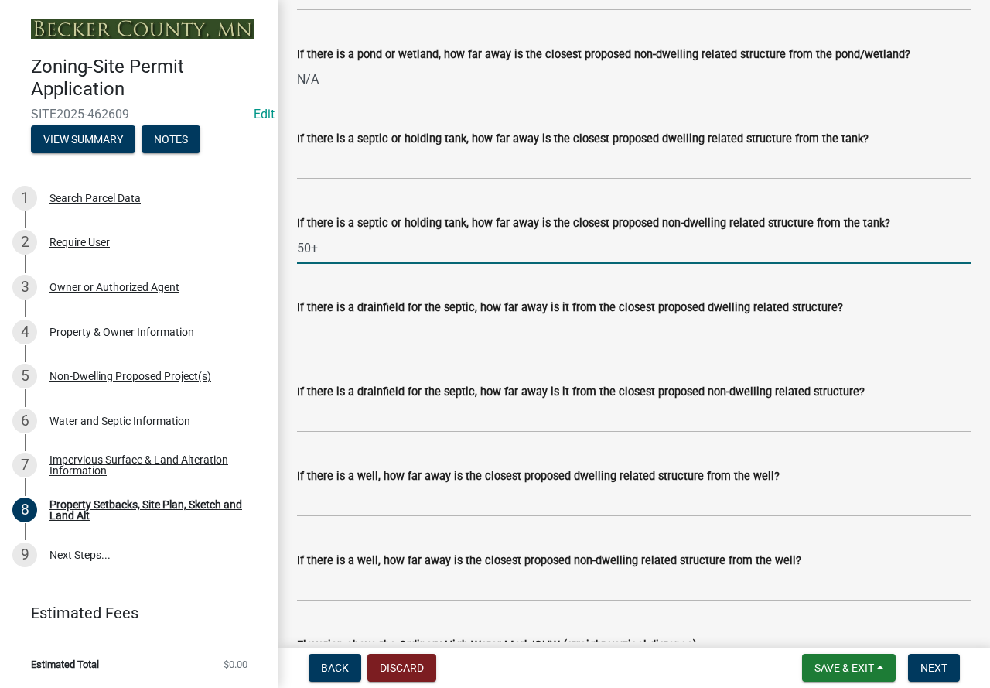
scroll to position [4331, 0]
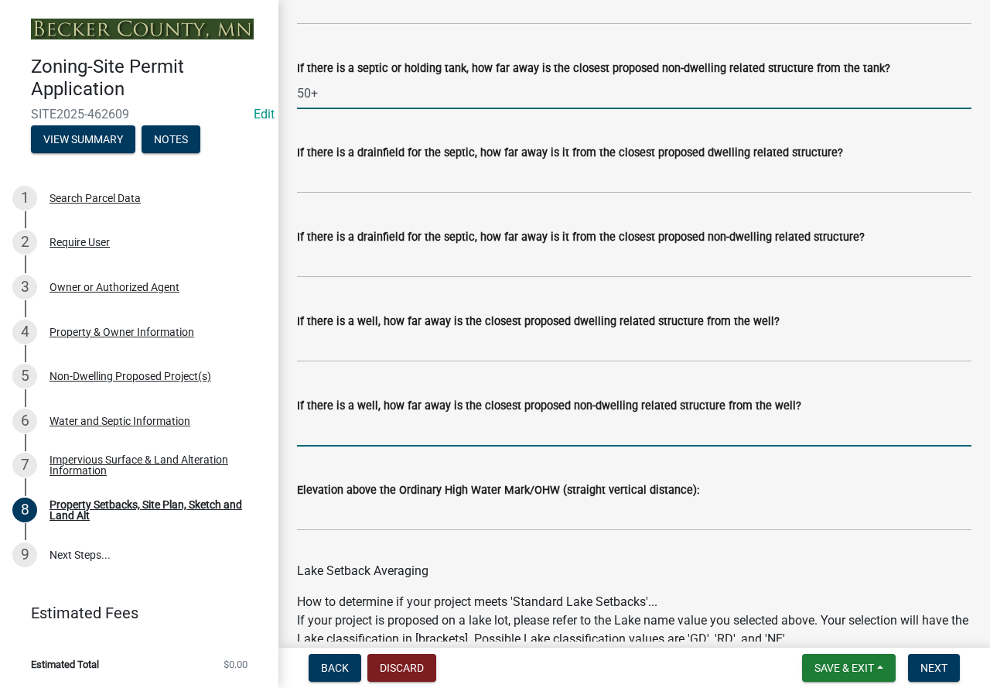
click at [370, 446] on input "If there is a well, how far away is the closest proposed non-dwelling related s…" at bounding box center [634, 431] width 674 height 32
type input "50+"
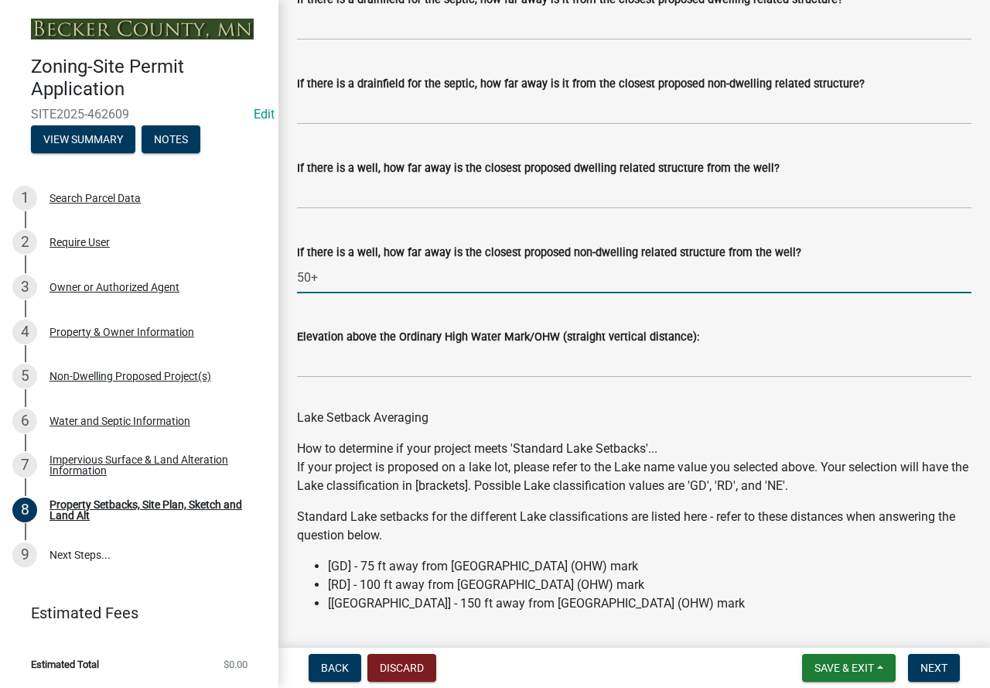
scroll to position [4486, 0]
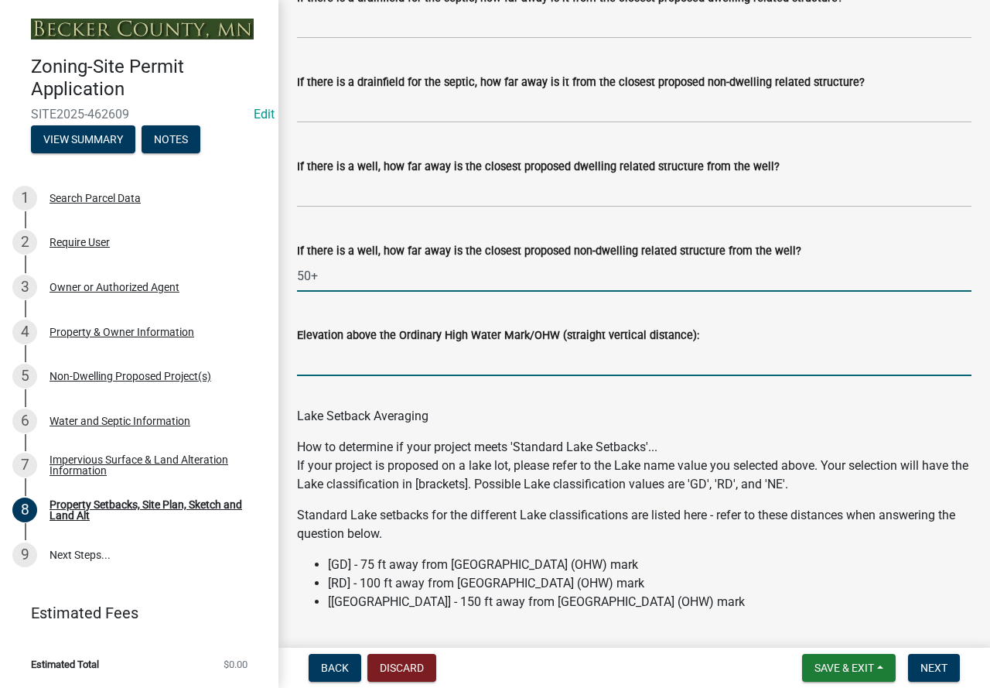
click at [361, 374] on input "Elevation above the Ordinary High Water Mark/OHW (straight vertical distance):" at bounding box center [634, 360] width 674 height 32
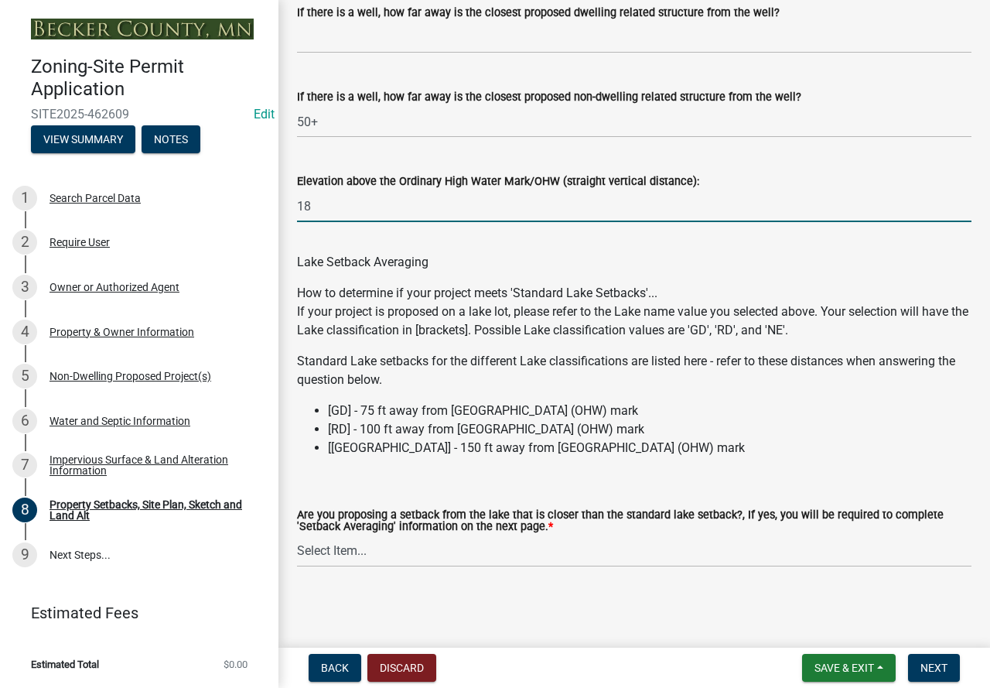
scroll to position [4659, 0]
type input "18"
click at [329, 552] on select "Select Item... Yes No N/A" at bounding box center [634, 551] width 674 height 32
click at [297, 535] on select "Select Item... Yes No N/A" at bounding box center [634, 551] width 674 height 32
select select "19d13e65-c93d-443e-910a-7a17299544cc"
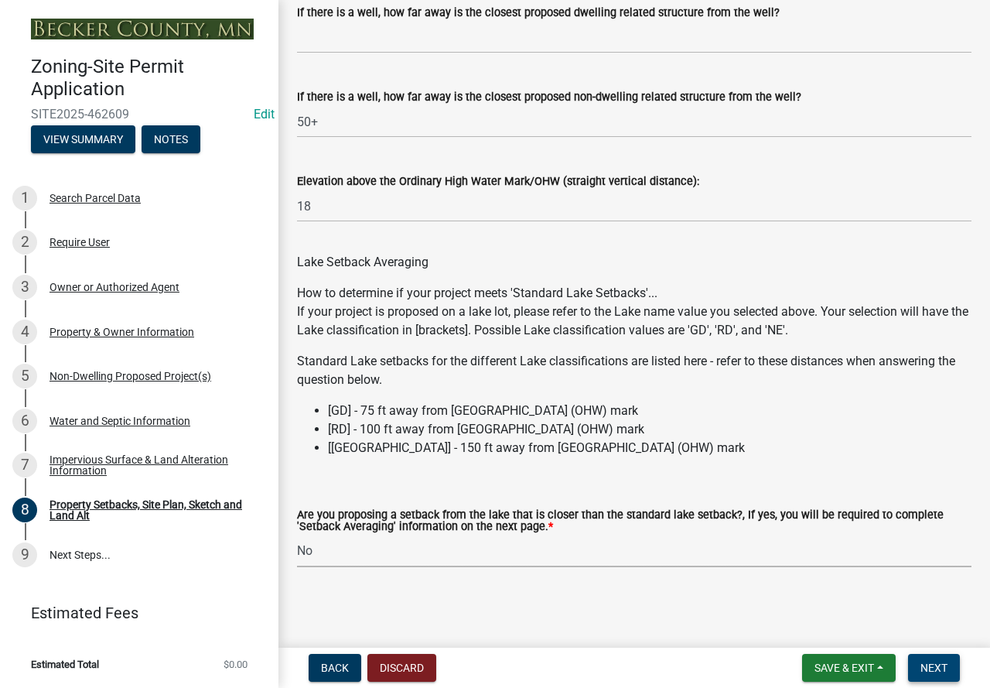
click at [929, 667] on span "Next" at bounding box center [933, 667] width 27 height 12
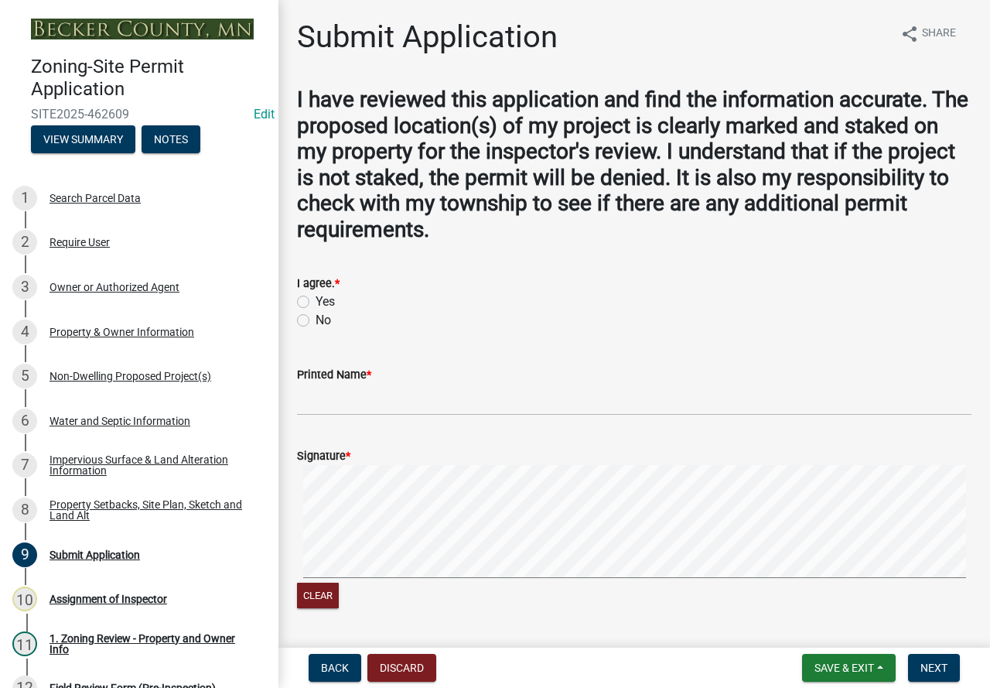
click at [316, 300] on label "Yes" at bounding box center [325, 301] width 19 height 19
click at [316, 300] on input "Yes" at bounding box center [321, 297] width 10 height 10
radio input "true"
click at [344, 413] on input "Printed Name *" at bounding box center [634, 400] width 674 height 32
click at [343, 401] on input "[PERSON_NAME]" at bounding box center [634, 400] width 674 height 32
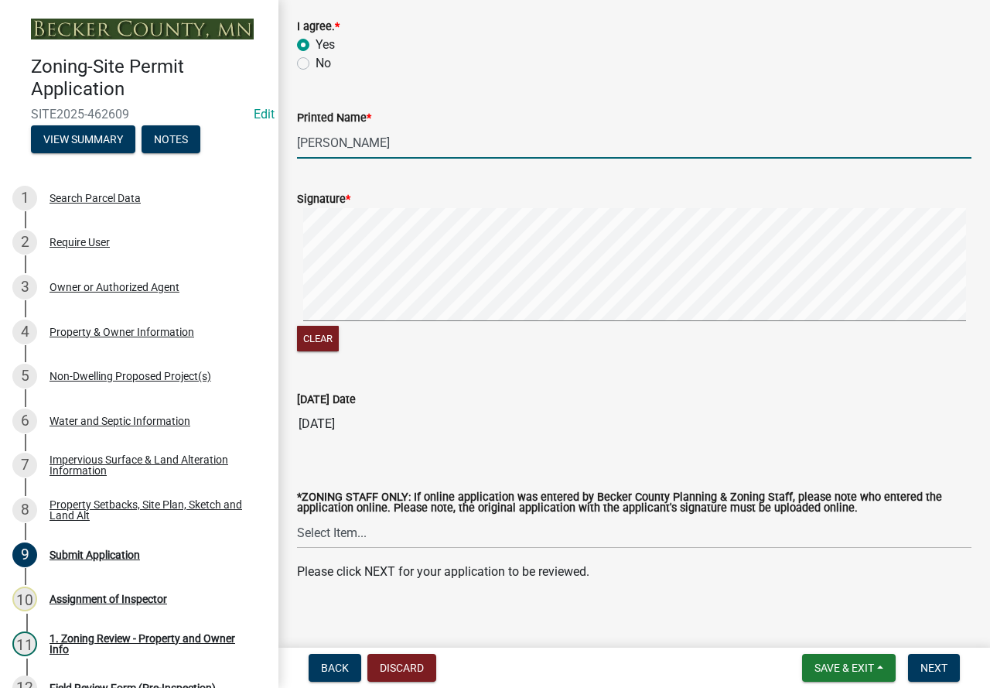
scroll to position [270, 0]
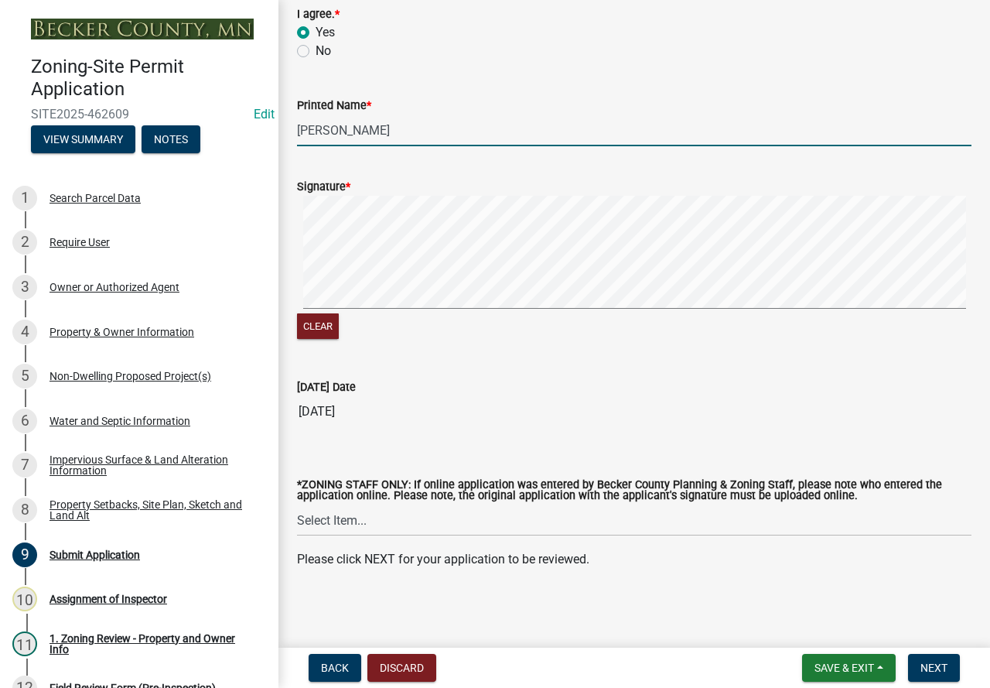
type input "[PERSON_NAME]"
click at [320, 519] on select "Select Item... [PERSON_NAME] [PERSON_NAME] [PERSON_NAME] [PERSON_NAME] [PERSON_…" at bounding box center [634, 520] width 674 height 32
click at [297, 504] on select "Select Item... [PERSON_NAME] [PERSON_NAME] [PERSON_NAME] [PERSON_NAME] [PERSON_…" at bounding box center [634, 520] width 674 height 32
select select "ebd8400e-d8d5-49f8-911f-e671eb76408a"
click at [930, 661] on span "Next" at bounding box center [933, 667] width 27 height 12
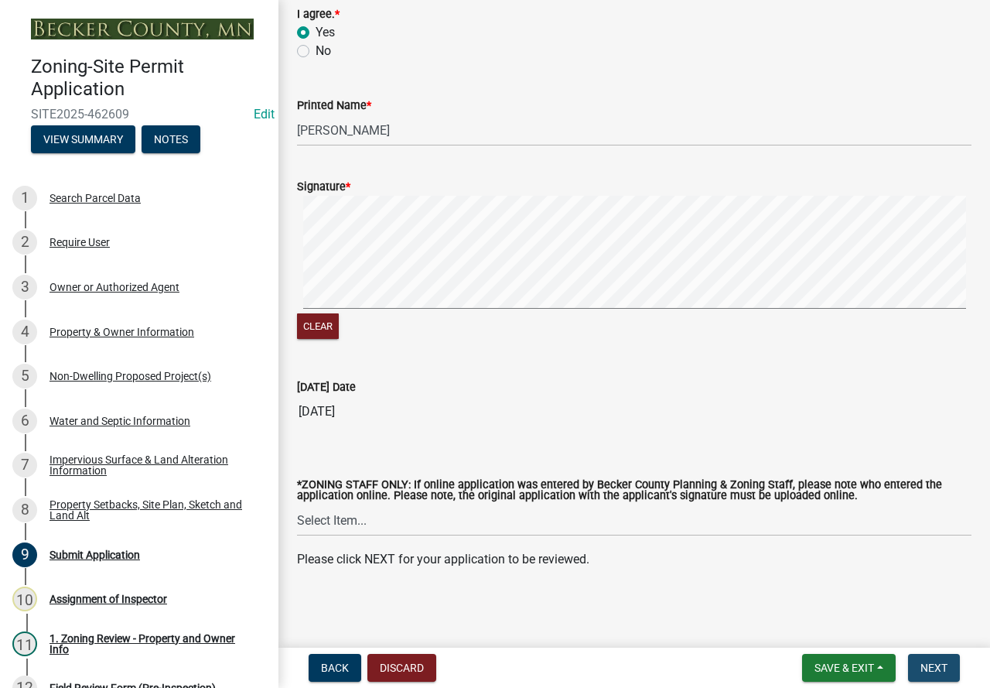
scroll to position [0, 0]
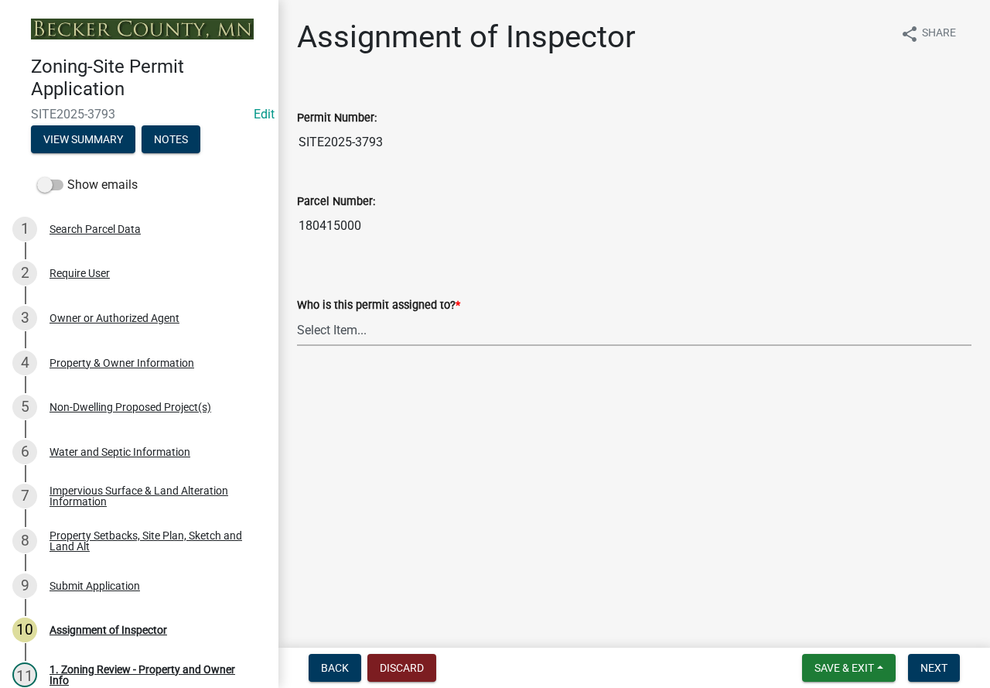
click at [318, 335] on select "Select Item... [PERSON_NAME] [PERSON_NAME] [PERSON_NAME] [PERSON_NAME] [PERSON_…" at bounding box center [634, 330] width 674 height 32
click at [297, 314] on select "Select Item... [PERSON_NAME] [PERSON_NAME] [PERSON_NAME] [PERSON_NAME] [PERSON_…" at bounding box center [634, 330] width 674 height 32
select select "ebd8400e-d8d5-49f8-911f-e671eb76408a"
click at [942, 672] on span "Next" at bounding box center [933, 667] width 27 height 12
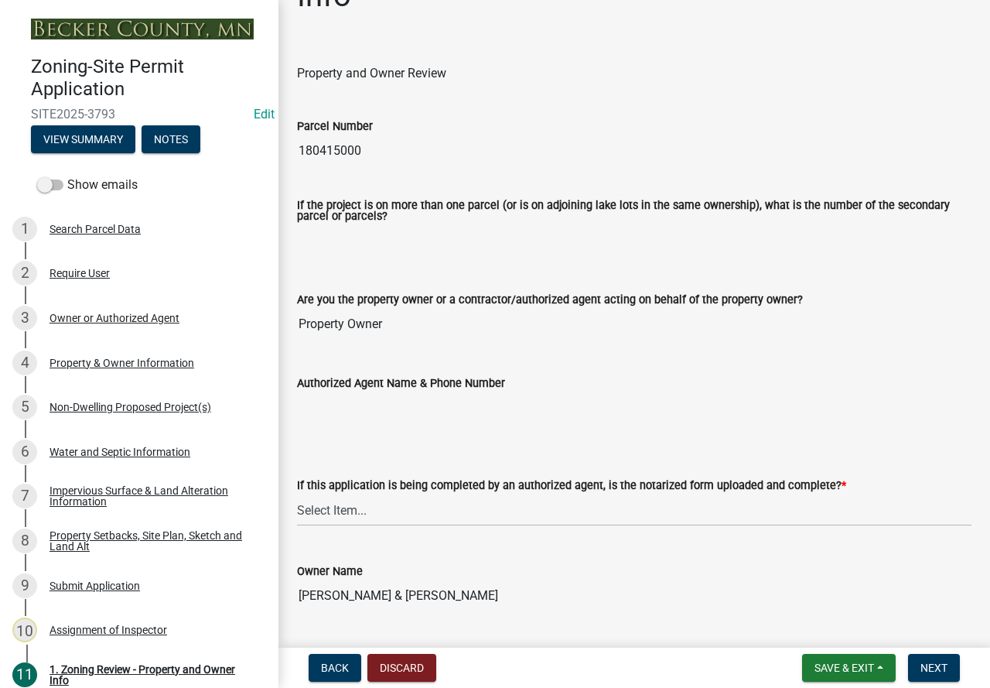
scroll to position [309, 0]
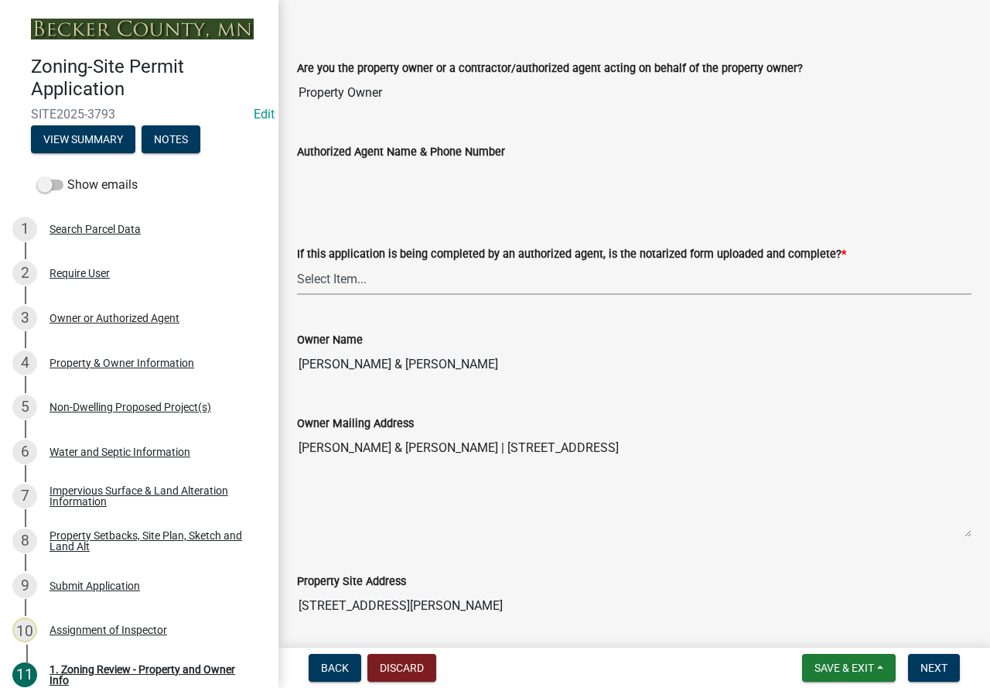
click at [328, 282] on select "Select Item... Yes No N/A" at bounding box center [634, 279] width 674 height 32
click at [297, 264] on select "Select Item... Yes No N/A" at bounding box center [634, 279] width 674 height 32
select select "b279cdb4-a9c7-4e65-a8bd-797316f5be14"
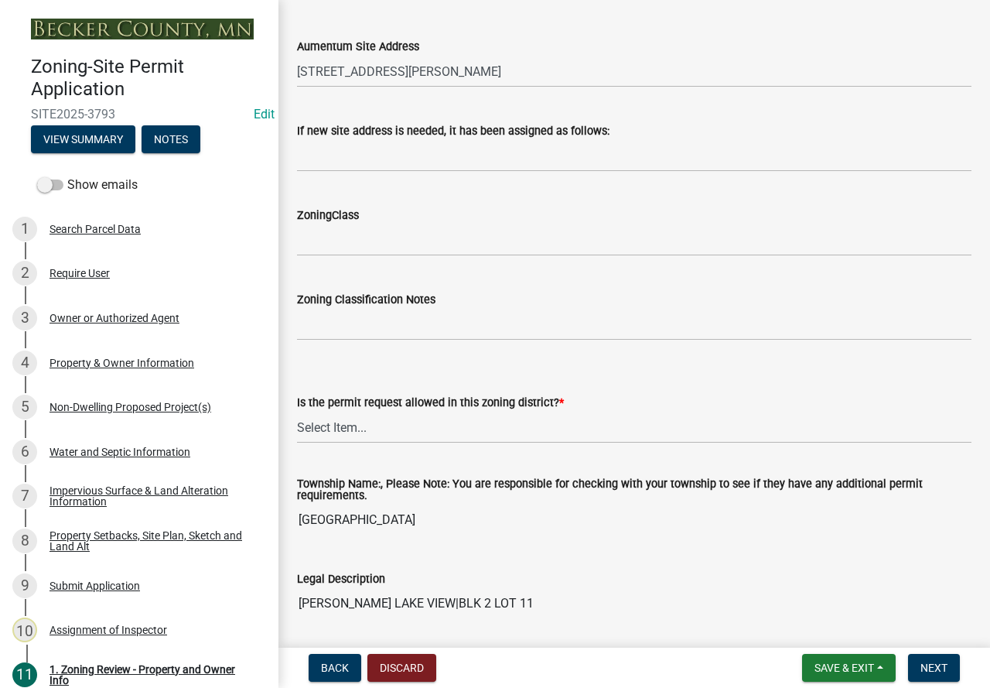
scroll to position [928, 0]
click at [352, 428] on select "Select Item... Yes No" at bounding box center [634, 427] width 674 height 32
click at [297, 411] on select "Select Item... Yes No" at bounding box center [634, 427] width 674 height 32
select select "b4f32c46-6248-4748-b47c-fa4933858724"
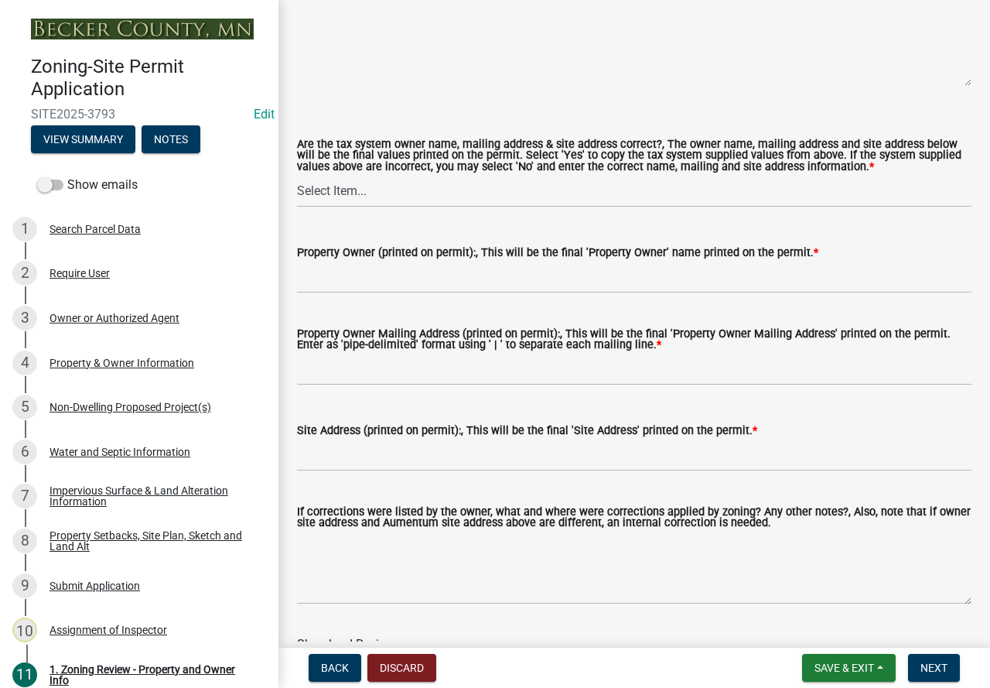
scroll to position [1779, 0]
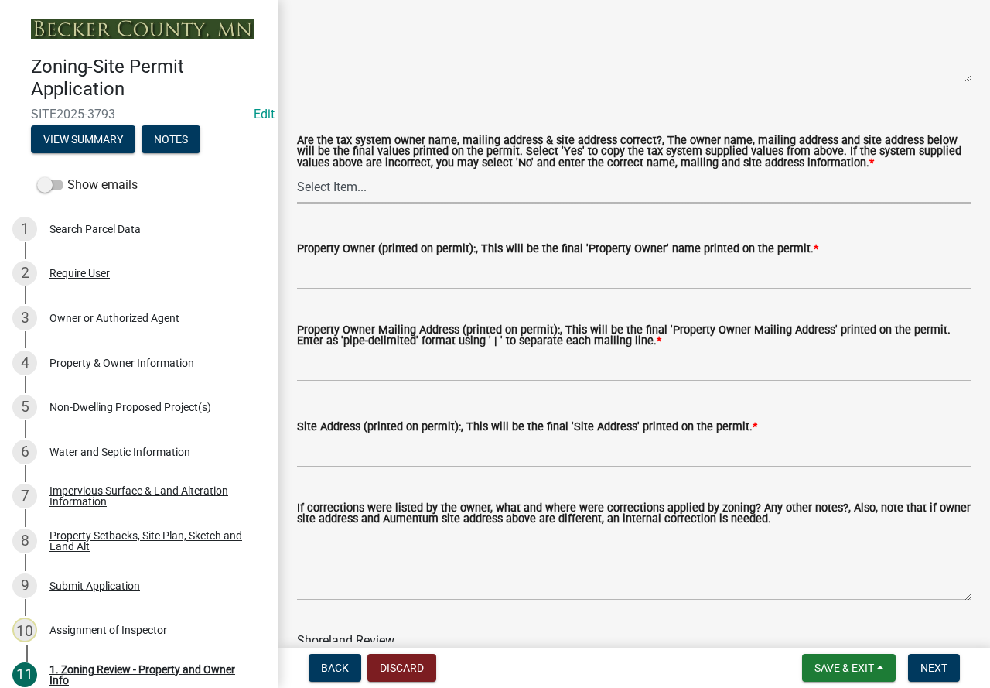
click at [309, 186] on select "Select Item... Yes No" at bounding box center [634, 188] width 674 height 32
click at [297, 173] on select "Select Item... Yes No" at bounding box center [634, 188] width 674 height 32
select select "ab6c2257-4786-48e5-86d0-1194833f57c8"
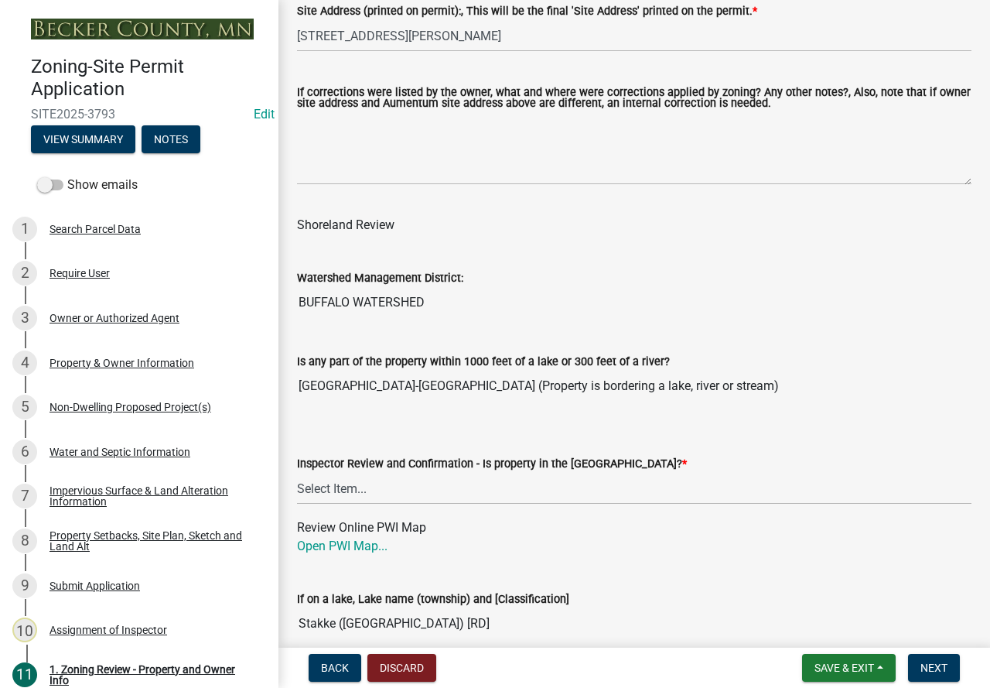
scroll to position [2349, 0]
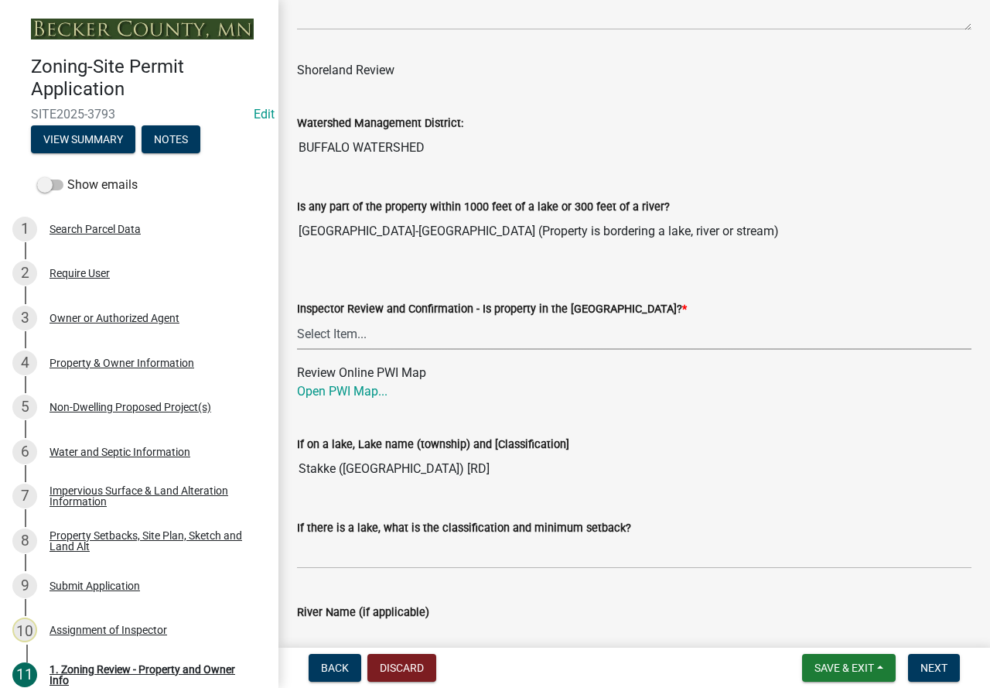
click at [328, 337] on select "Select Item... Within [GEOGRAPHIC_DATA] (SD) Not in [GEOGRAPHIC_DATA] (NOTSL)" at bounding box center [634, 334] width 674 height 32
click at [297, 322] on select "Select Item... Within [GEOGRAPHIC_DATA] (SD) Not in [GEOGRAPHIC_DATA] (NOTSL)" at bounding box center [634, 334] width 674 height 32
select select "de99b201-fb85-4000-88f5-6f49f4ff2101"
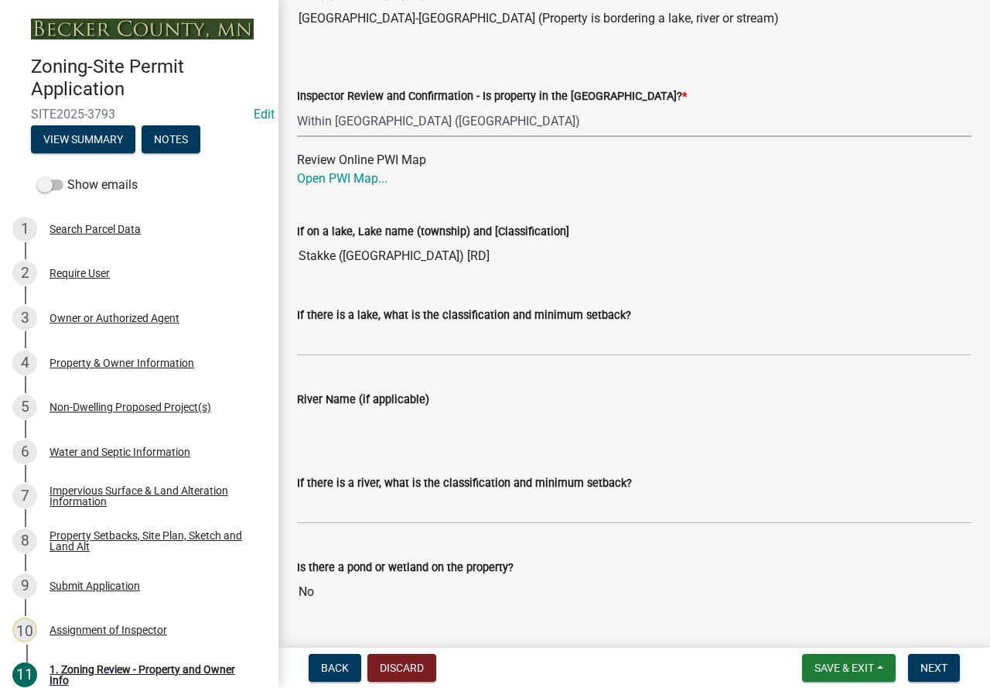
scroll to position [2415, 0]
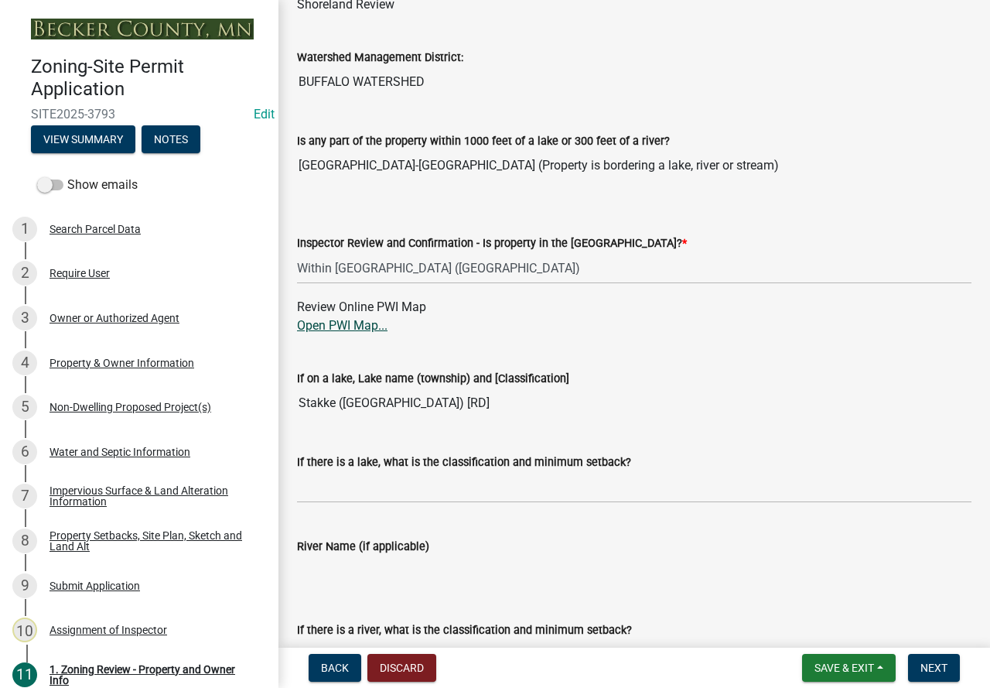
click at [367, 328] on link "Open PWI Map..." at bounding box center [342, 325] width 90 height 15
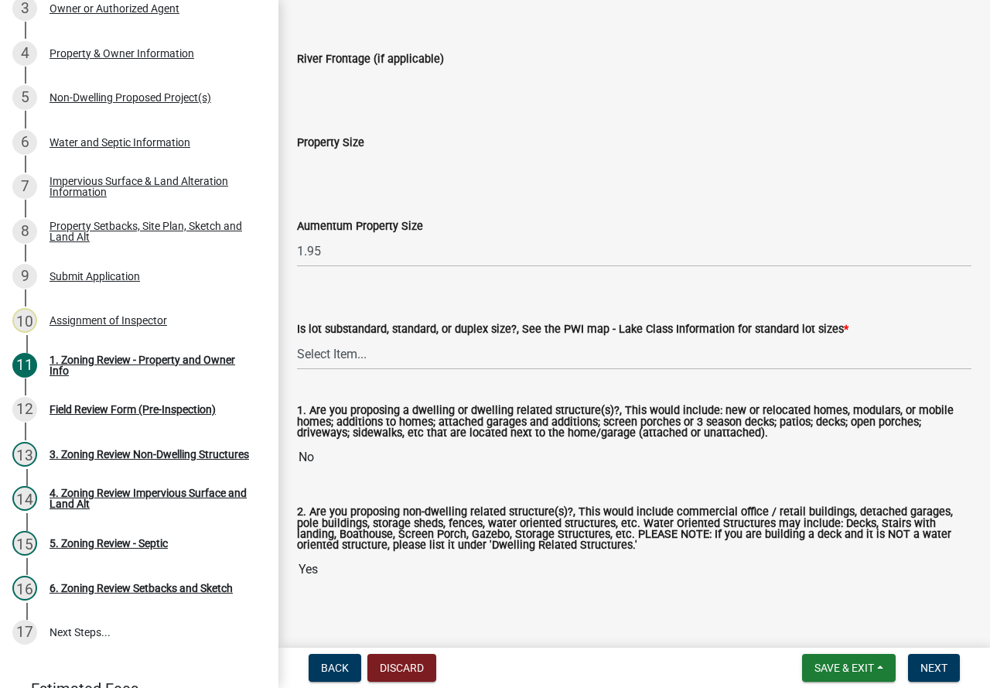
scroll to position [3343, 0]
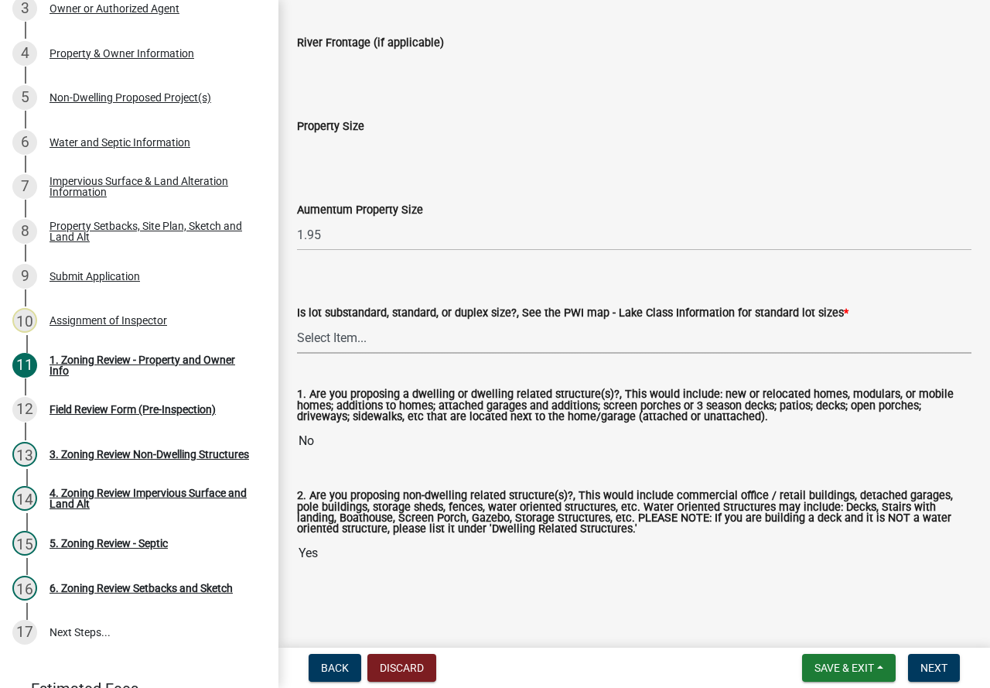
click at [327, 332] on select "Select Item... Non-Riparian and not back lot Substandard Non-Riparian Backlot S…" at bounding box center [634, 338] width 674 height 32
click at [297, 322] on select "Select Item... Non-Riparian and not back lot Substandard Non-Riparian Backlot S…" at bounding box center [634, 338] width 674 height 32
select select "bebe3d63-d6b7-40ee-9a8d-3c7f124c1a67"
drag, startPoint x: 946, startPoint y: 658, endPoint x: 940, endPoint y: 637, distance: 21.8
click at [944, 658] on button "Next" at bounding box center [934, 668] width 52 height 28
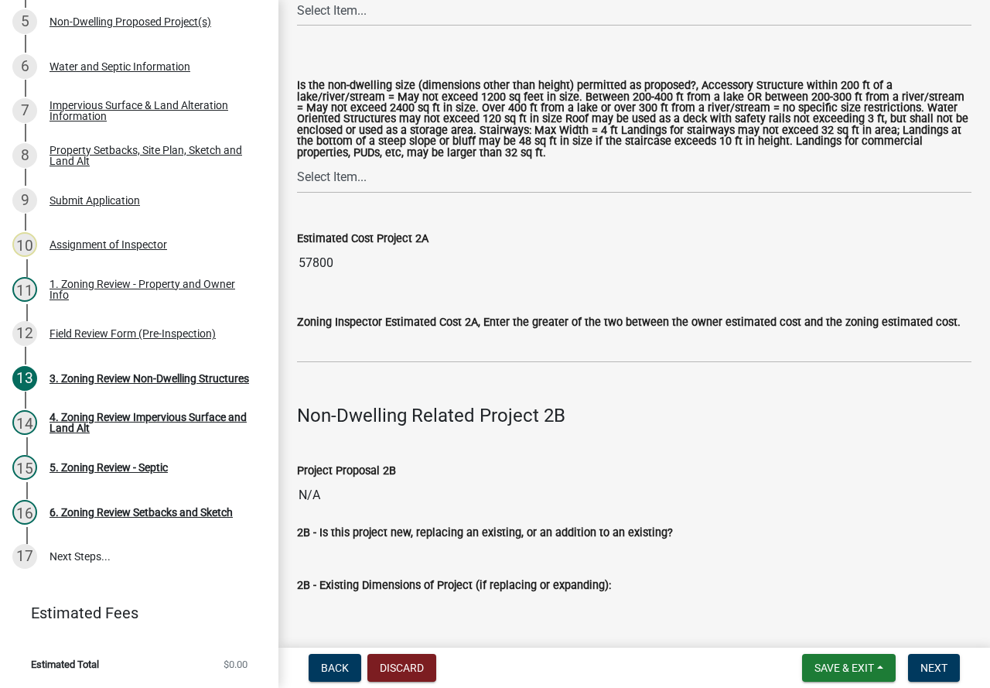
scroll to position [1624, 0]
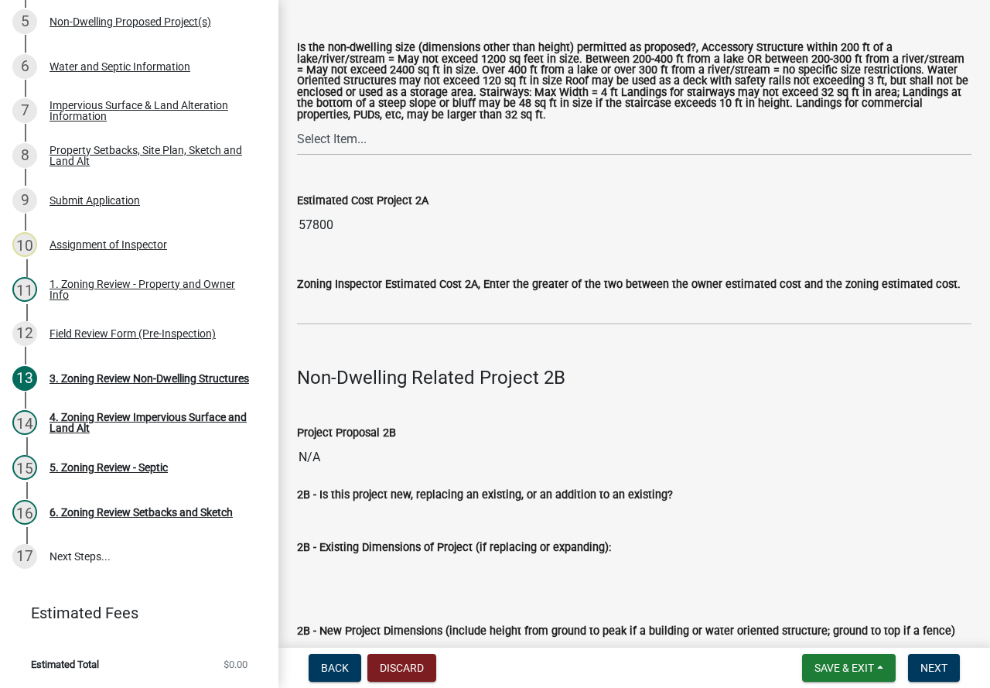
click at [296, 321] on div "Zoning Inspector Estimated Cost 2A, Enter the greater of the two between the ow…" at bounding box center [634, 289] width 698 height 72
click at [367, 323] on input "text" at bounding box center [634, 309] width 674 height 32
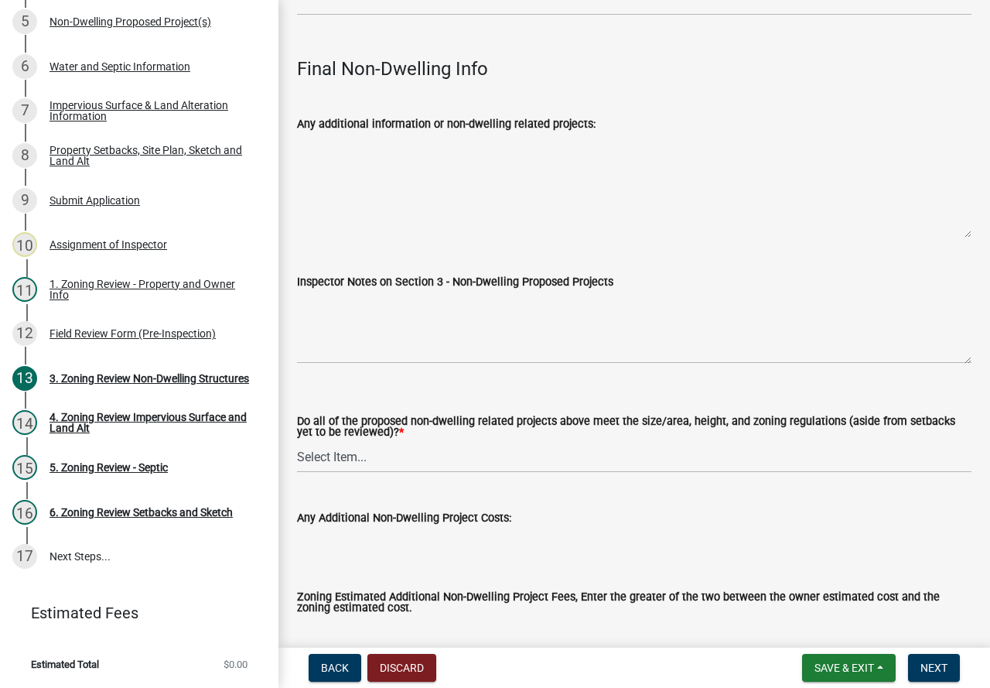
scroll to position [5491, 0]
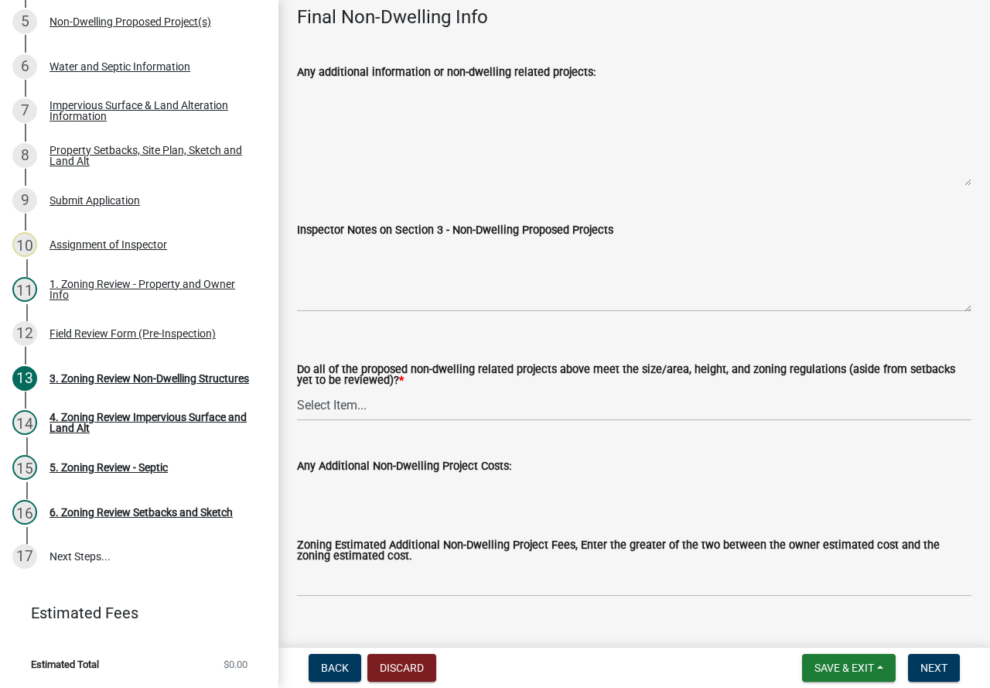
type input "57800"
click at [336, 417] on select "Select Item... Yes No N/A" at bounding box center [634, 405] width 674 height 32
click at [297, 405] on select "Select Item... Yes No N/A" at bounding box center [634, 405] width 674 height 32
select select "70869821-7738-4560-8d2e-4f353ca78bb3"
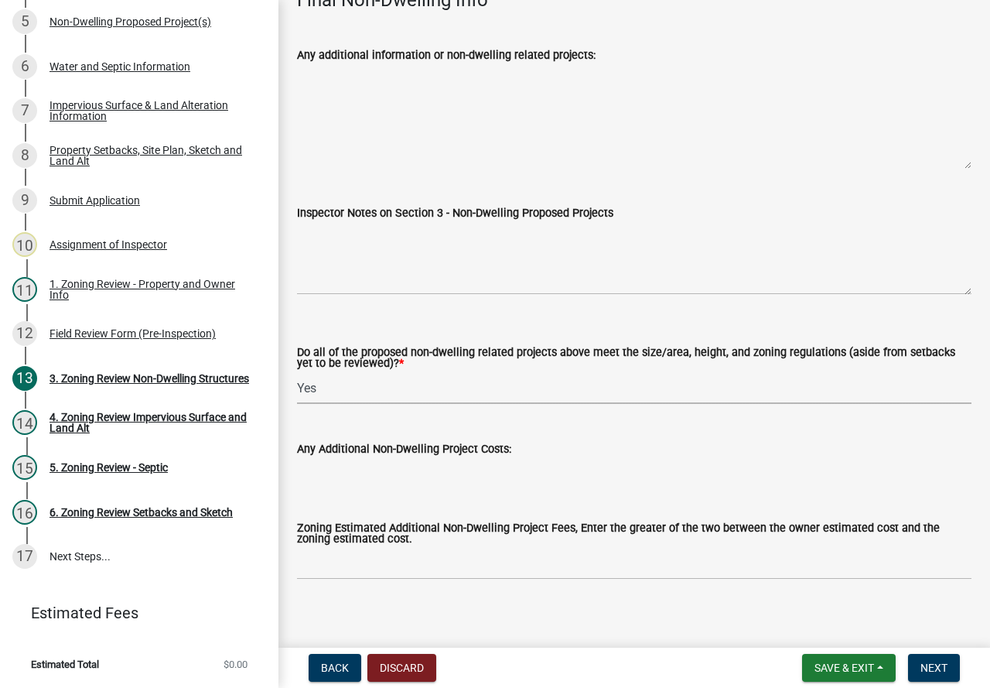
scroll to position [5538, 0]
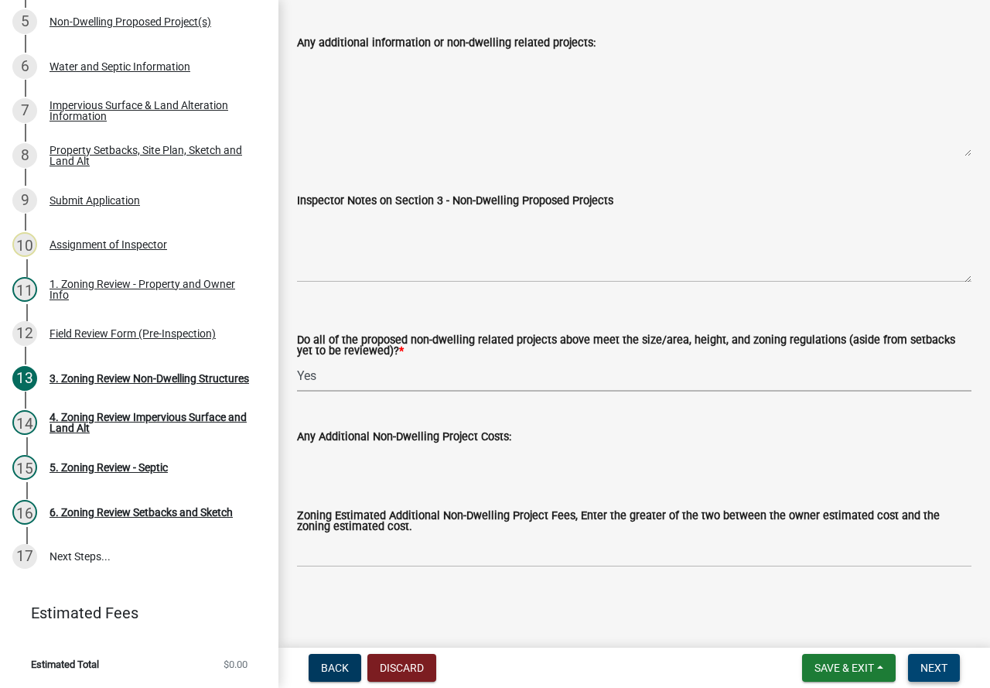
click at [947, 661] on span "Next" at bounding box center [933, 667] width 27 height 12
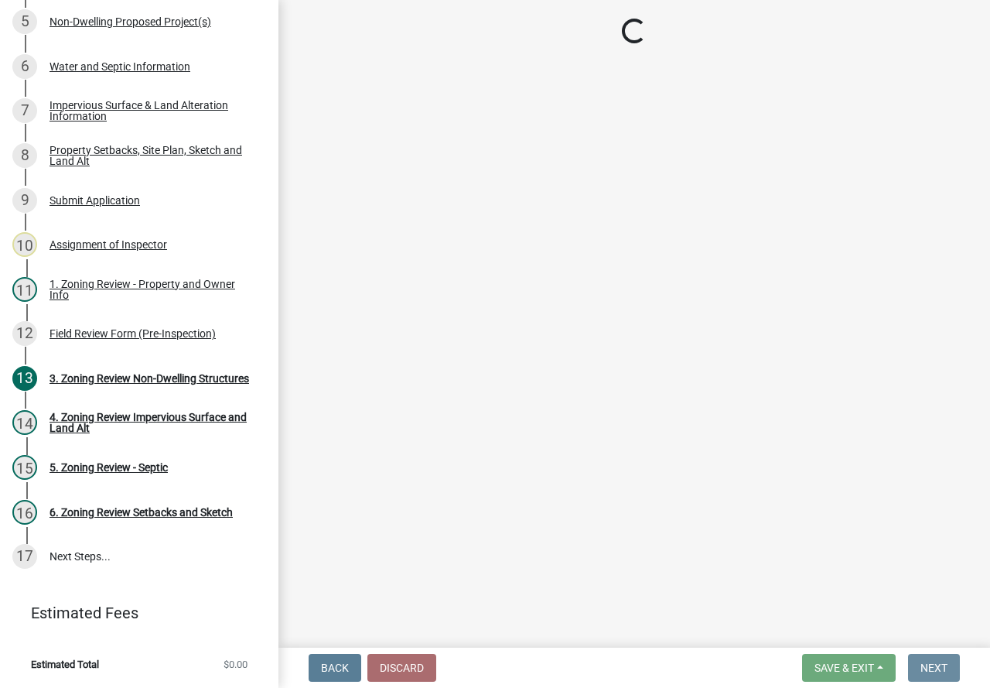
scroll to position [0, 0]
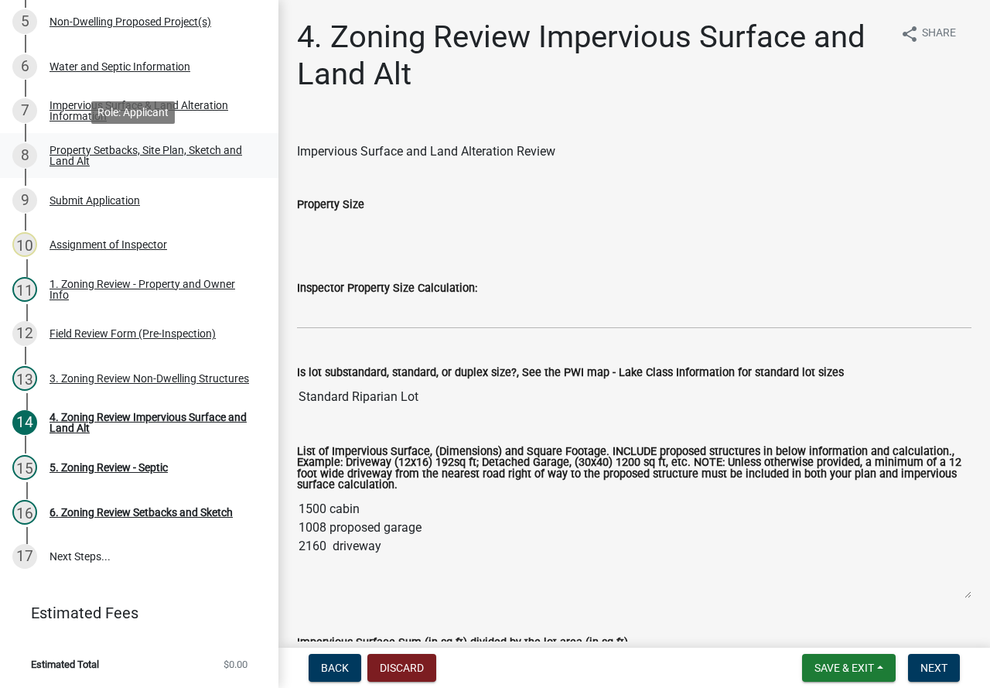
click at [130, 147] on div "Property Setbacks, Site Plan, Sketch and Land Alt" at bounding box center [152, 156] width 204 height 22
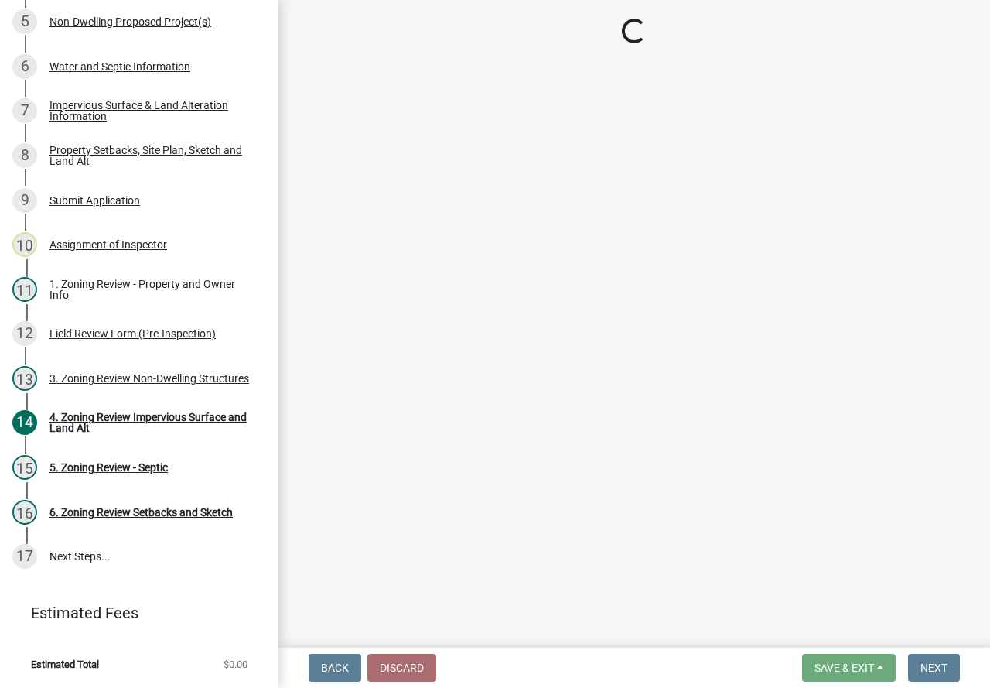
select select "7b13c63f-e699-4112-b373-98fbd28ec536"
select select "455557a3-7db0-4012-9414-920f9688a68f"
select select "b56a4575-9846-47cf-8067-c59a4853da22"
select select "e8ab2dc3-aa3f-46f3-9b4a-37eb25ad84af"
select select "27b2a8b4-abf6-463e-8c0c-7c5d2b4fe26f"
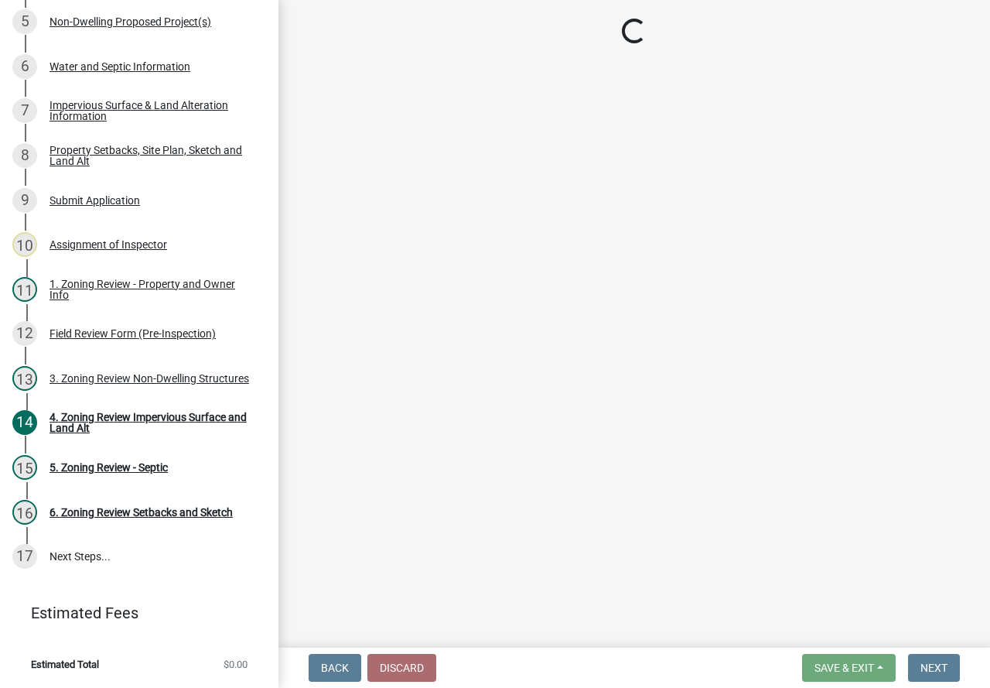
select select "5ad4ab64-b44e-481c-9000-9e5907aa74e1"
select select "a96800da-4e88-4c62-b1ff-2cd17f9e3346"
select select "c8b8ea71-7088-4e87-a493-7bc88cc2835b"
select select "133211ff-91ce-4a0a-9235-b48a7e2069a0"
select select "19d13e65-c93d-443e-910a-7a17299544cc"
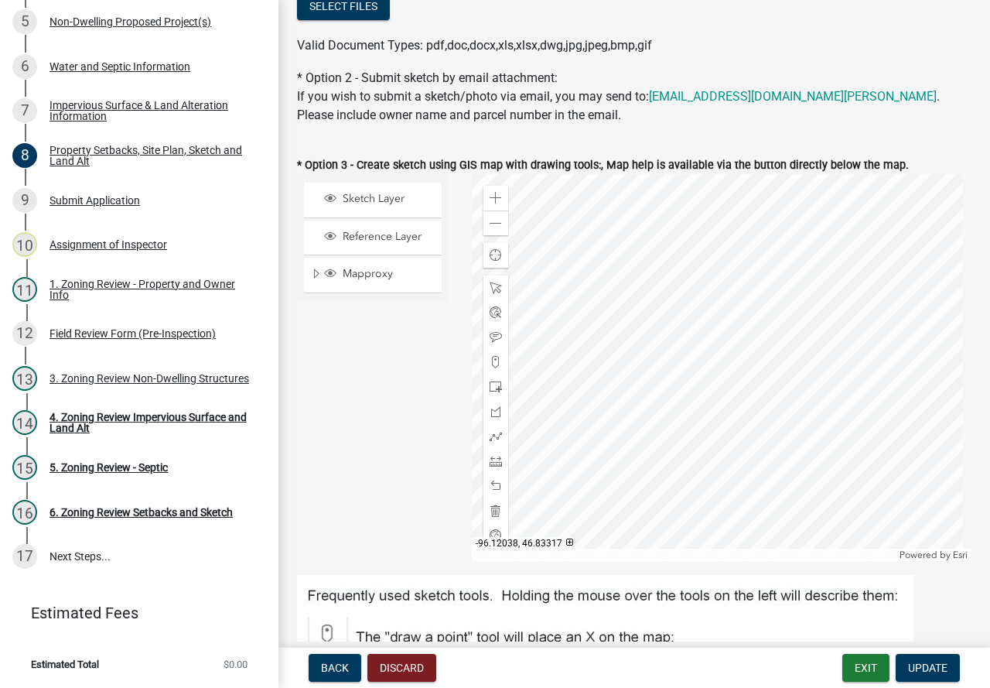
scroll to position [464, 0]
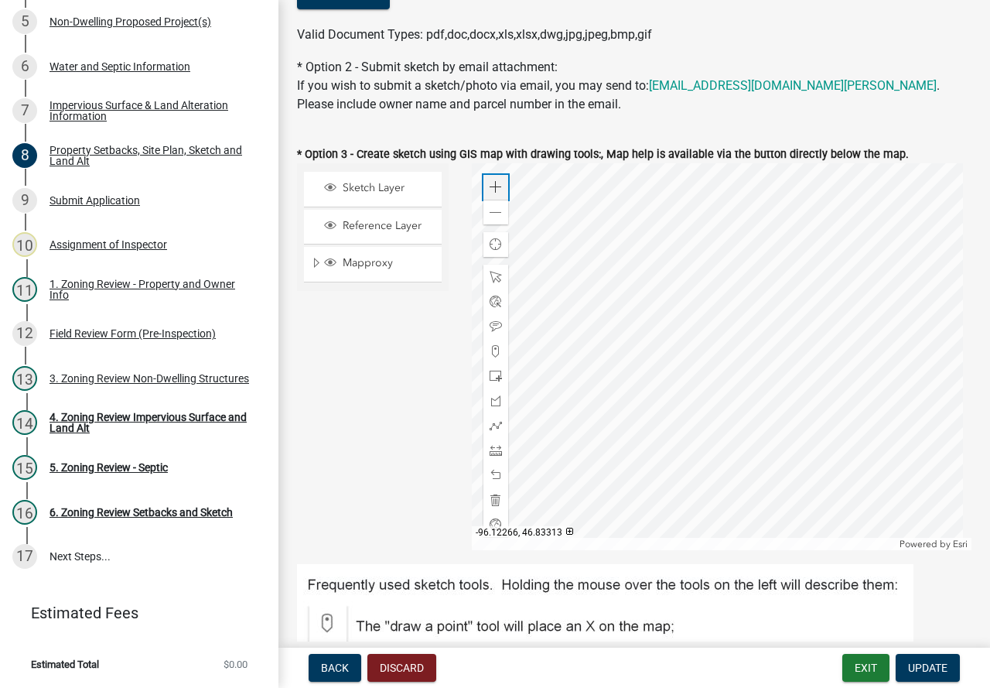
click at [496, 179] on div "Zoom in" at bounding box center [495, 187] width 25 height 25
click at [622, 417] on div at bounding box center [722, 356] width 500 height 387
click at [490, 369] on div at bounding box center [495, 376] width 25 height 25
click at [699, 323] on div at bounding box center [722, 356] width 500 height 387
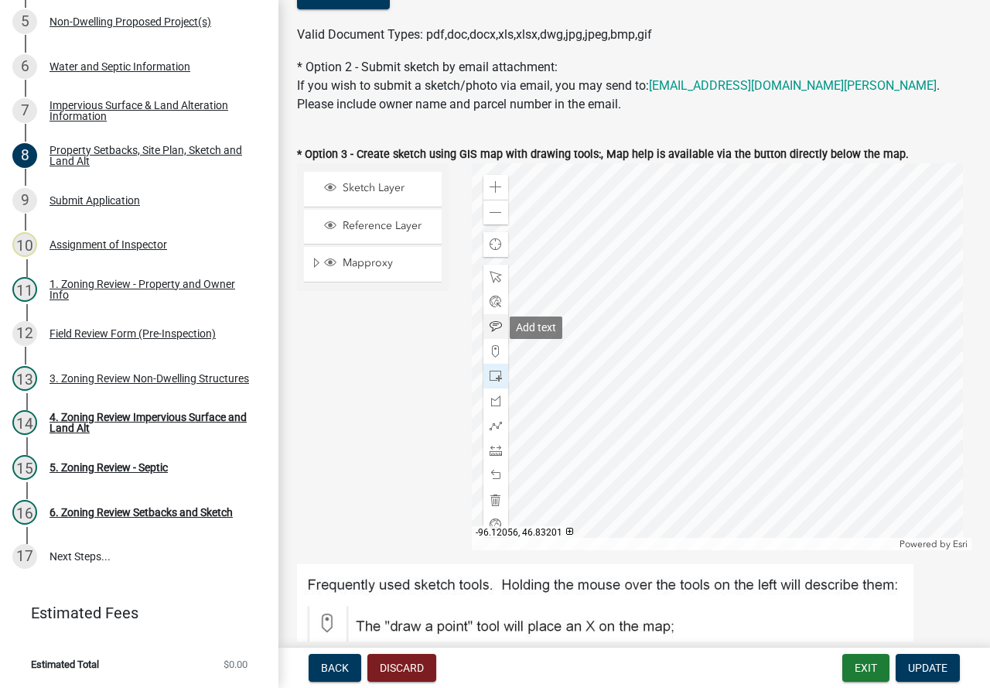
click at [490, 322] on span at bounding box center [496, 326] width 12 height 12
click at [678, 275] on div at bounding box center [722, 356] width 500 height 387
click at [152, 411] on div "4. Zoning Review Impervious Surface and Land Alt" at bounding box center [152, 422] width 204 height 22
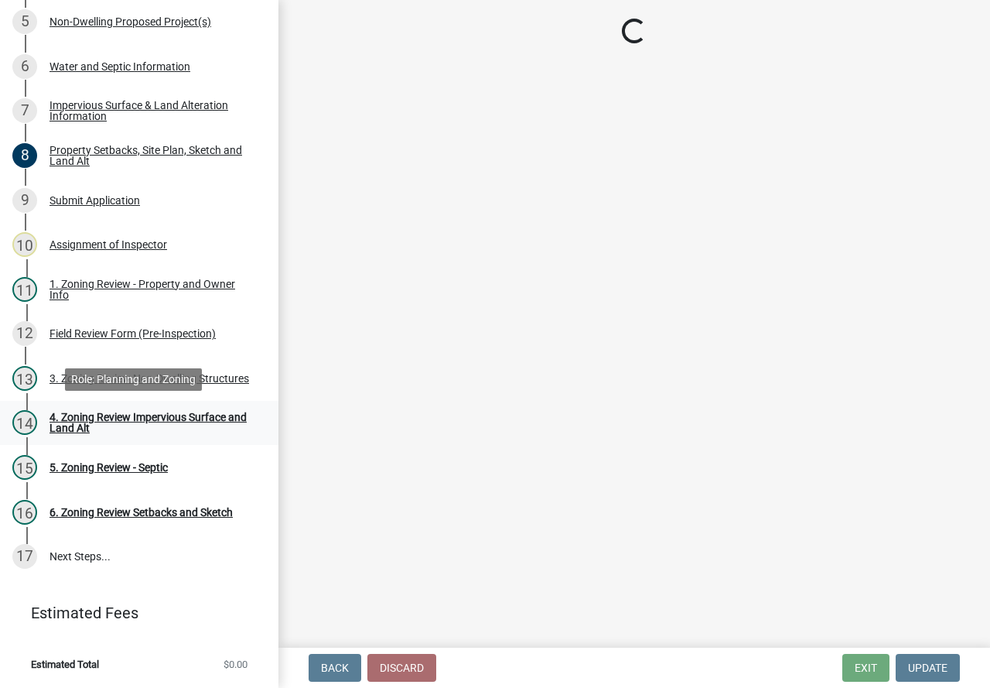
scroll to position [0, 0]
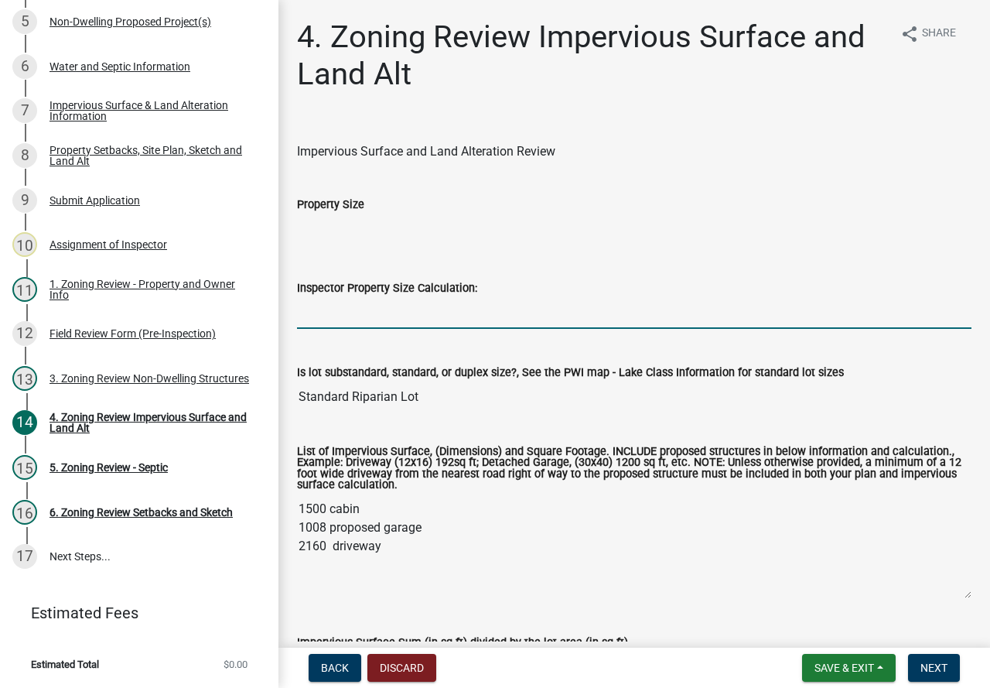
click at [384, 316] on input "Inspector Property Size Calculation:" at bounding box center [634, 313] width 674 height 32
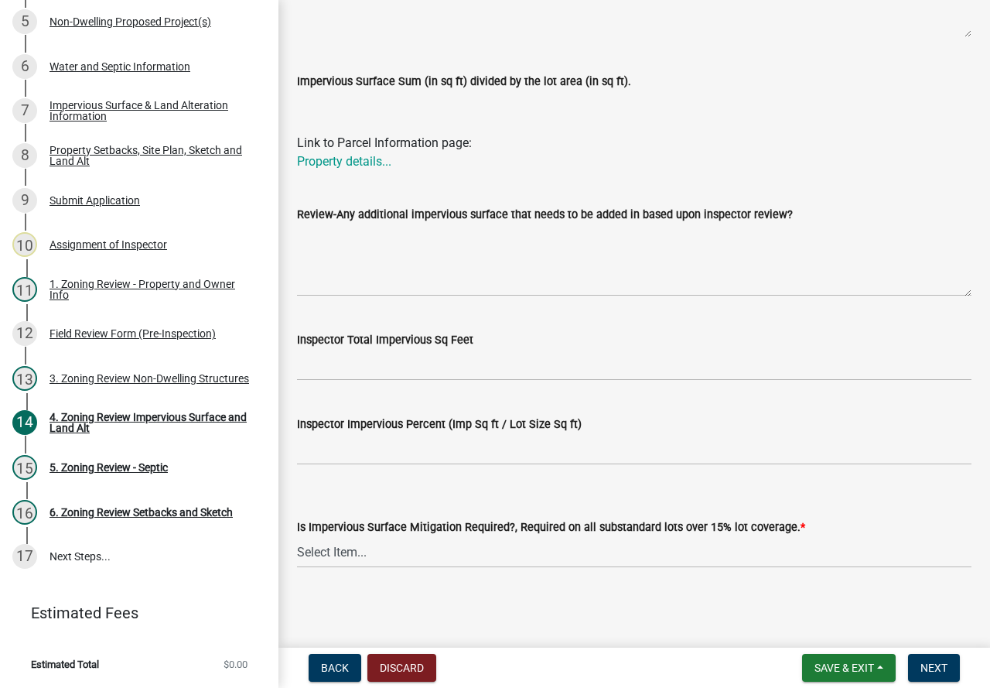
scroll to position [562, 0]
type input "84942"
click at [118, 103] on div "Impervious Surface & Land Alteration Information" at bounding box center [152, 111] width 204 height 22
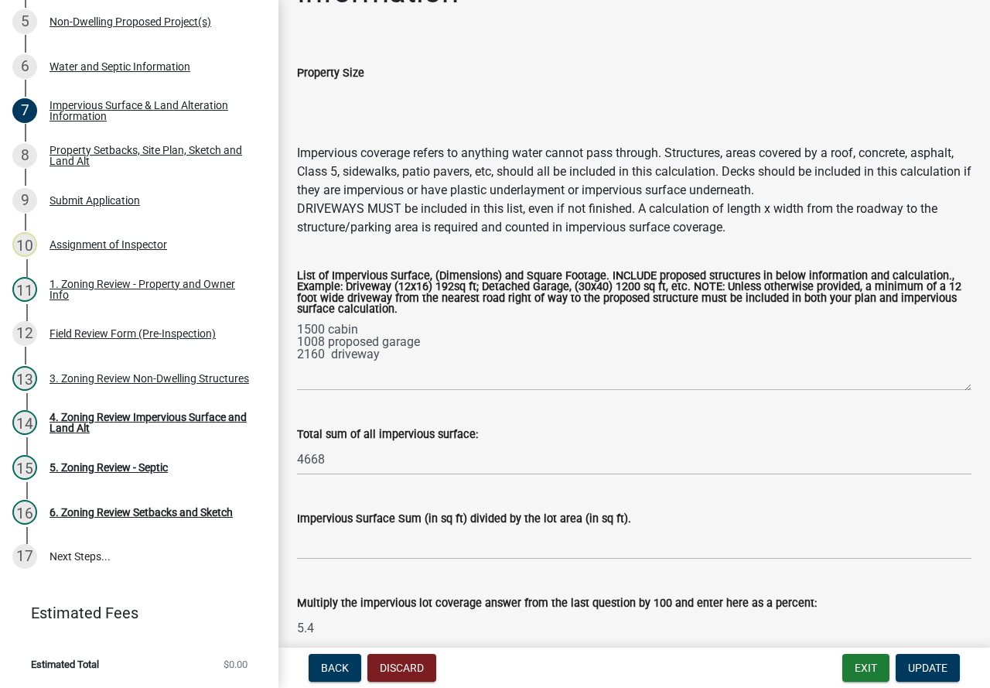
scroll to position [158, 0]
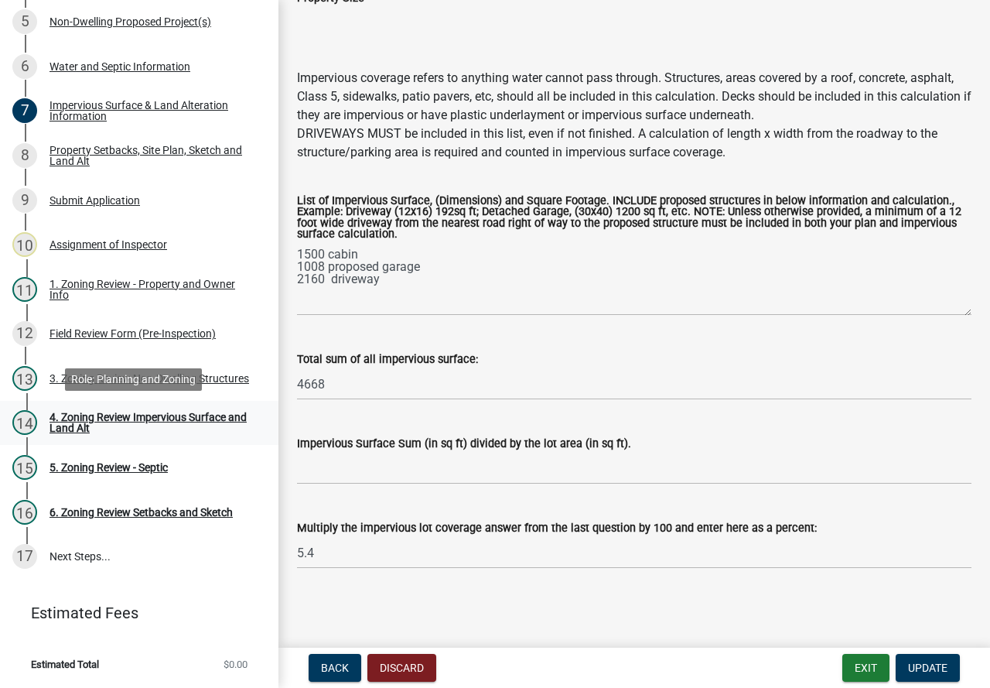
click at [131, 417] on div "4. Zoning Review Impervious Surface and Land Alt" at bounding box center [152, 422] width 204 height 22
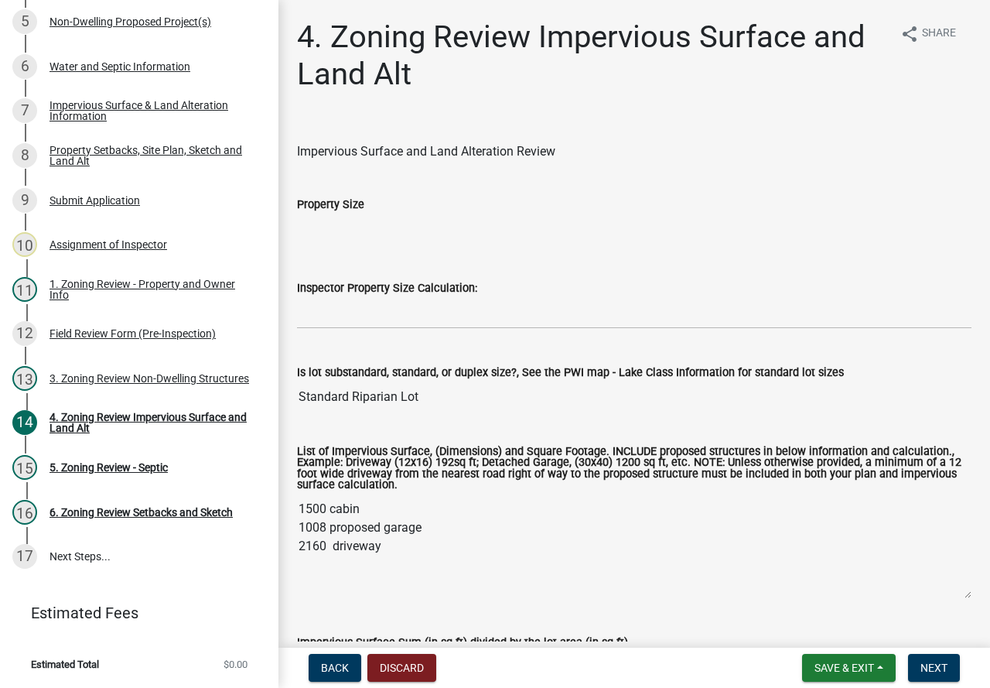
scroll to position [77, 0]
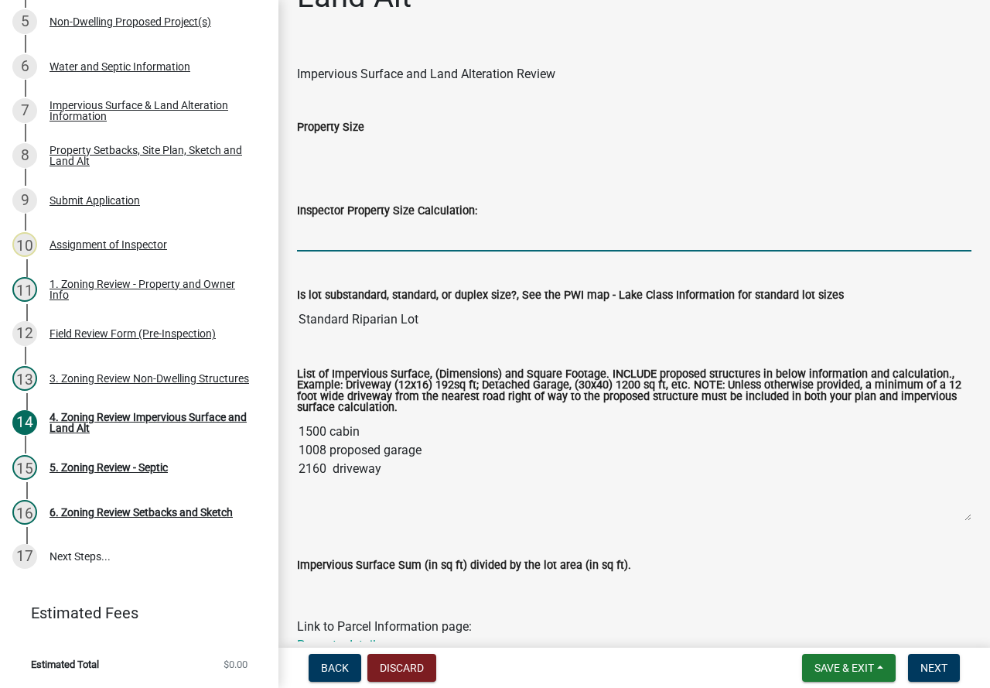
click at [348, 233] on input "Inspector Property Size Calculation:" at bounding box center [634, 236] width 674 height 32
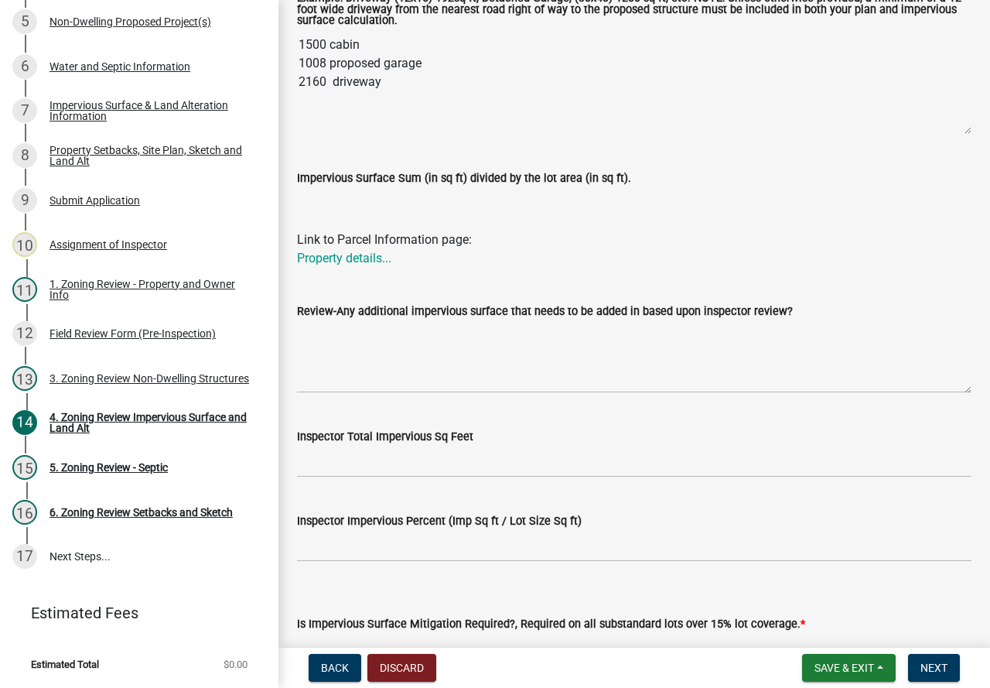
scroll to position [562, 0]
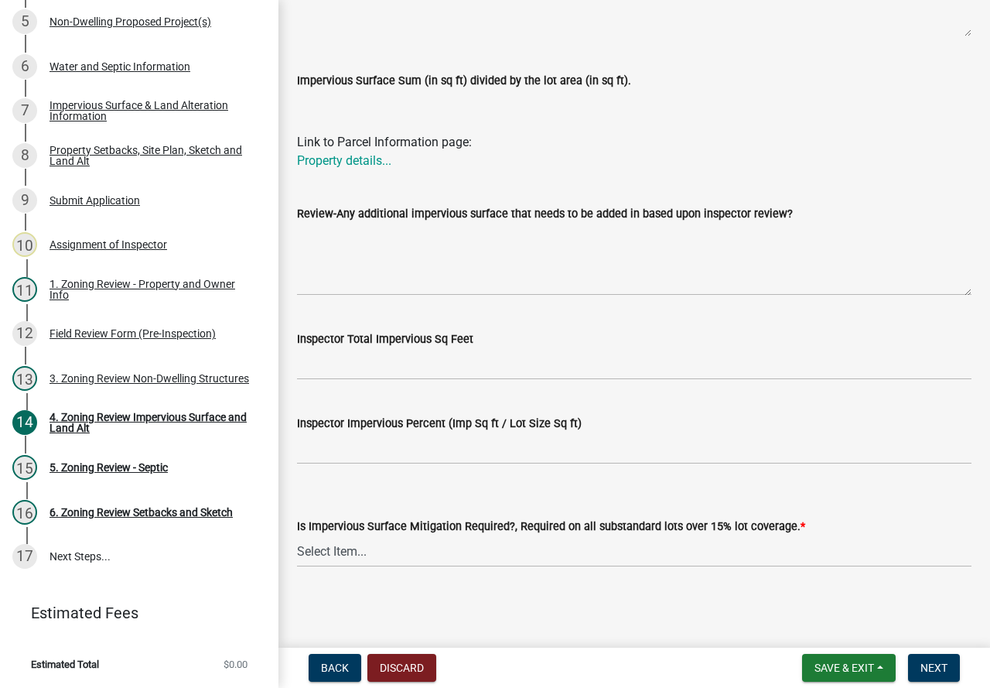
type input "84942"
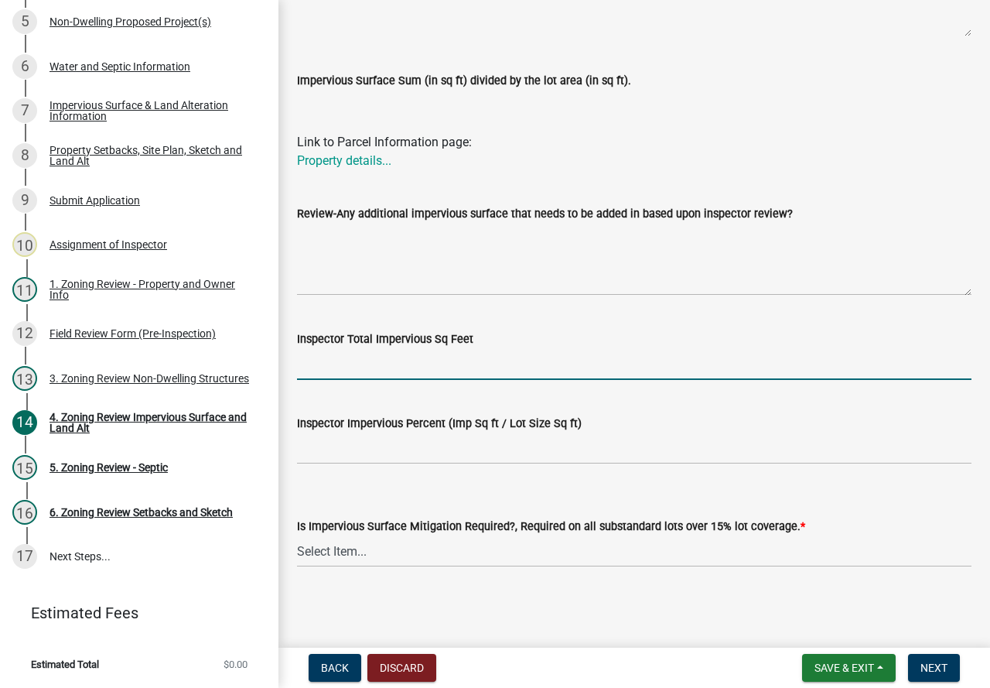
click at [348, 366] on input "Inspector Total Impervious Sq Feet" at bounding box center [634, 364] width 674 height 32
type input "4668"
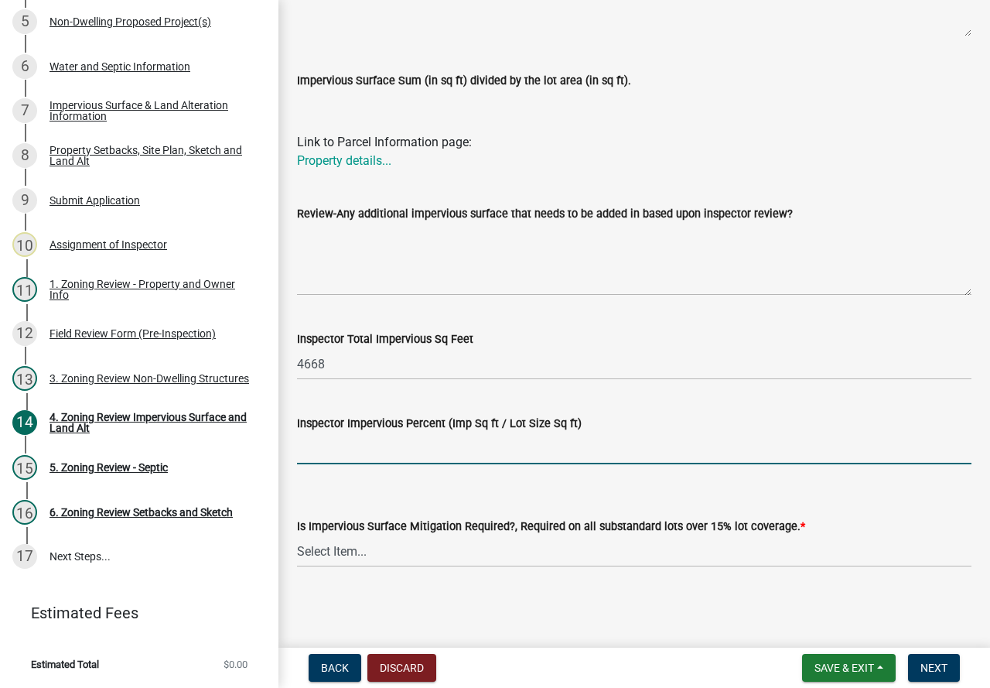
click at [370, 445] on input "Inspector Impervious Percent (Imp Sq ft / Lot Size Sq ft)" at bounding box center [634, 448] width 674 height 32
type input "5.4"
click at [313, 559] on select "Select Item... Yes- Over 15% substandard lot coverage No N/A" at bounding box center [634, 551] width 674 height 32
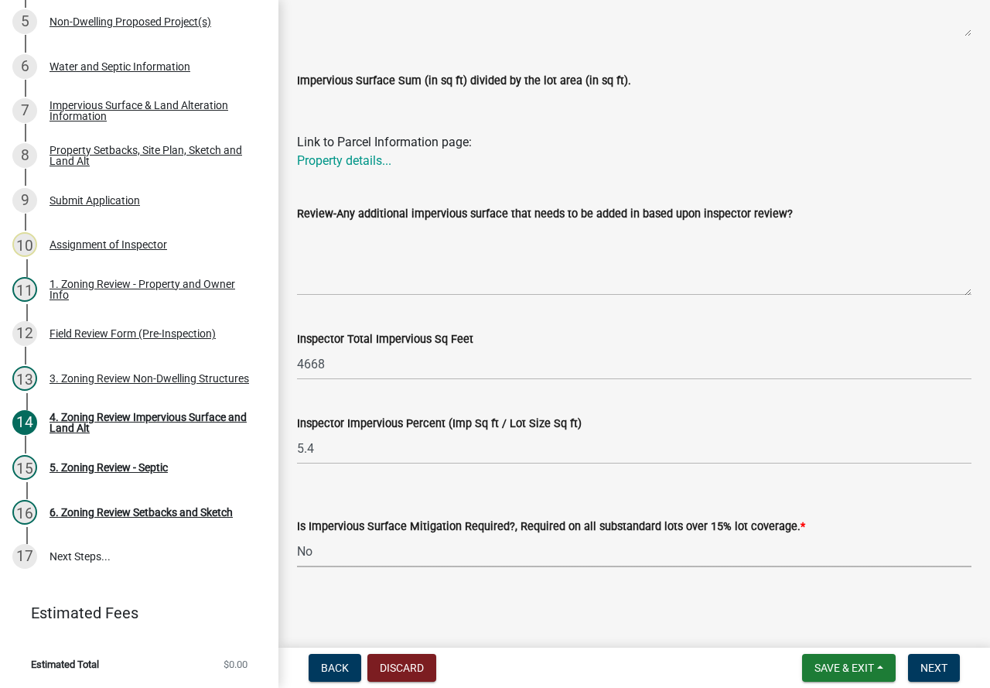
click at [297, 535] on select "Select Item... Yes- Over 15% substandard lot coverage No N/A" at bounding box center [634, 551] width 674 height 32
select select "e01e6f83-540c-4684-94c6-de0fe38ded07"
click at [944, 665] on span "Next" at bounding box center [933, 667] width 27 height 12
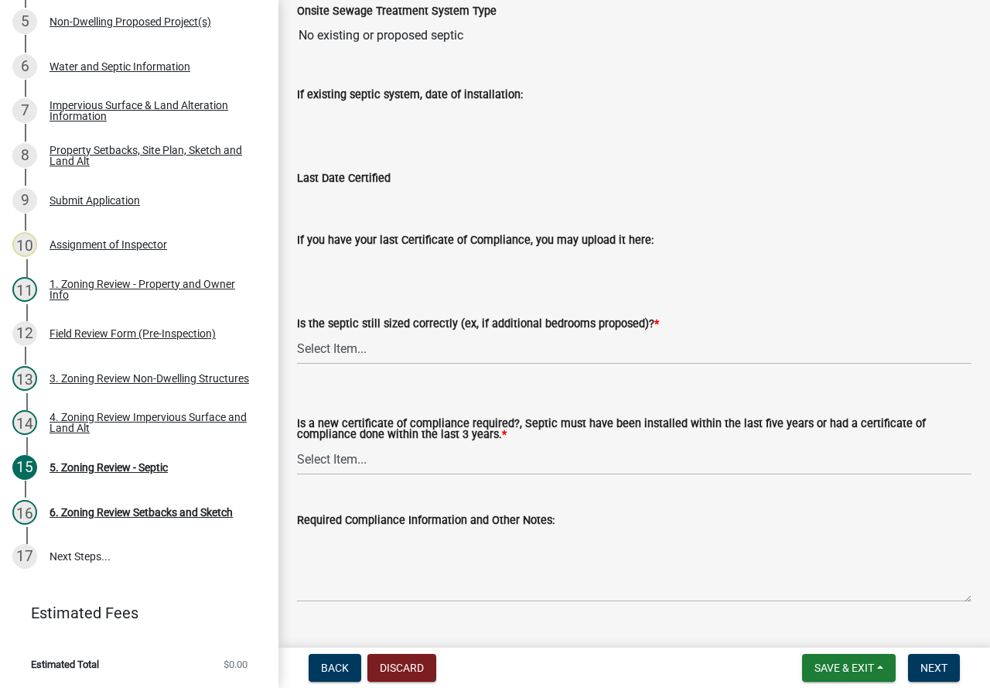
scroll to position [190, 0]
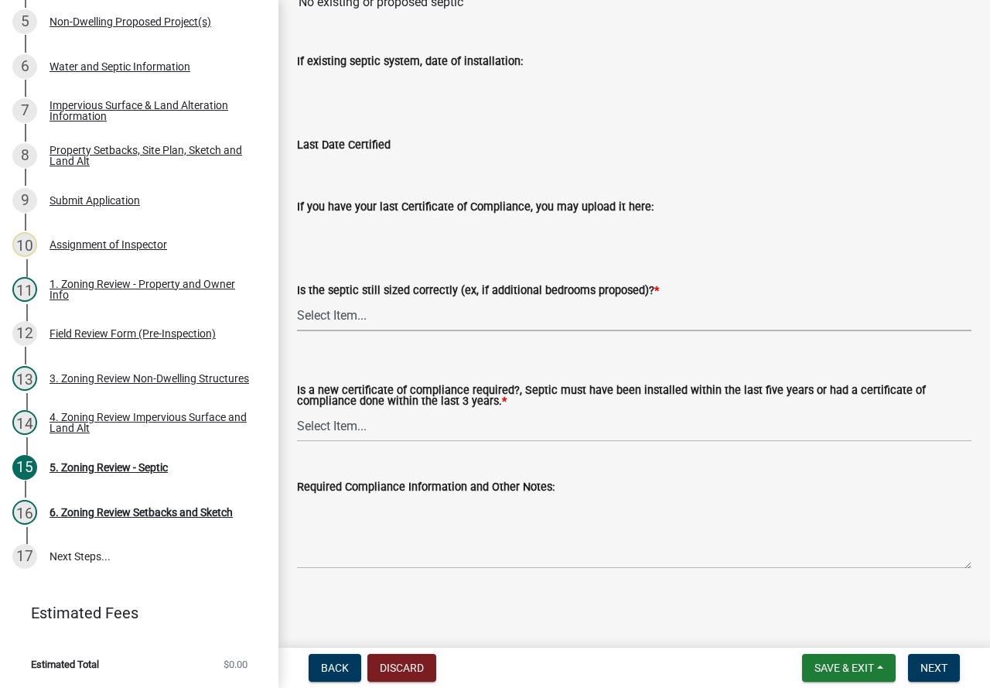
click at [327, 316] on select "Select Item... Yes No N/A" at bounding box center [634, 315] width 674 height 32
click at [297, 299] on select "Select Item... Yes No N/A" at bounding box center [634, 315] width 674 height 32
select select "ffe0288f-179d-446d-9dfb-ee21a688edc6"
click at [358, 427] on select "Select Item... Yes No" at bounding box center [634, 426] width 674 height 32
click at [297, 410] on select "Select Item... Yes No" at bounding box center [634, 426] width 674 height 32
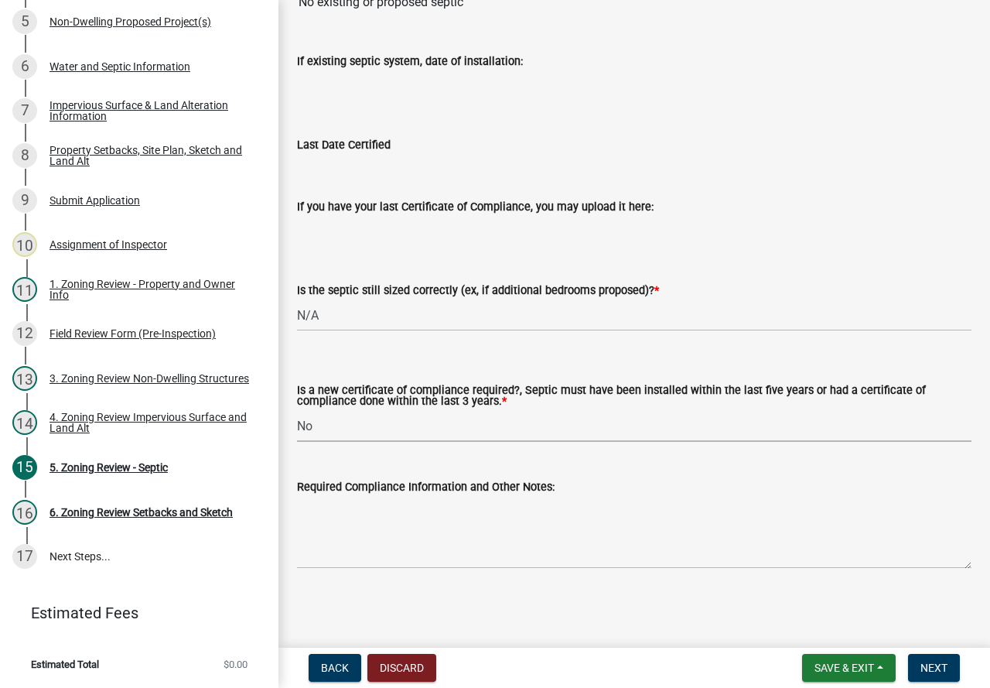
select select "2fd537d7-74b1-4ff9-a84c-837cf5598f43"
click at [951, 663] on button "Next" at bounding box center [934, 668] width 52 height 28
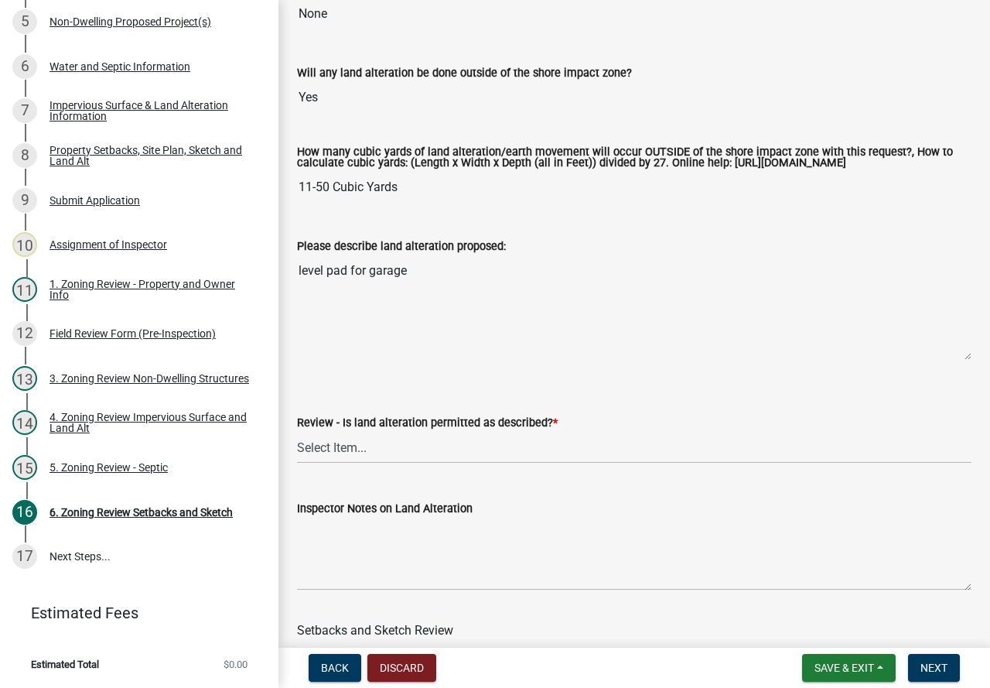
scroll to position [387, 0]
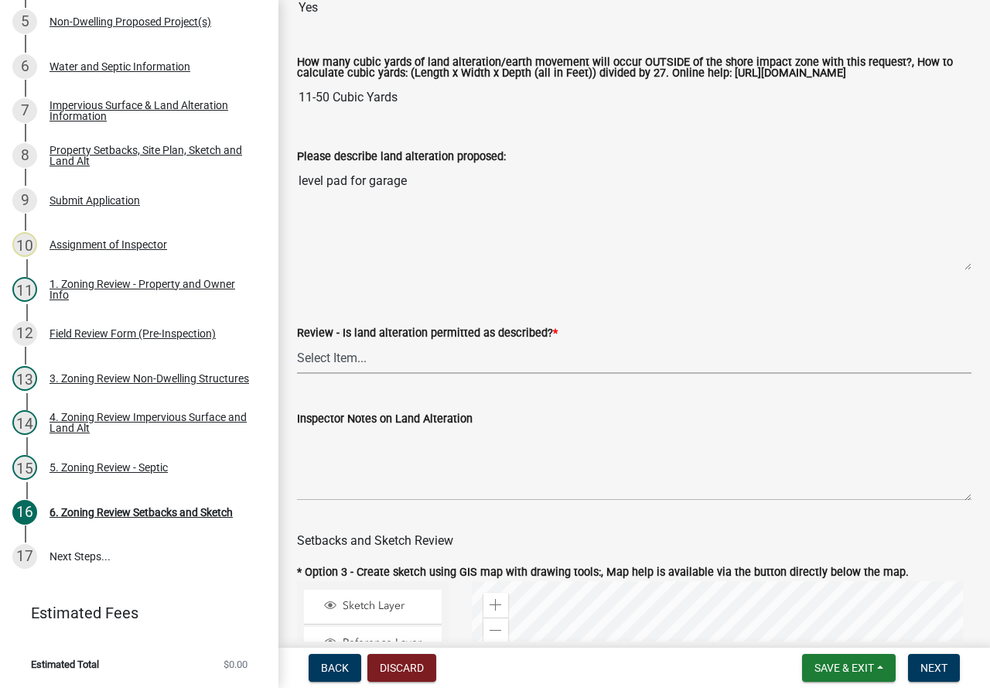
click at [311, 369] on select "Select Item... Yes No N/A" at bounding box center [634, 358] width 674 height 32
click at [297, 355] on select "Select Item... Yes No N/A" at bounding box center [634, 358] width 674 height 32
select select "cada6796-d529-4ebb-b6d4-faca8dd705c9"
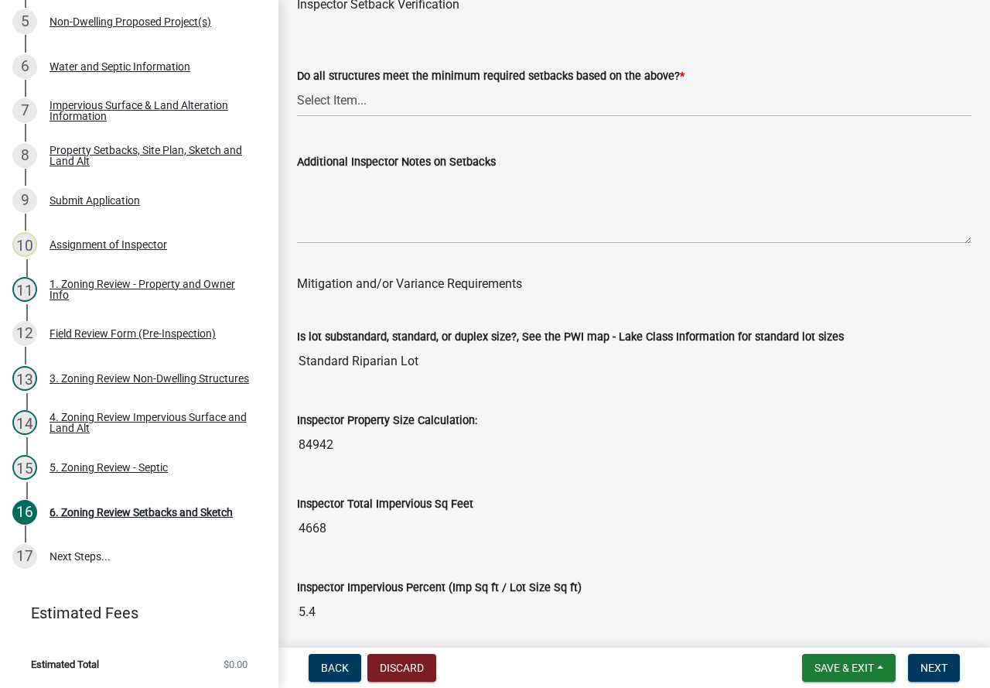
scroll to position [5182, 0]
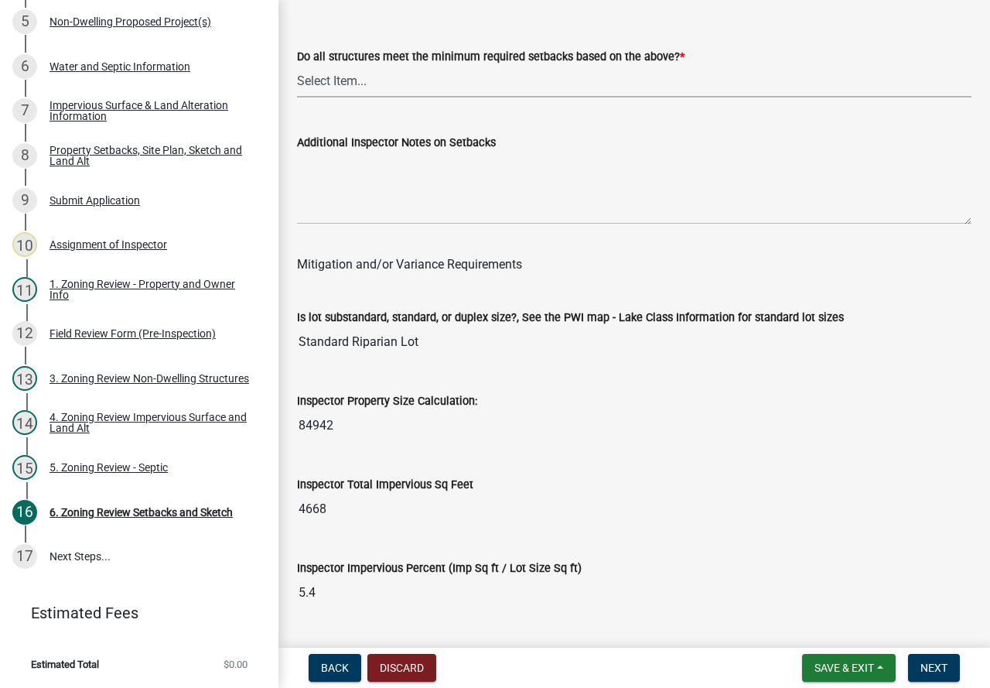
click at [329, 97] on select "Select Item... Yes No" at bounding box center [634, 82] width 674 height 32
click at [297, 87] on select "Select Item... Yes No" at bounding box center [634, 82] width 674 height 32
select select "1355ee8a-8cf1-4796-8594-a9df27e9dfb0"
click at [342, 97] on select "Select Item... Yes No" at bounding box center [634, 82] width 674 height 32
click at [297, 87] on select "Select Item... Yes No" at bounding box center [634, 82] width 674 height 32
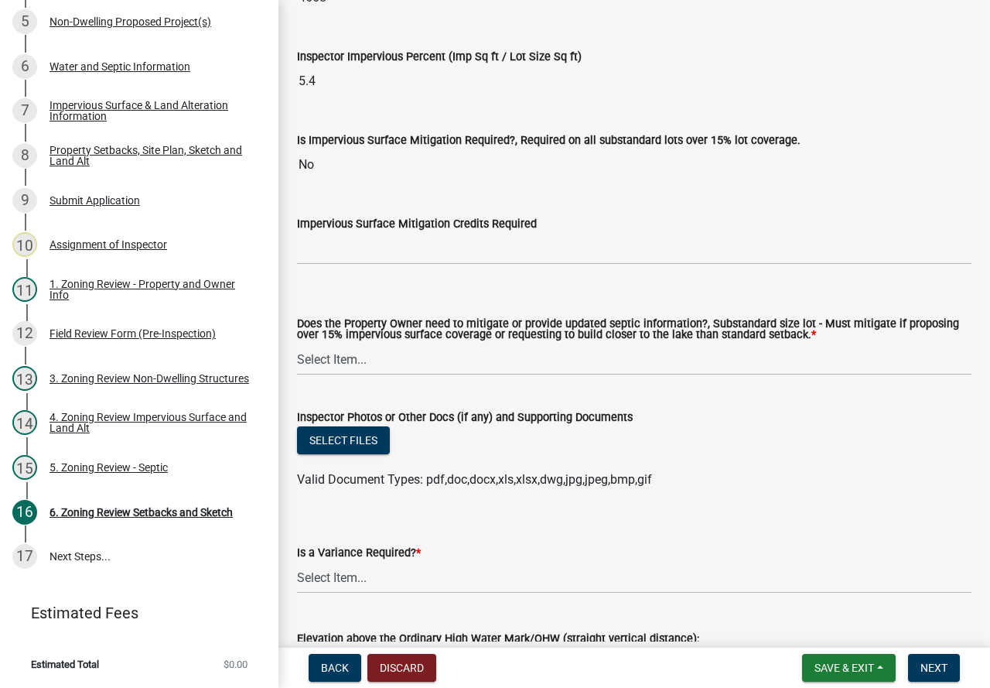
scroll to position [5801, 0]
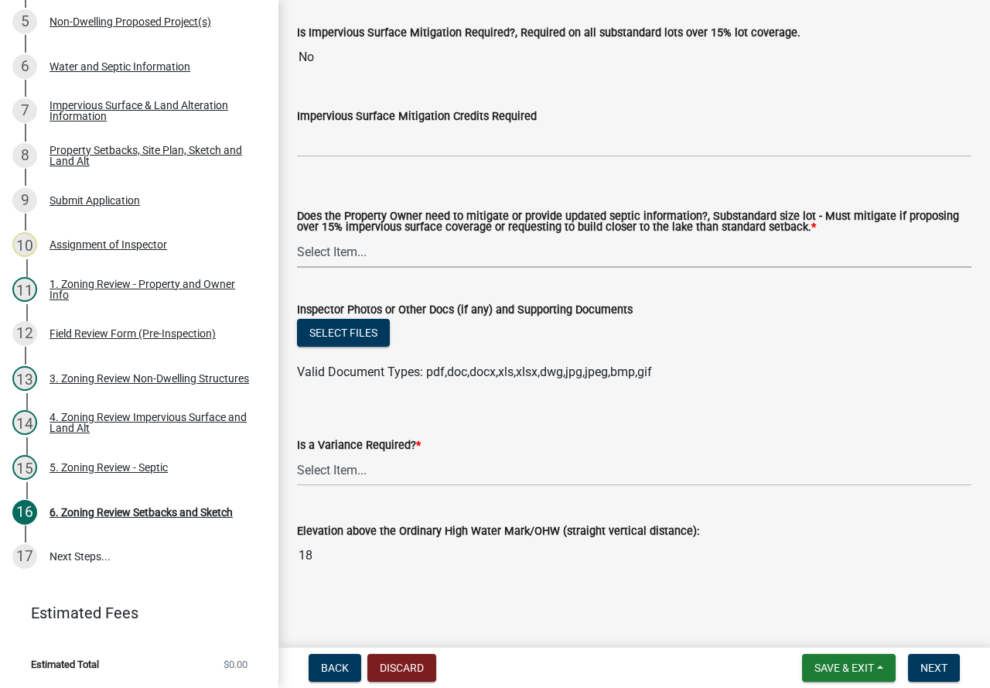
click at [322, 268] on select "Select Item... No Mitigation or additional Septic Information is required Septi…" at bounding box center [634, 252] width 674 height 32
click at [297, 258] on select "Select Item... No Mitigation or additional Septic Information is required Septi…" at bounding box center [634, 252] width 674 height 32
select select "90ee664a-1dc2-440e-be2c-90a87c157e77"
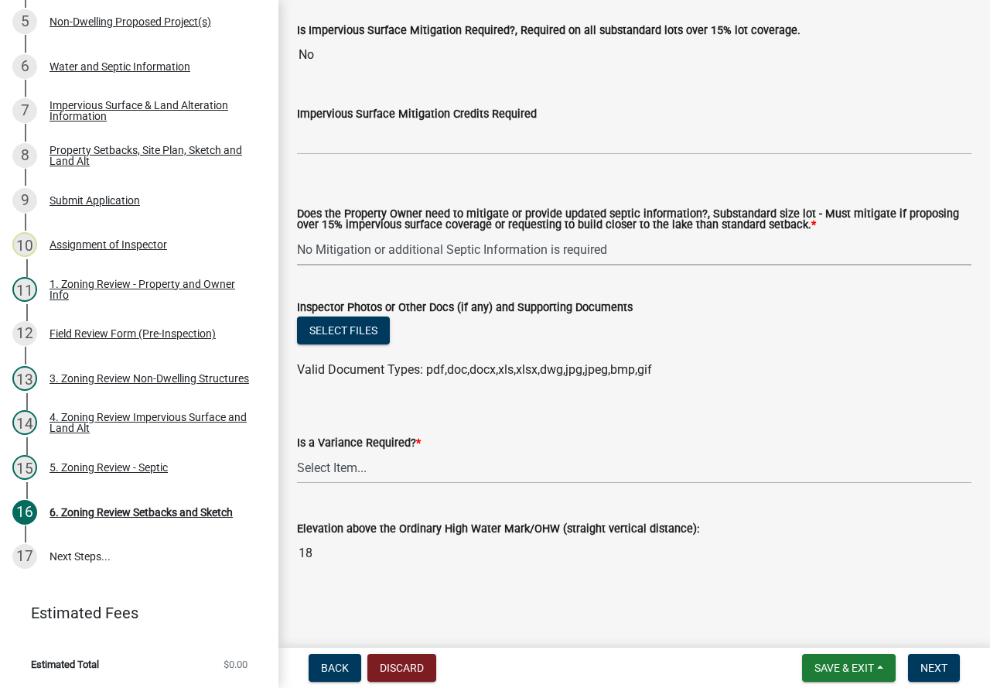
scroll to position [5826, 0]
click at [323, 461] on select "Select Item... Yes No" at bounding box center [634, 468] width 674 height 32
click at [297, 452] on select "Select Item... Yes No" at bounding box center [634, 468] width 674 height 32
select select "f2187563-aefa-492e-adce-9c256a51e9d2"
click at [934, 665] on span "Next" at bounding box center [933, 667] width 27 height 12
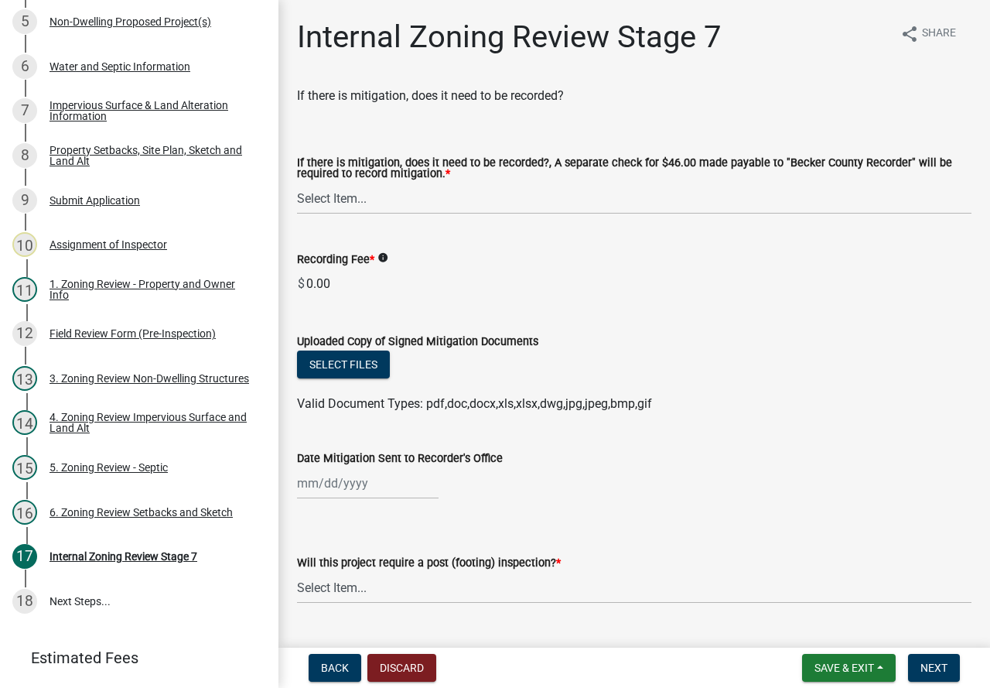
scroll to position [429, 0]
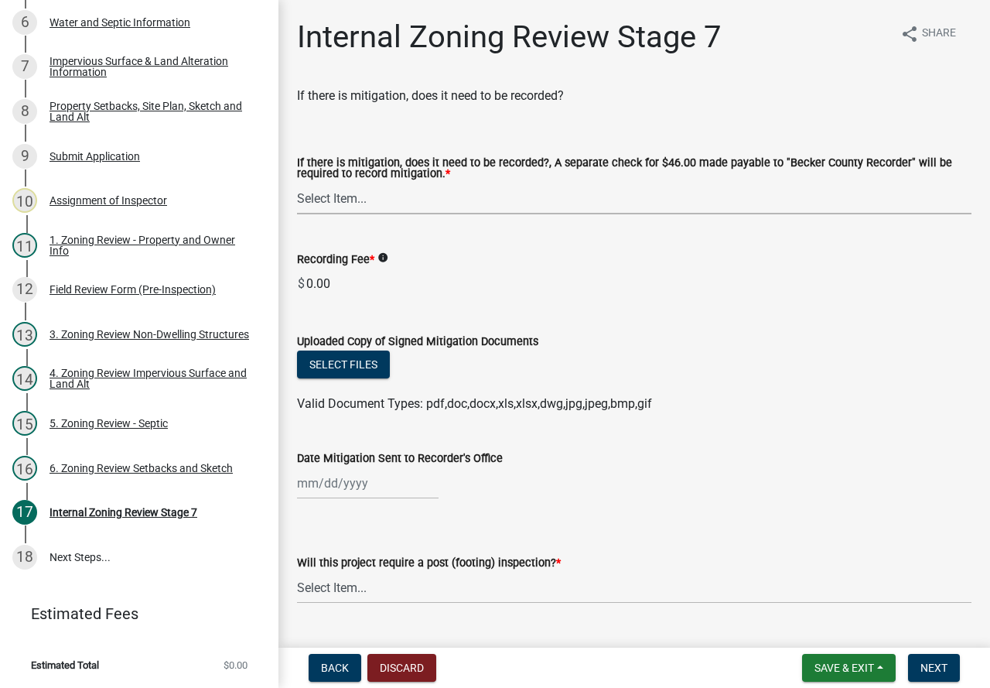
click at [328, 199] on select "Select Item... Yes No N/A" at bounding box center [634, 199] width 674 height 32
click at [297, 183] on select "Select Item... Yes No N/A" at bounding box center [634, 199] width 674 height 32
select select "a3547d78-d162-4c03-a5e6-44db720e788b"
click at [319, 588] on select "Select Item... No Yes" at bounding box center [634, 588] width 674 height 32
click at [297, 572] on select "Select Item... No Yes" at bounding box center [634, 588] width 674 height 32
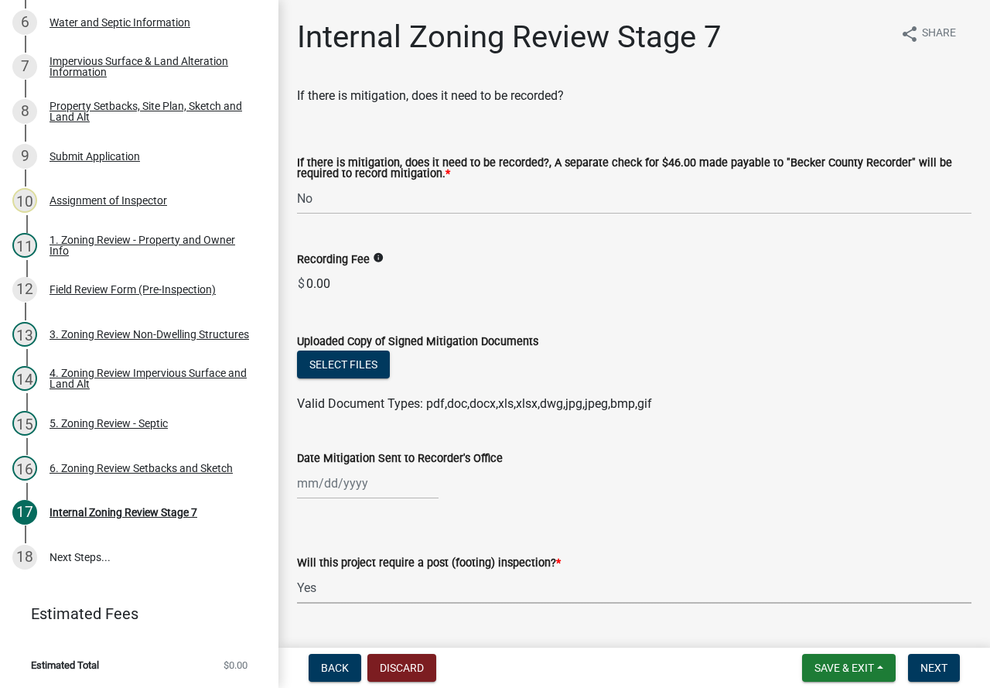
select select "74b00539-a6f1-4ef6-a890-a22a5fa5fedf"
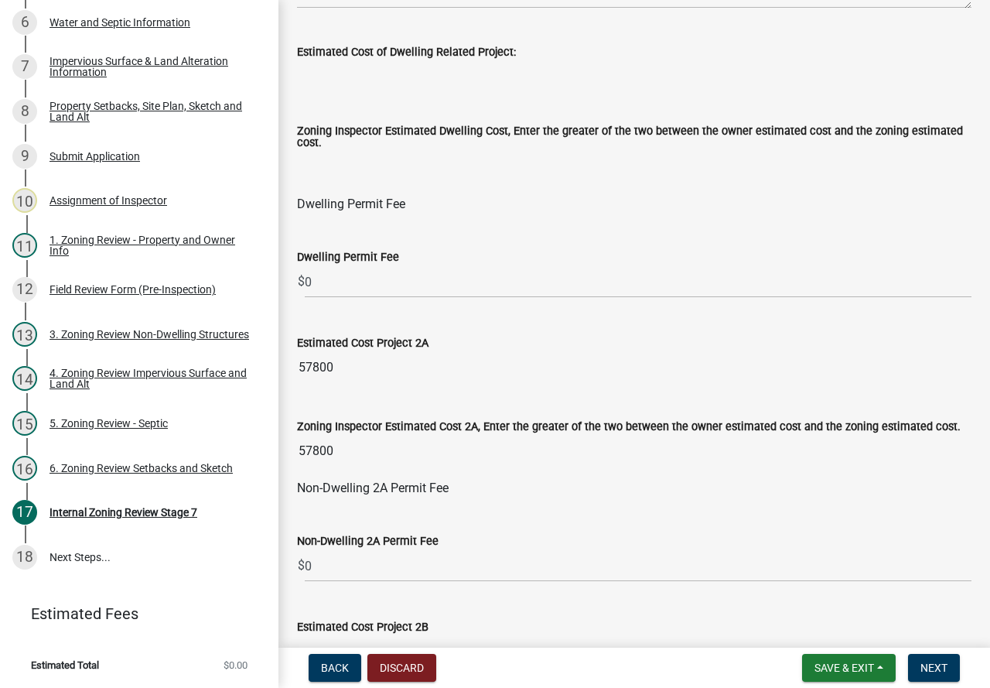
scroll to position [773, 0]
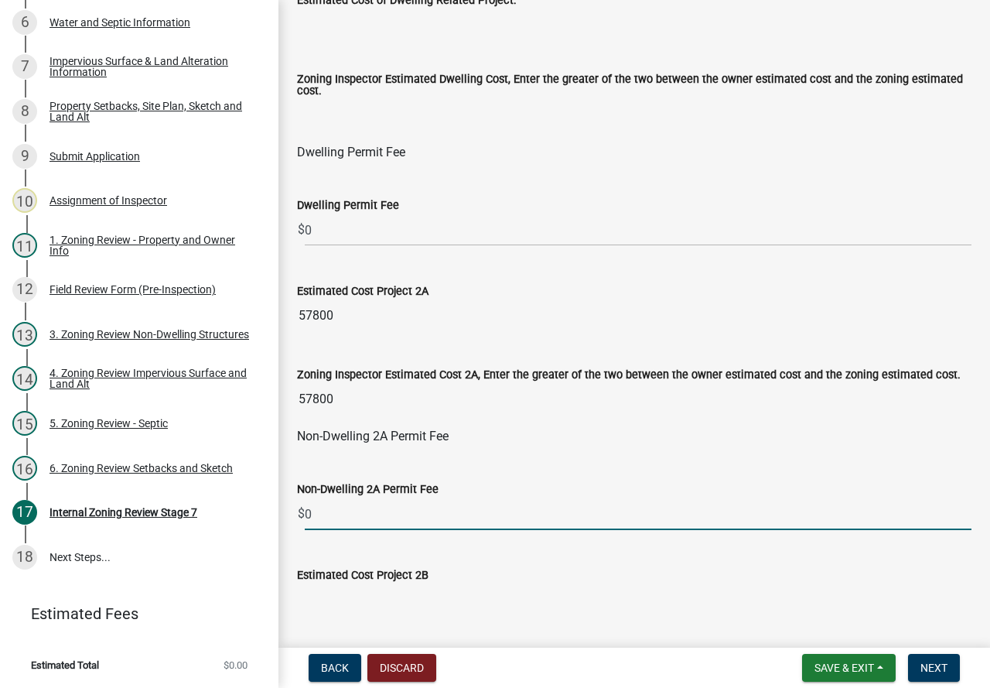
click at [331, 512] on input "0" at bounding box center [638, 514] width 667 height 32
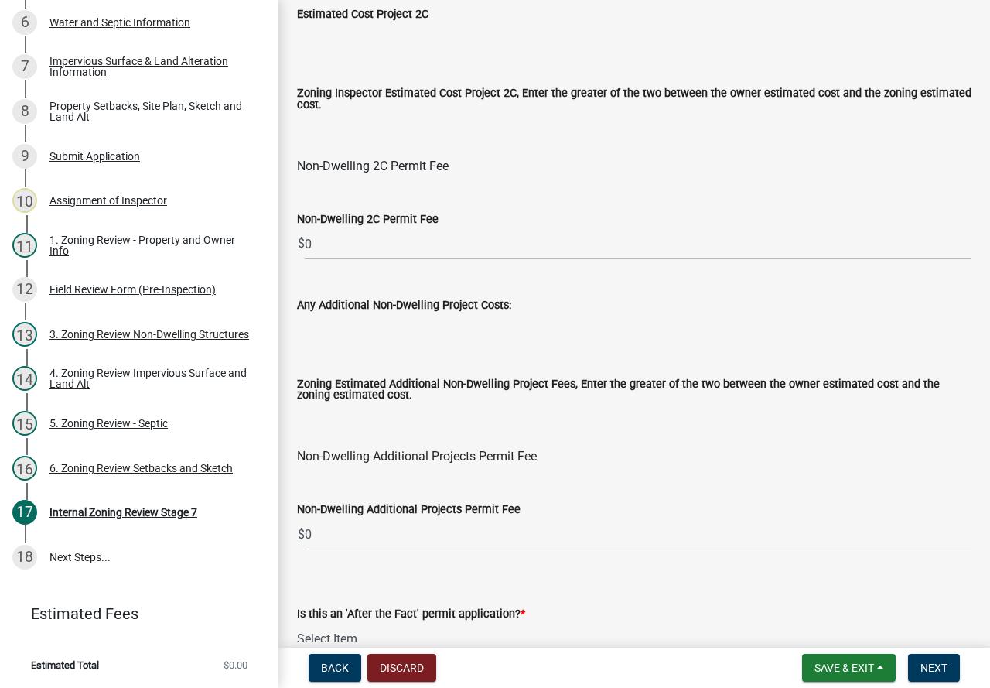
scroll to position [1779, 0]
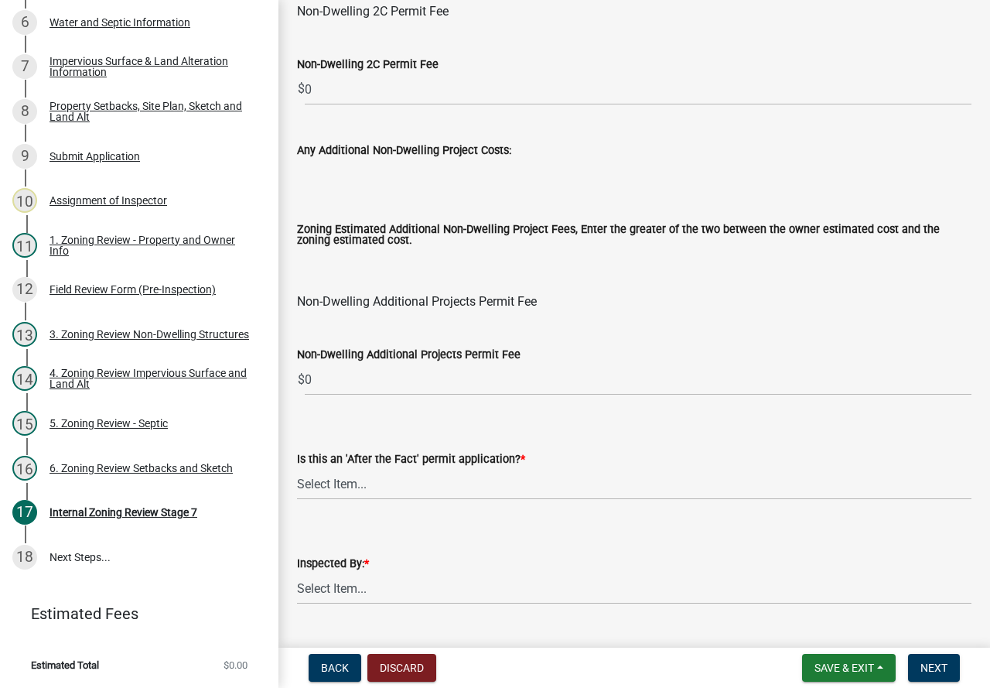
type input "234"
click at [319, 485] on select "Select Item... No Yes" at bounding box center [634, 484] width 674 height 32
click at [297, 472] on select "Select Item... No Yes" at bounding box center [634, 484] width 674 height 32
select select "bbe3a6c5-1893-4527-8578-ada07a3b8ea5"
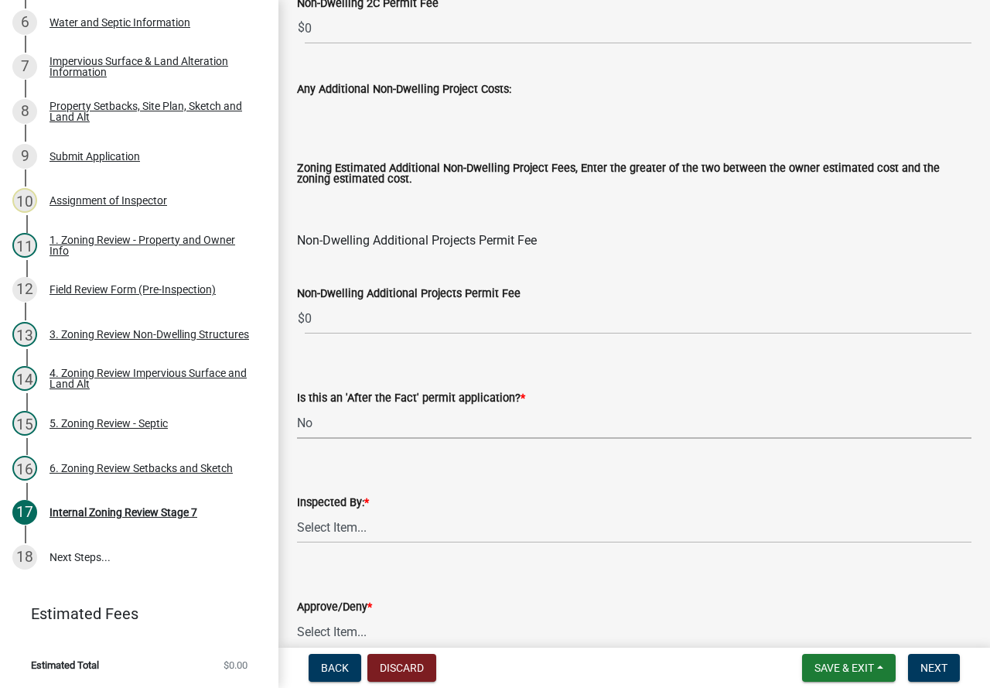
scroll to position [1924, 0]
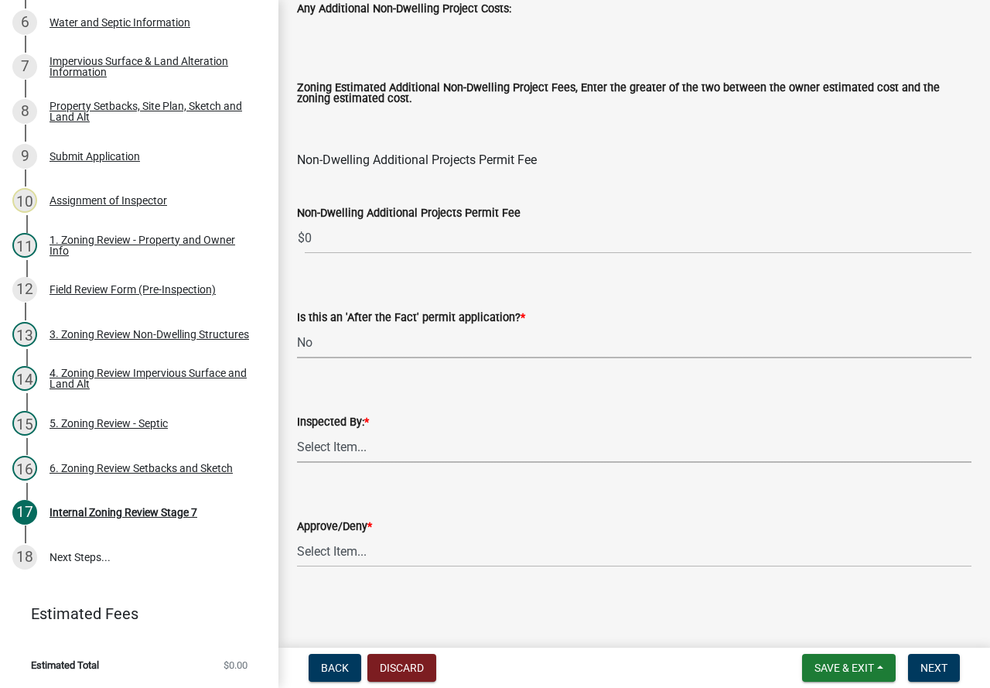
drag, startPoint x: 322, startPoint y: 446, endPoint x: 333, endPoint y: 442, distance: 11.5
click at [322, 446] on select "Select Item... [PERSON_NAME] [PERSON_NAME] [PERSON_NAME] [PERSON_NAME] [PERSON_…" at bounding box center [634, 447] width 674 height 32
click at [297, 431] on select "Select Item... [PERSON_NAME] [PERSON_NAME] [PERSON_NAME] [PERSON_NAME] [PERSON_…" at bounding box center [634, 447] width 674 height 32
select select "ebd8400e-d8d5-49f8-911f-e671eb76408a"
click at [339, 550] on select "Select Item... Approve Deny" at bounding box center [634, 551] width 674 height 32
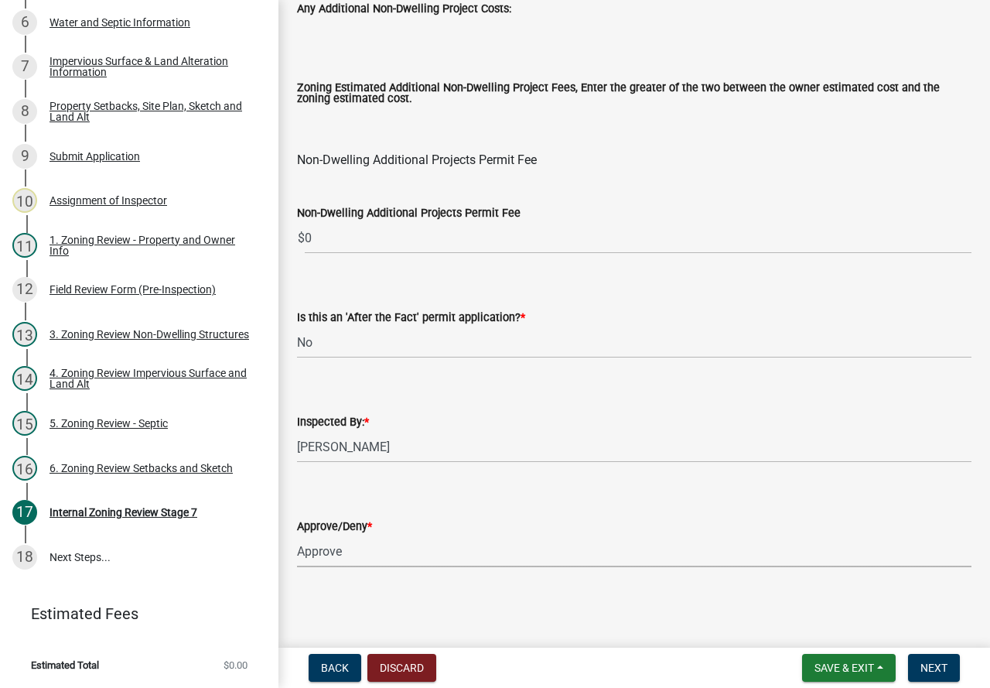
click at [297, 535] on select "Select Item... Approve Deny" at bounding box center [634, 551] width 674 height 32
select select "97c9e5a4-d35f-4903-ad68-b764687ac9e9"
click at [937, 657] on button "Next" at bounding box center [934, 668] width 52 height 28
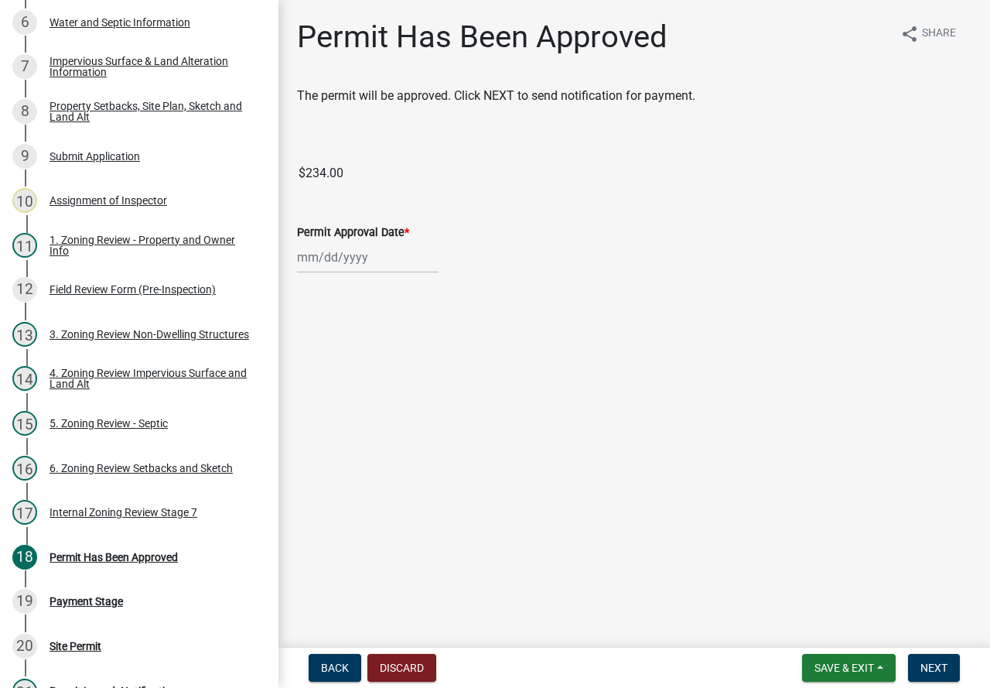
scroll to position [608, 0]
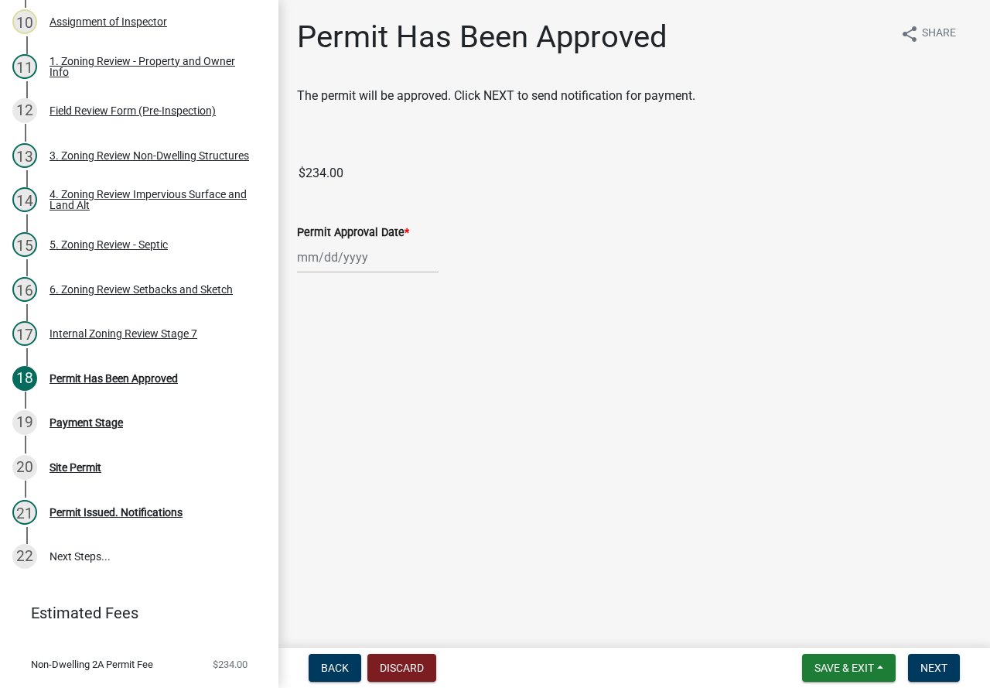
click at [351, 261] on div at bounding box center [368, 257] width 142 height 32
select select "8"
select select "2025"
click at [342, 388] on div "12" at bounding box center [337, 389] width 25 height 25
type input "[DATE]"
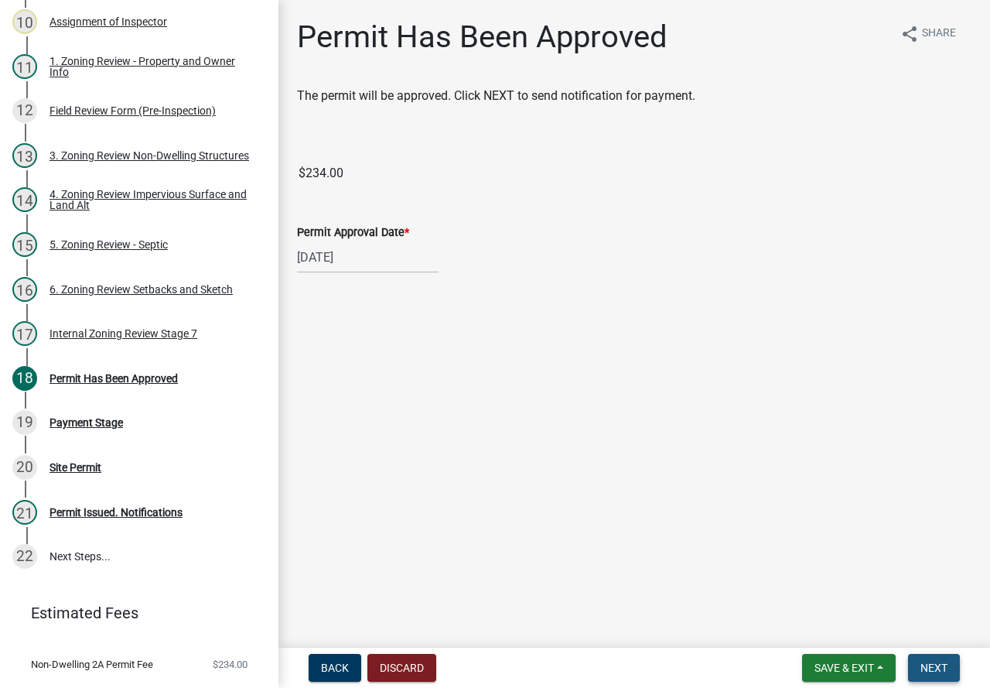
click at [920, 671] on span "Next" at bounding box center [933, 667] width 27 height 12
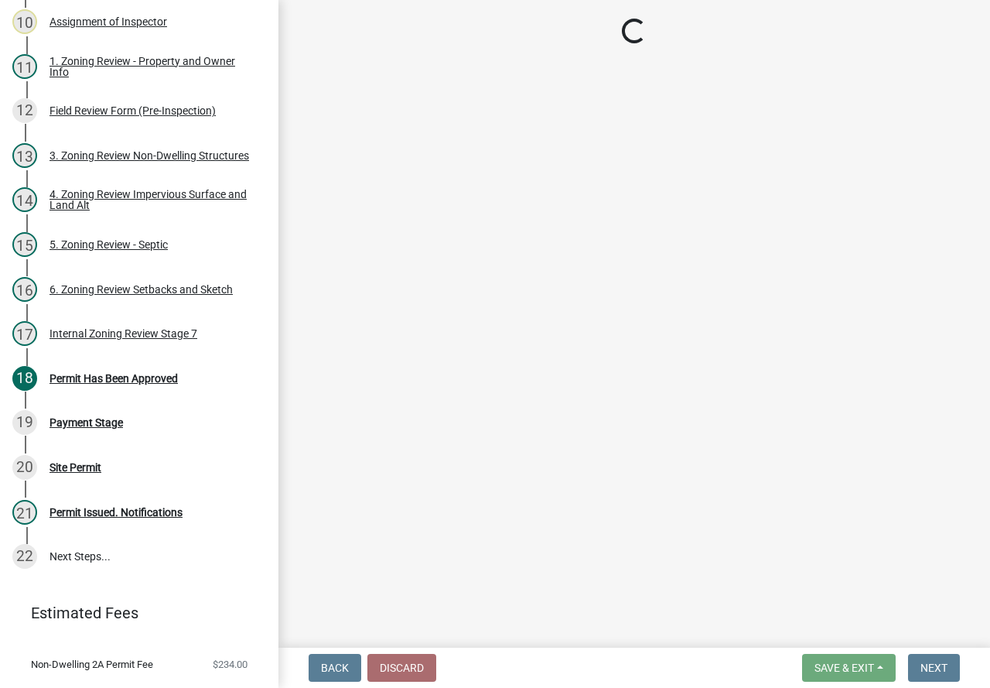
select select "3: 3"
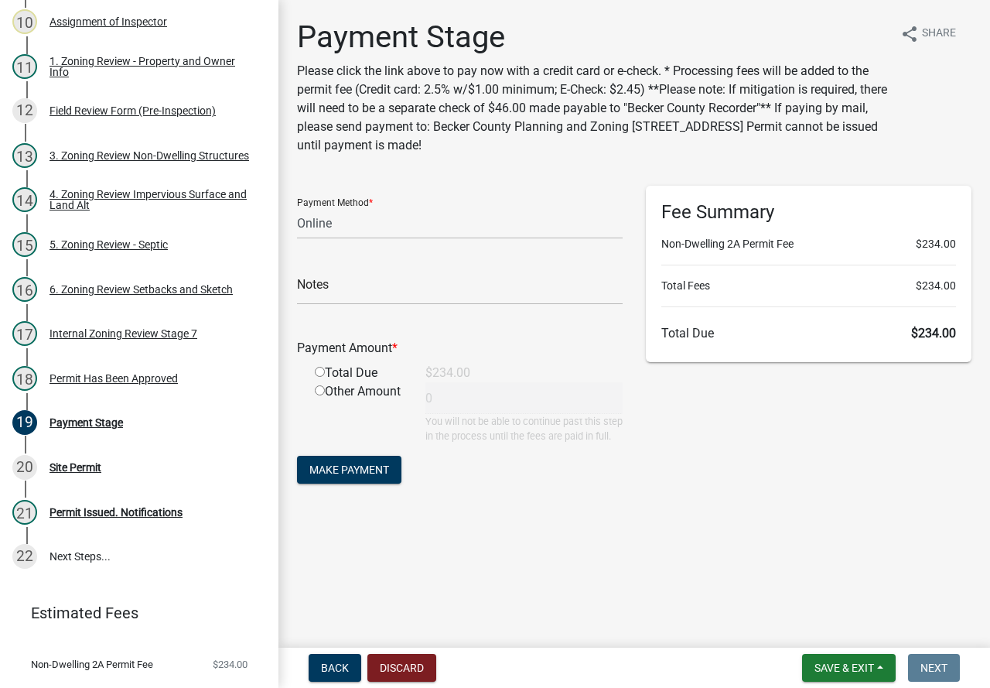
click at [319, 369] on input "radio" at bounding box center [320, 372] width 10 height 10
radio input "true"
type input "234"
click at [338, 221] on select "Credit Card POS Check Cash Online" at bounding box center [460, 223] width 326 height 32
select select "1: 0"
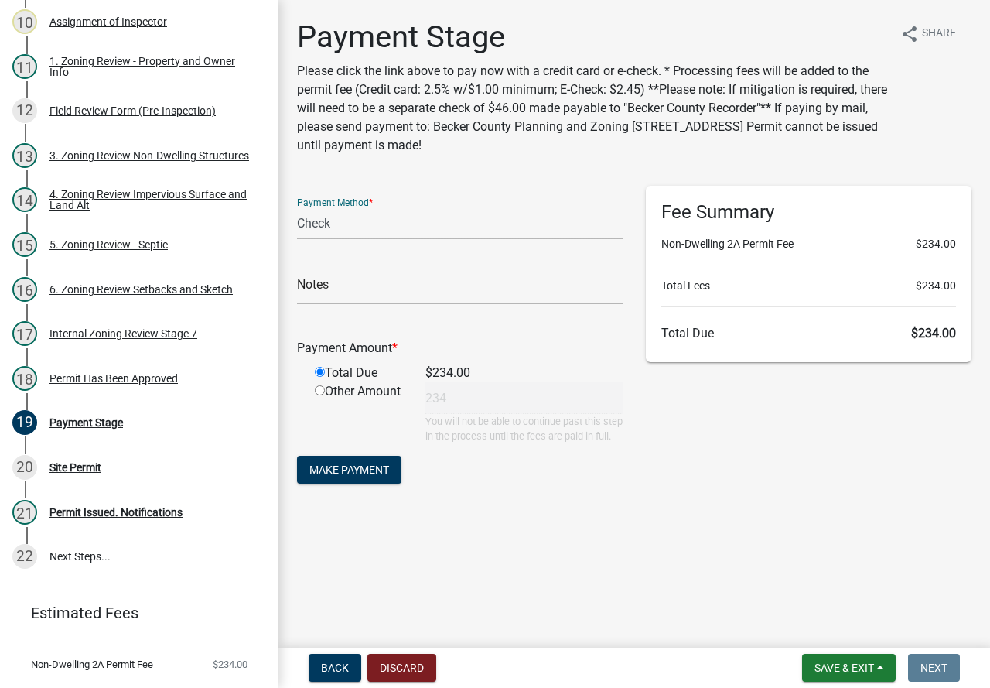
click at [297, 207] on select "Credit Card POS Check Cash Online" at bounding box center [460, 223] width 326 height 32
click at [362, 285] on input "text" at bounding box center [460, 289] width 326 height 32
type input "3762"
click at [343, 476] on span "Make Payment" at bounding box center [349, 469] width 80 height 12
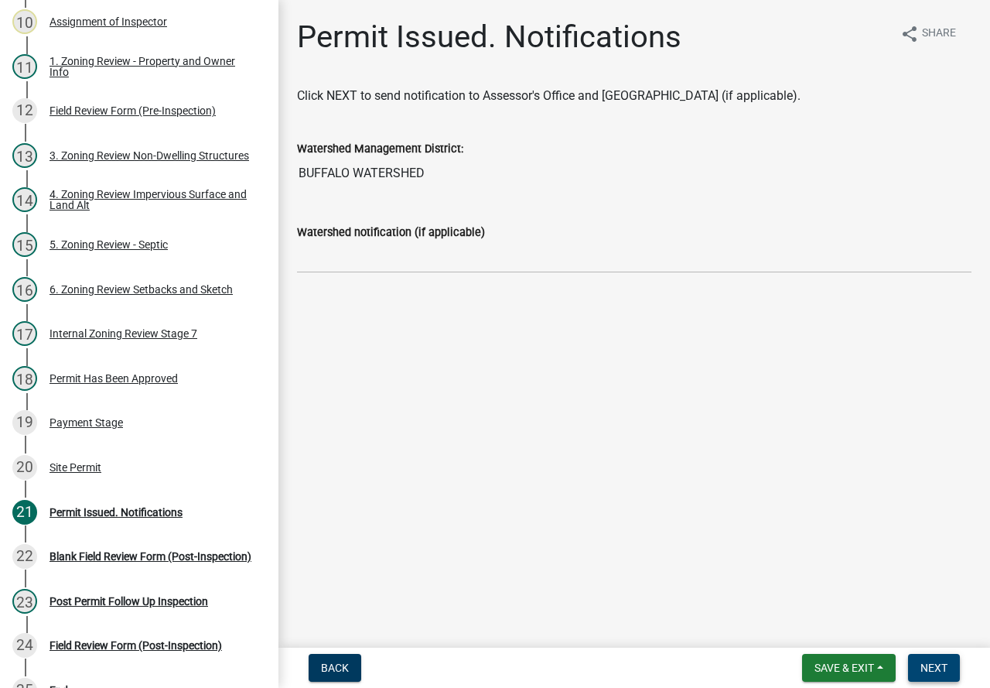
click at [923, 660] on button "Next" at bounding box center [934, 668] width 52 height 28
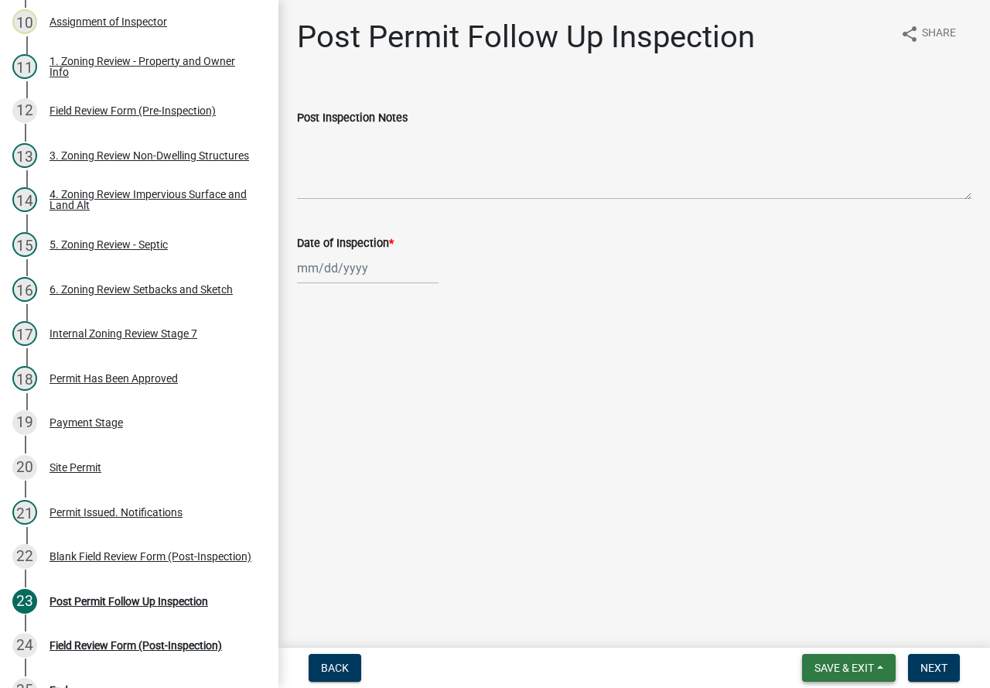
click at [852, 654] on button "Save & Exit" at bounding box center [849, 668] width 94 height 28
click at [821, 623] on button "Save & Exit" at bounding box center [834, 627] width 124 height 37
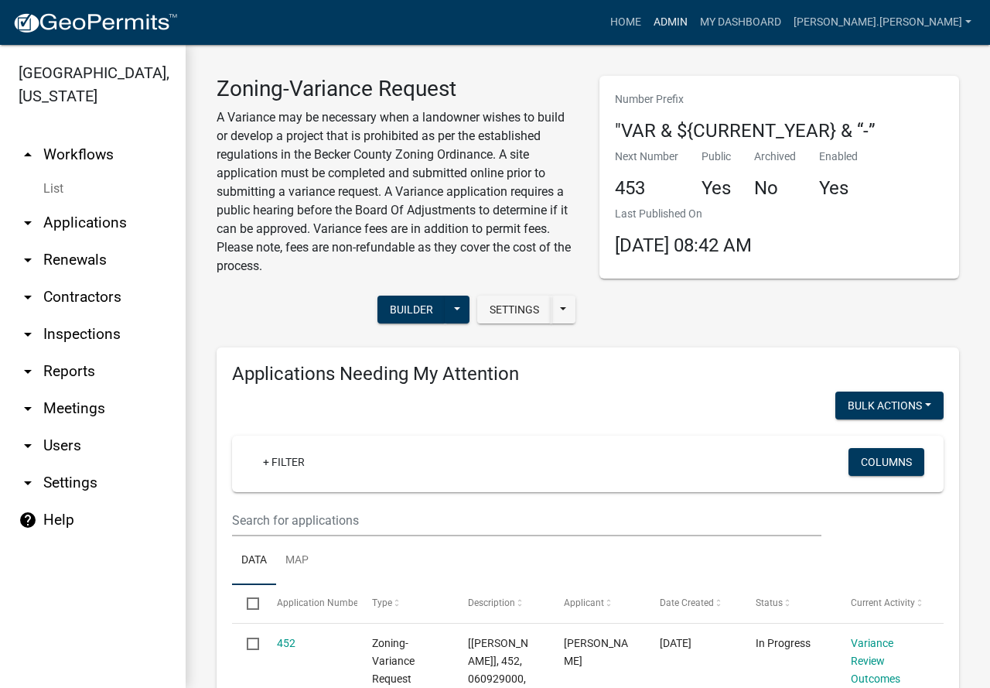
click at [694, 17] on link "Admin" at bounding box center [670, 22] width 46 height 29
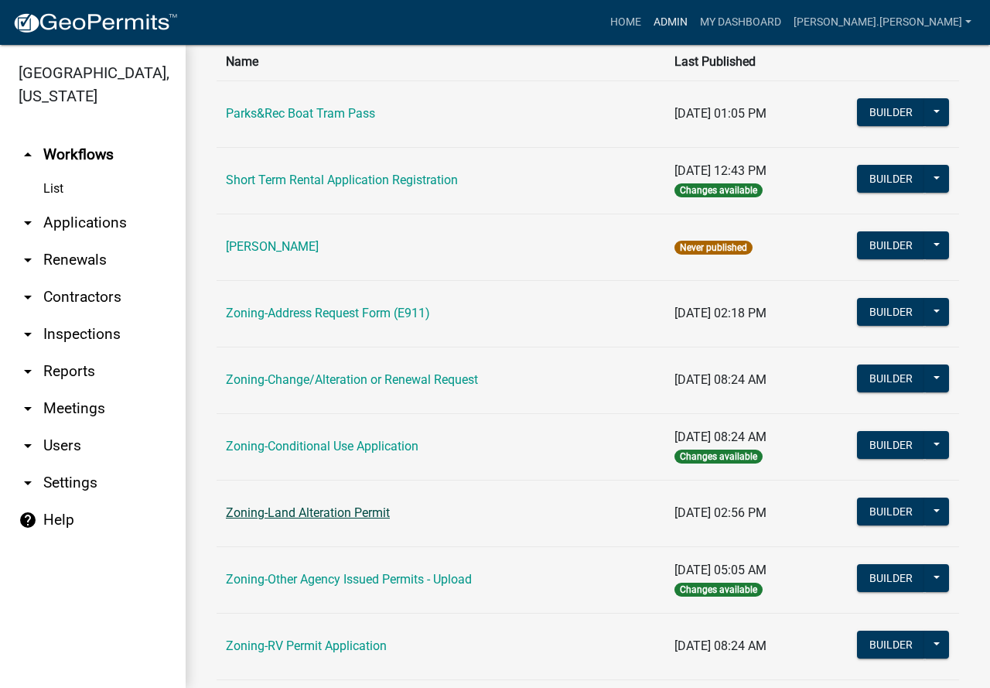
scroll to position [464, 0]
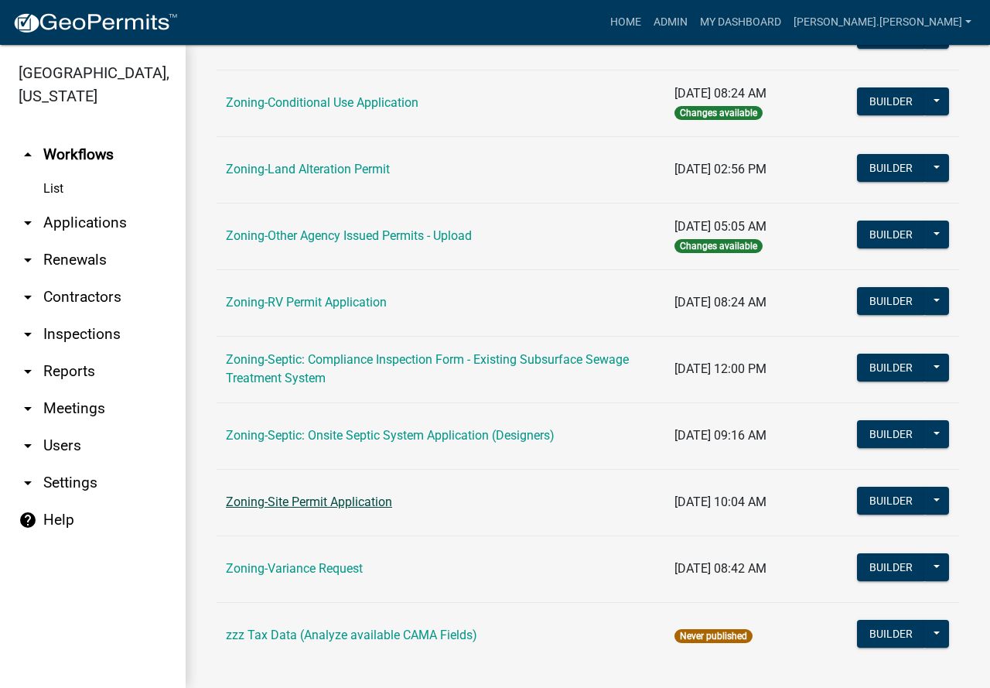
click at [298, 504] on link "Zoning-Site Permit Application" at bounding box center [309, 501] width 166 height 15
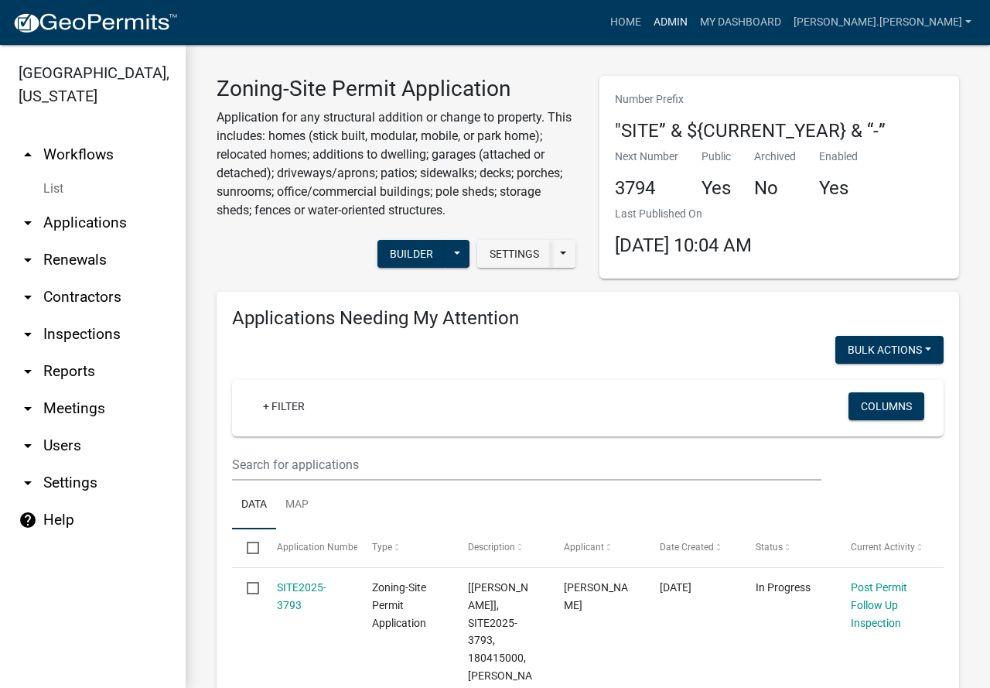
click at [694, 17] on link "Admin" at bounding box center [670, 22] width 46 height 29
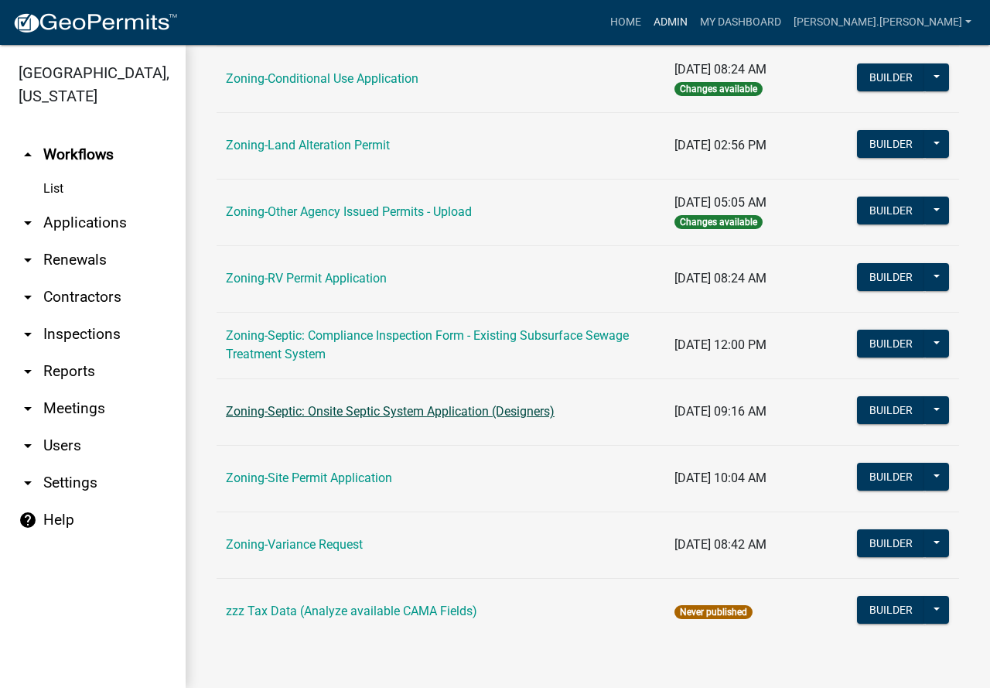
scroll to position [333, 0]
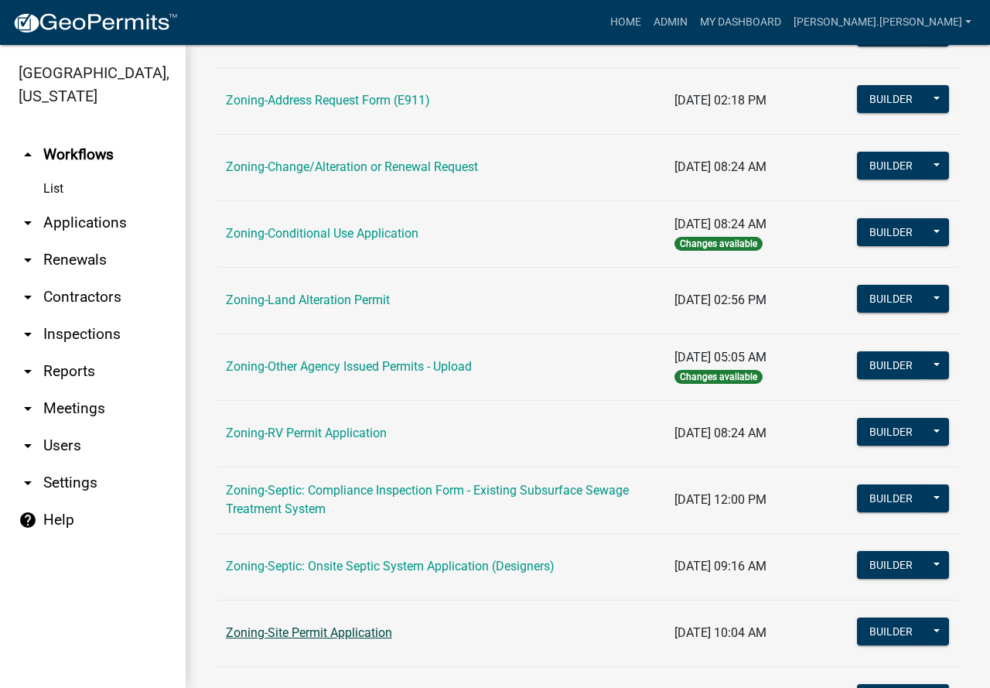
click at [316, 632] on link "Zoning-Site Permit Application" at bounding box center [309, 632] width 166 height 15
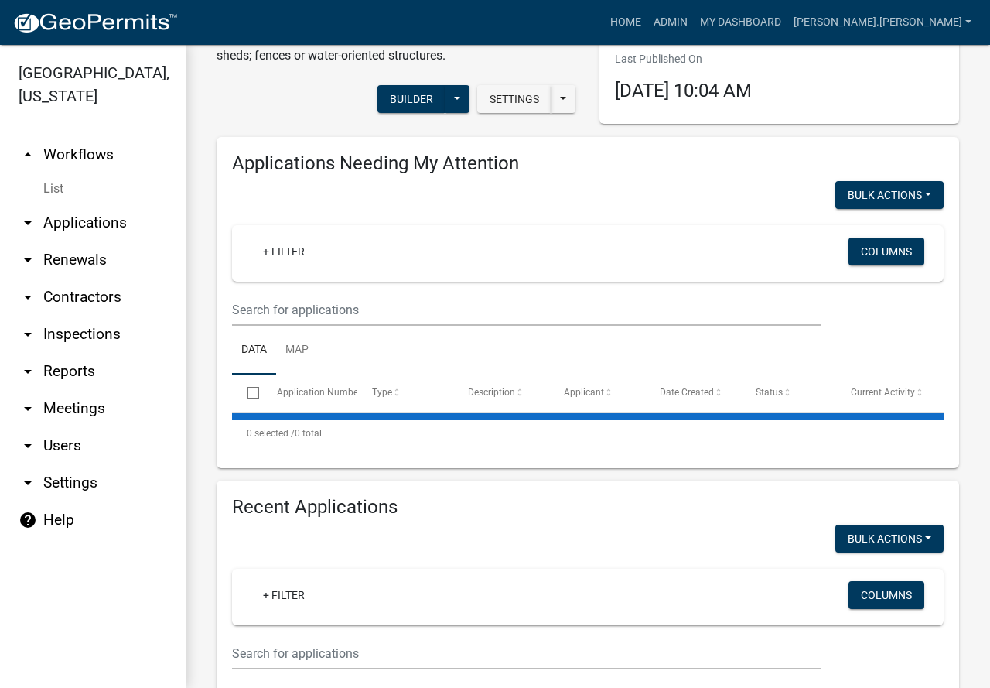
scroll to position [154, 0]
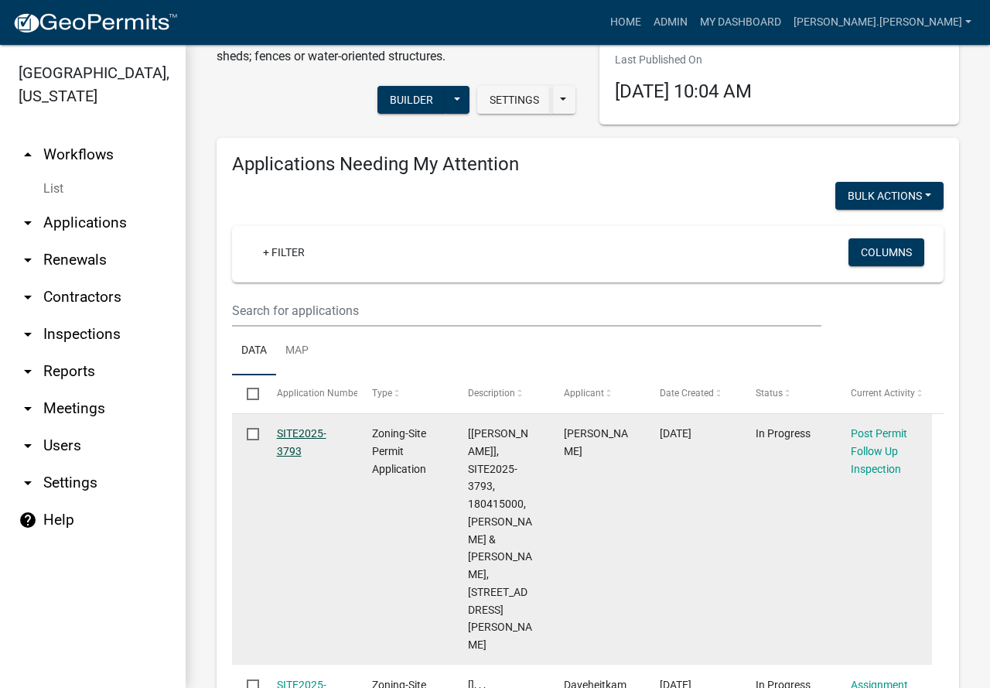
click at [277, 435] on link "SITE2025-3793" at bounding box center [302, 442] width 50 height 30
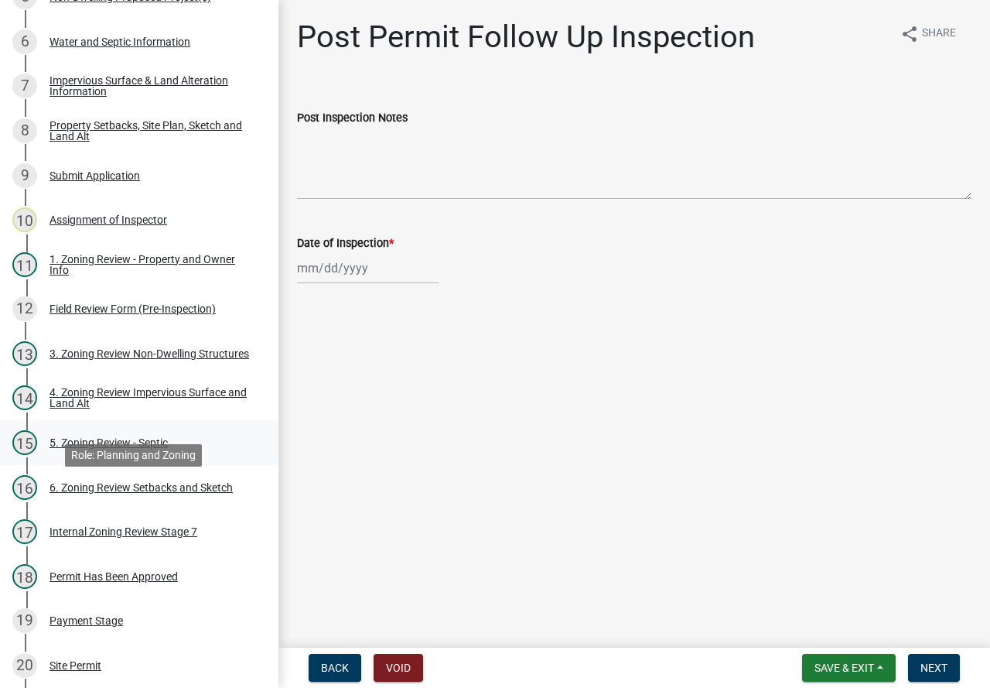
scroll to position [619, 0]
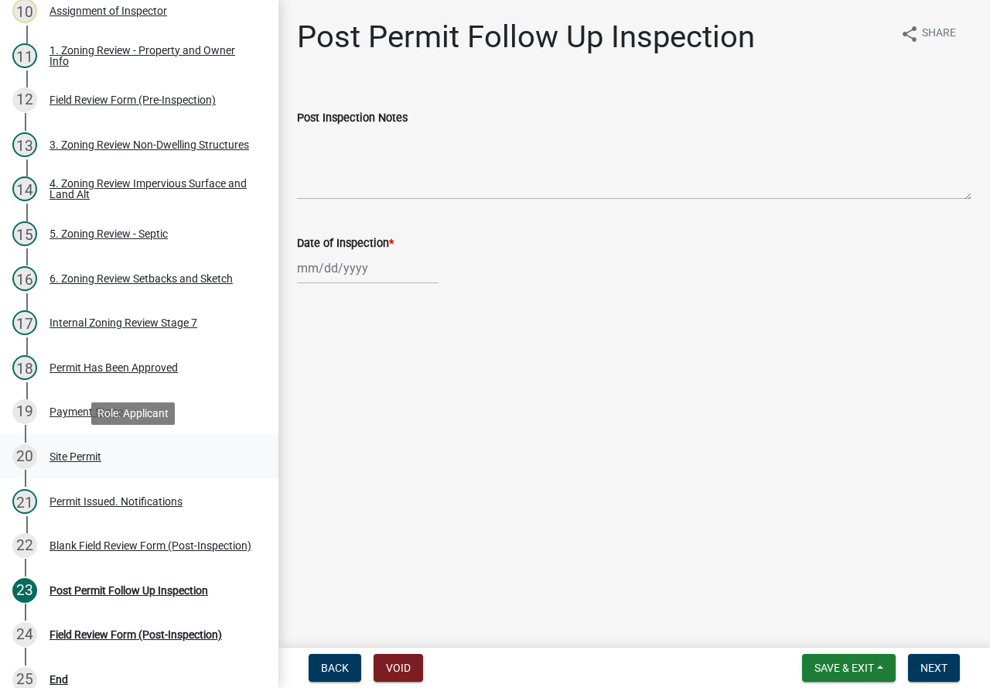
click at [84, 451] on div "Site Permit" at bounding box center [76, 456] width 52 height 11
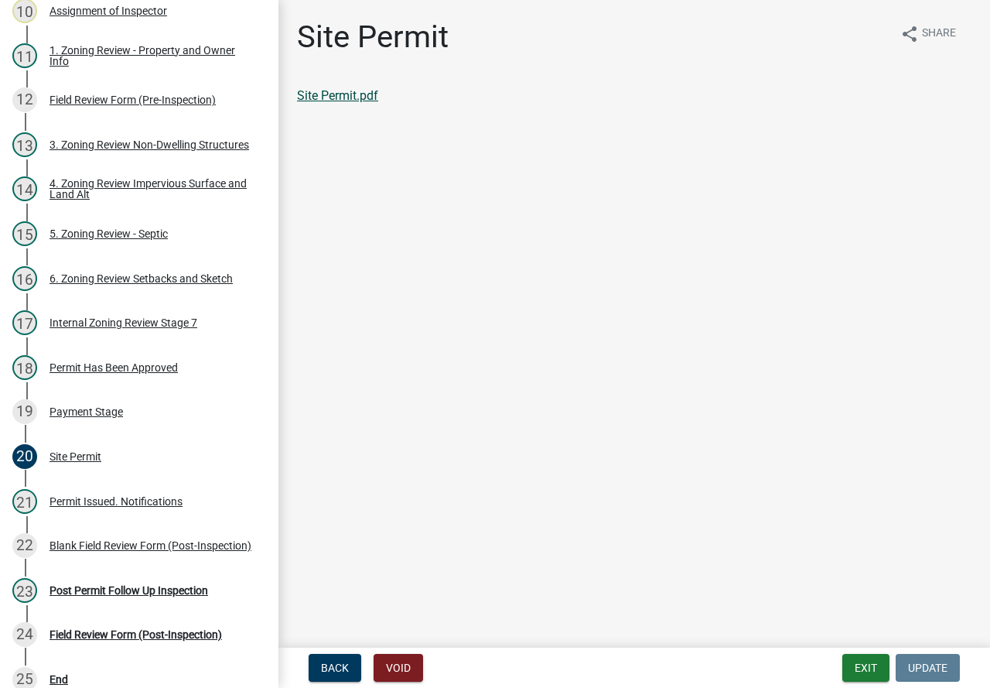
click at [329, 91] on link "Site Permit.pdf" at bounding box center [337, 95] width 81 height 15
